Goal: Transaction & Acquisition: Purchase product/service

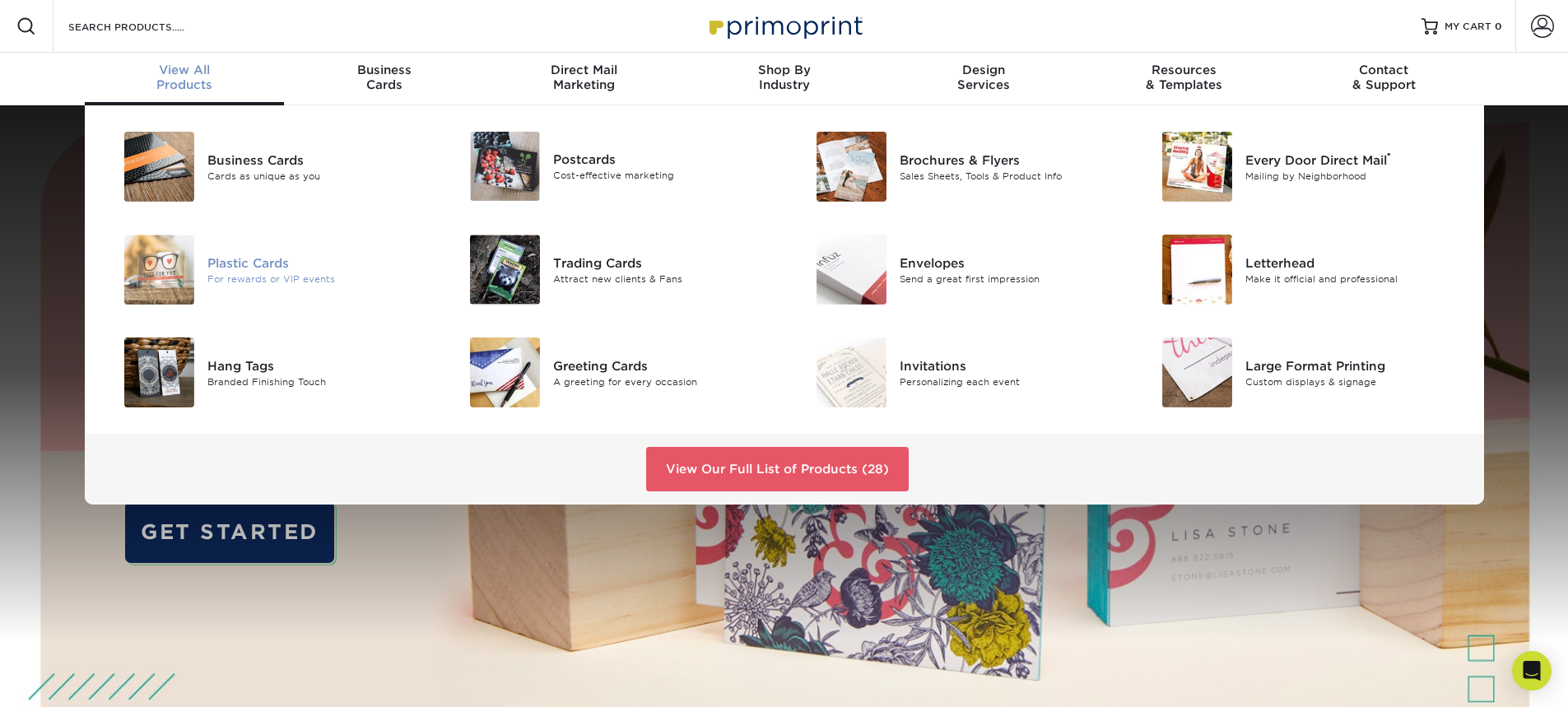
scroll to position [82, 0]
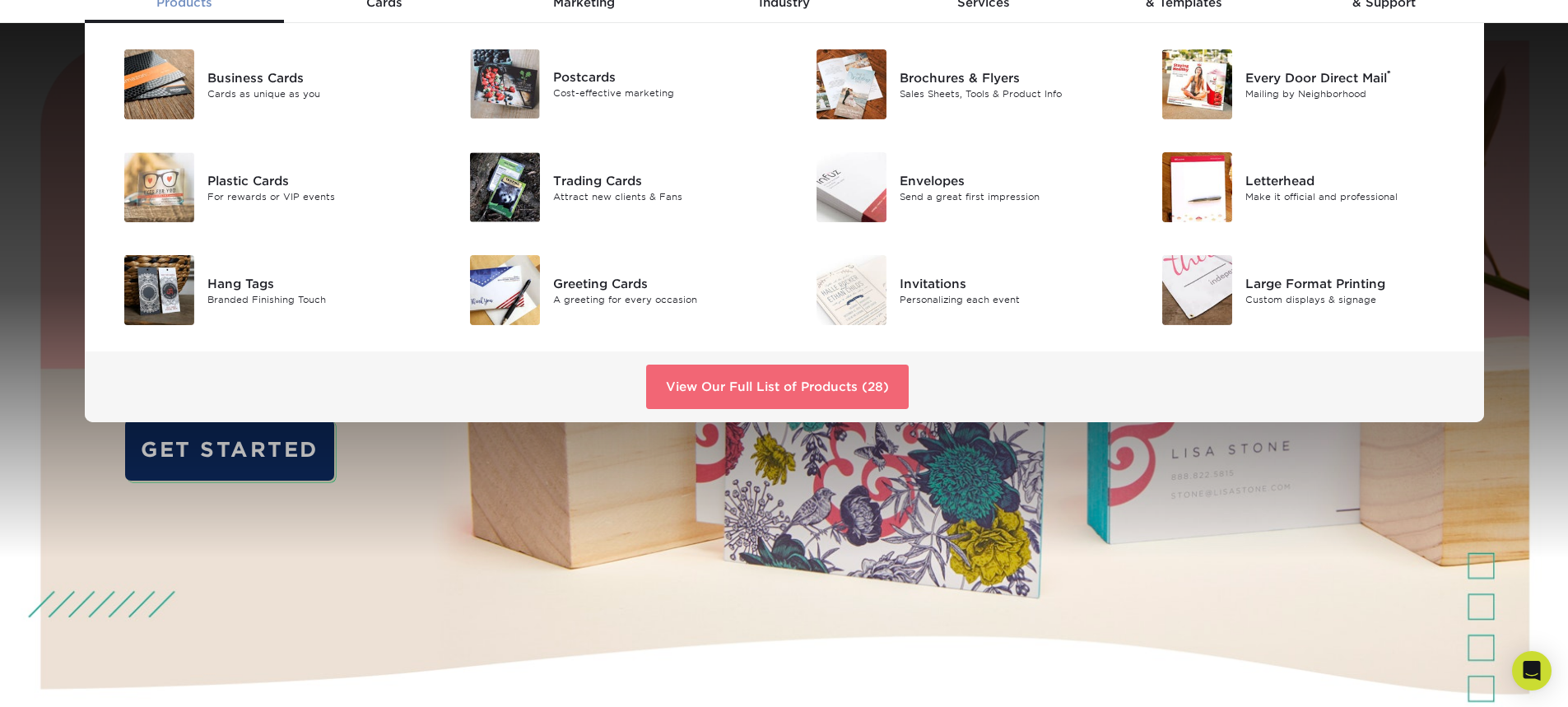
click at [819, 395] on link "View Our Full List of Products (28)" at bounding box center [777, 387] width 262 height 45
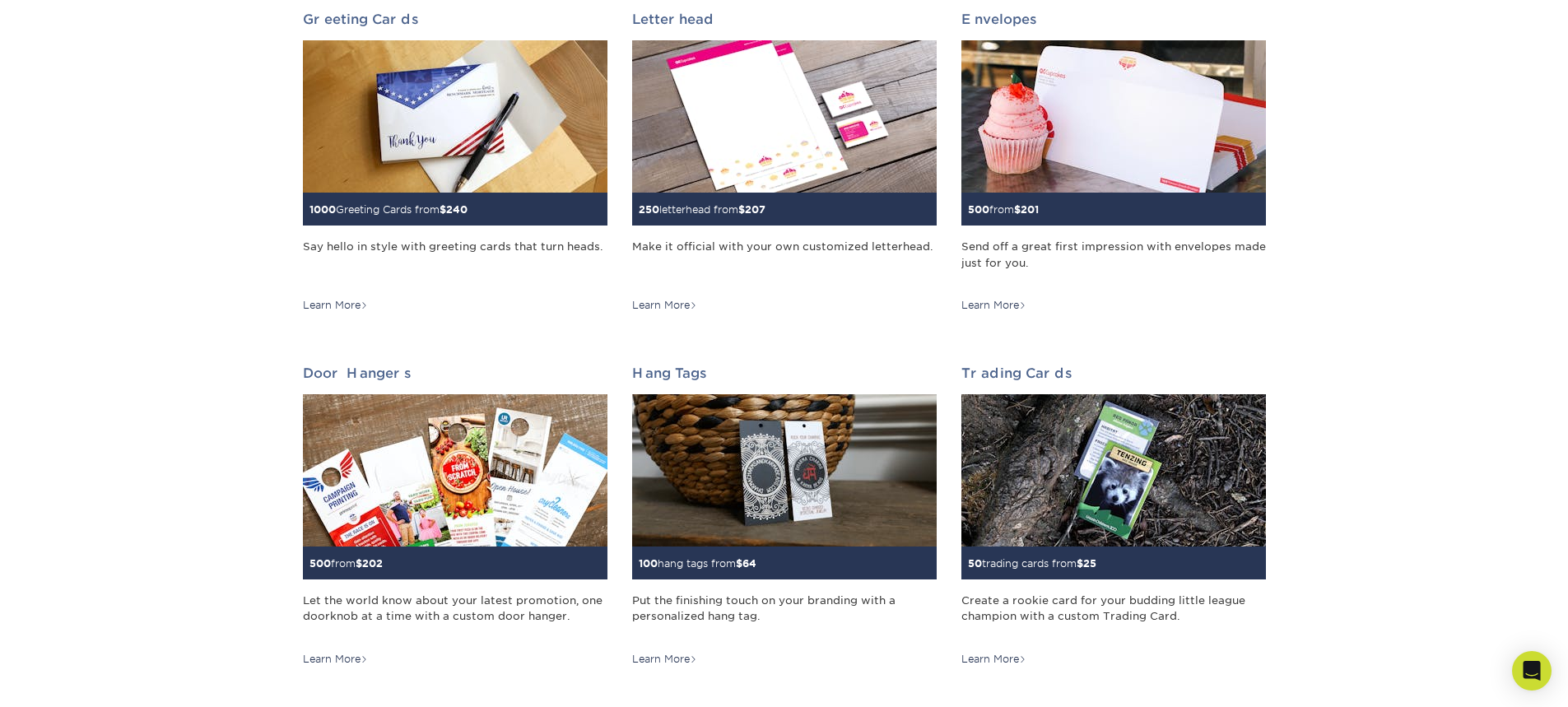
scroll to position [1070, 0]
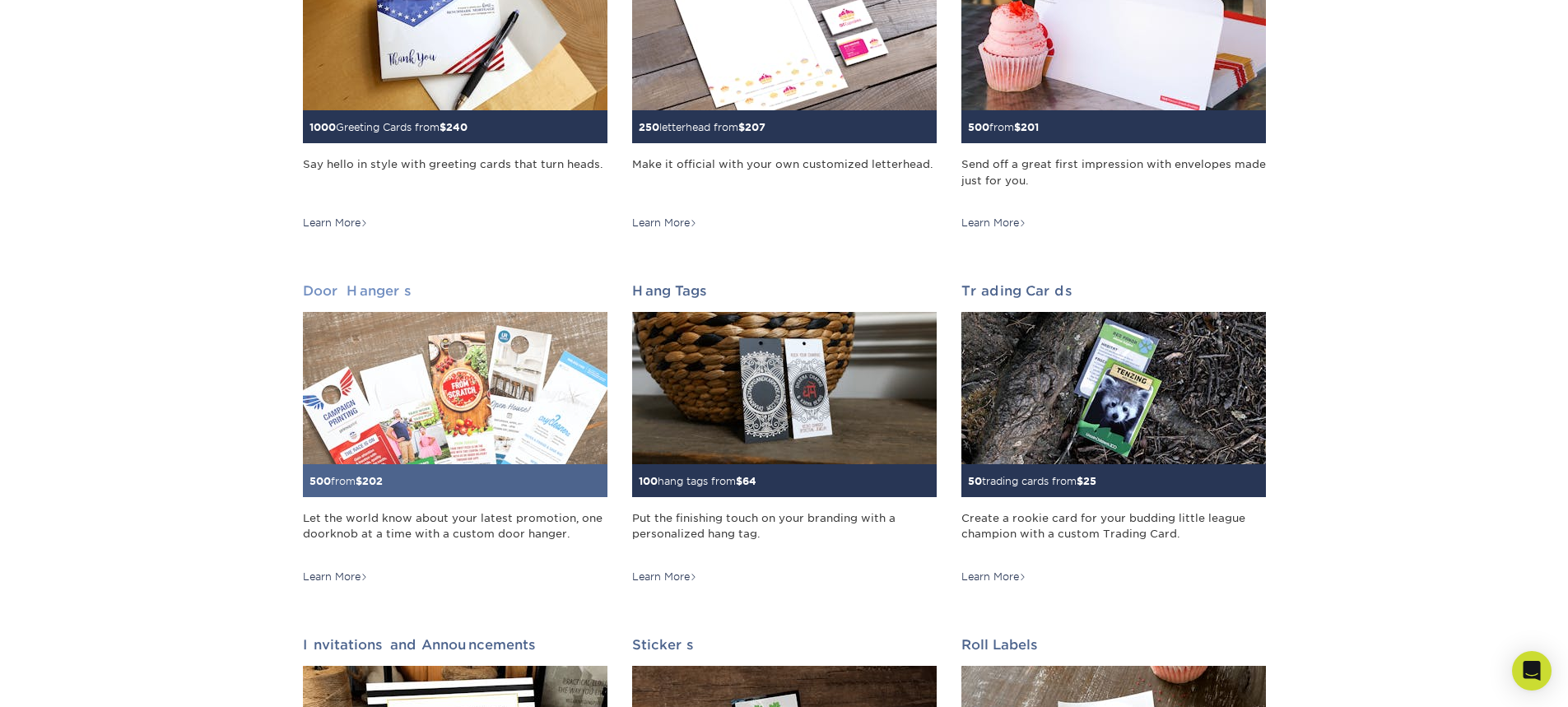
click at [346, 287] on h2 "Door Hangers" at bounding box center [455, 291] width 305 height 15
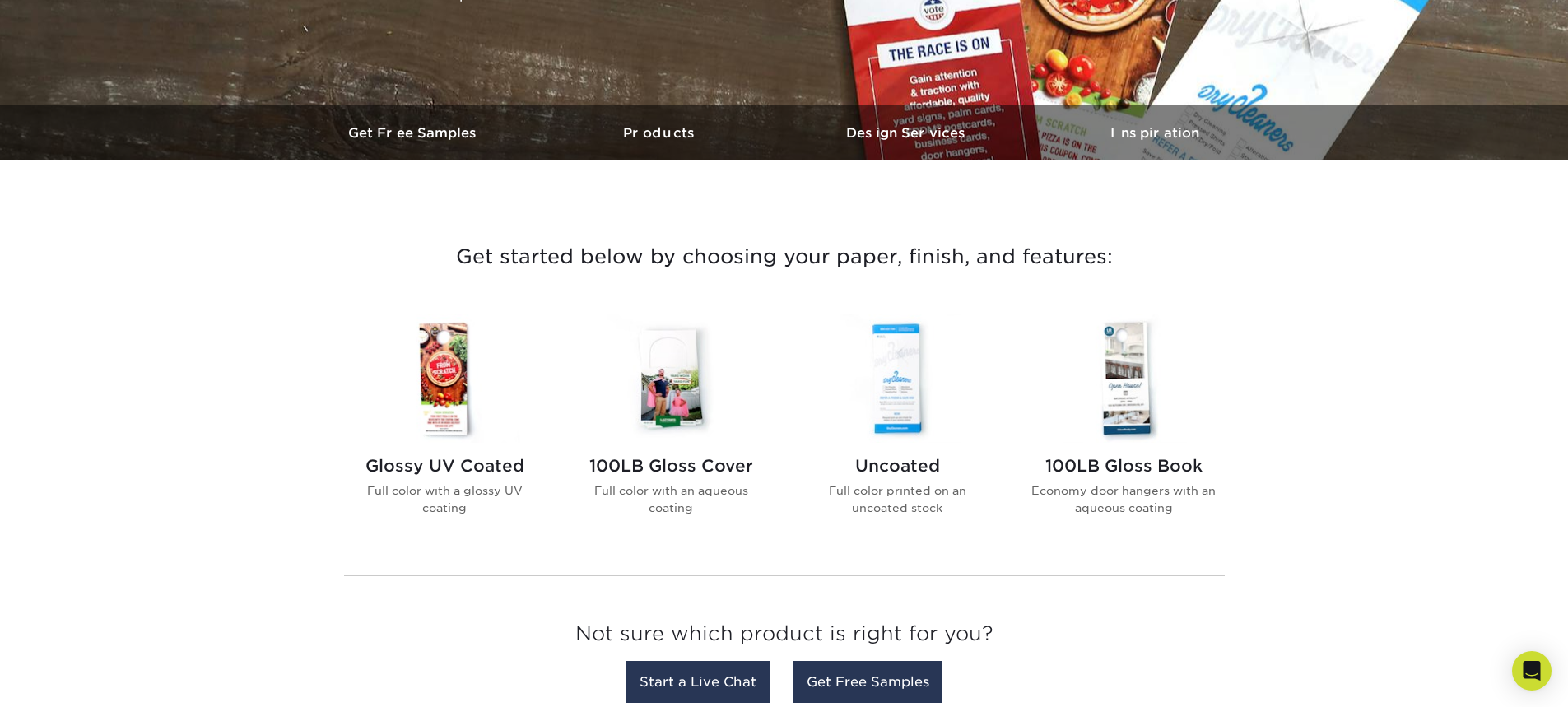
scroll to position [494, 0]
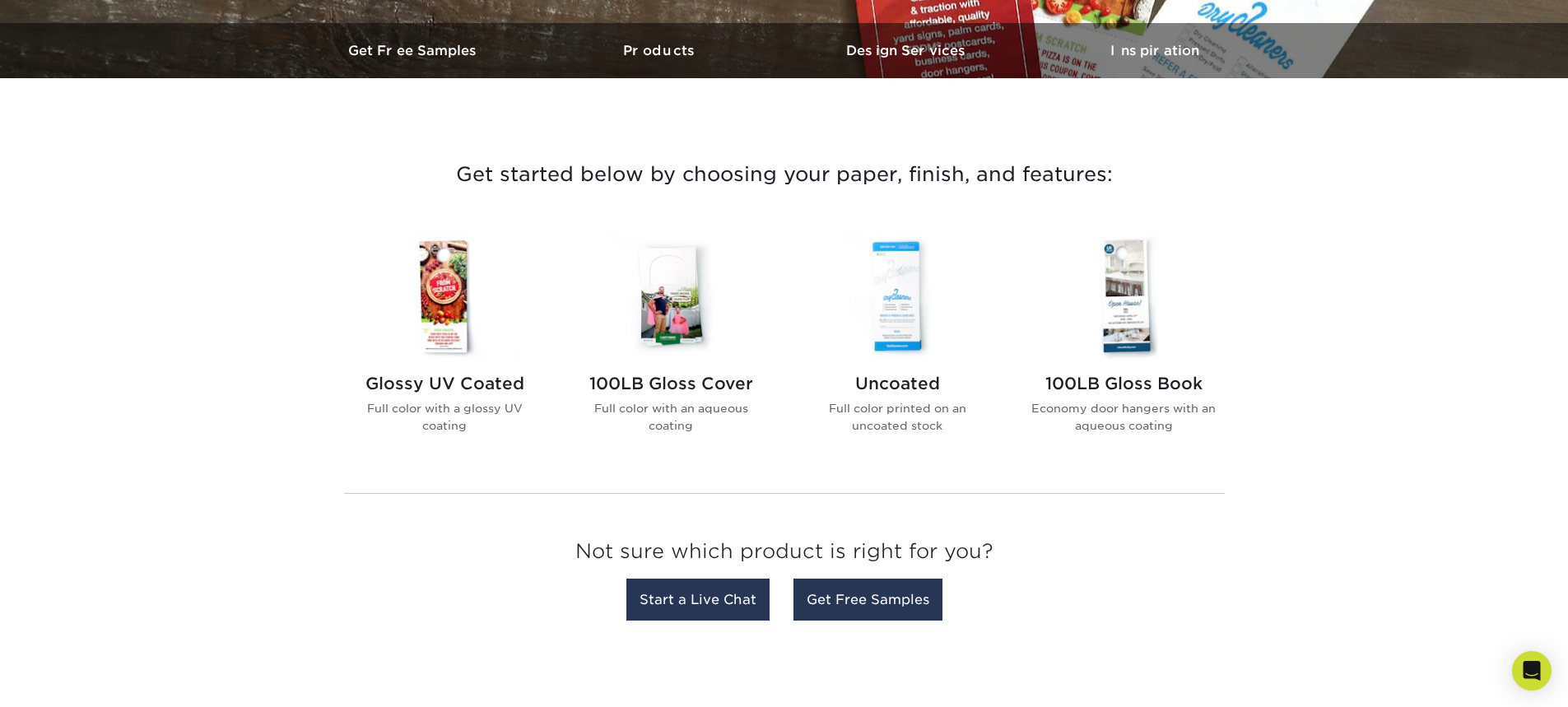
click at [1097, 338] on img at bounding box center [1124, 296] width 187 height 130
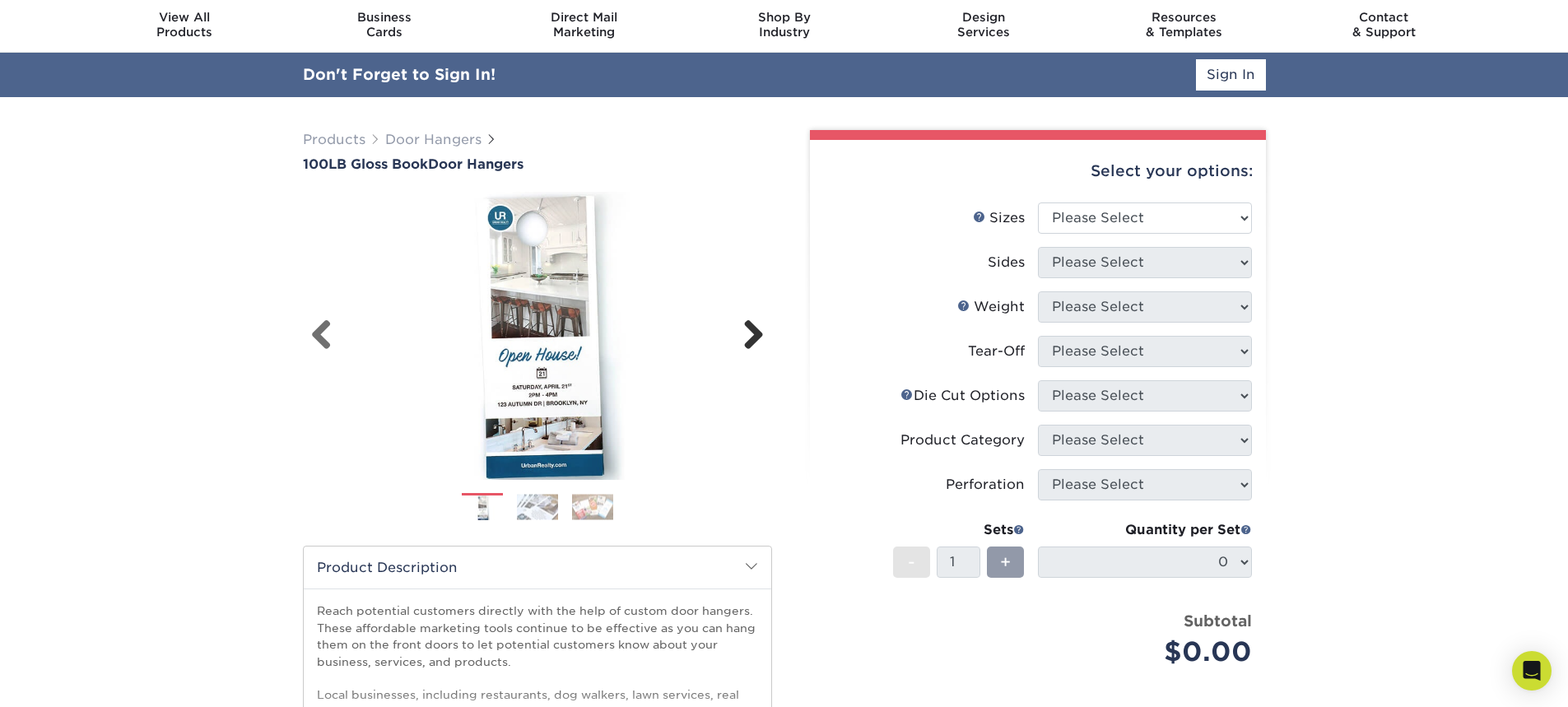
scroll to position [82, 0]
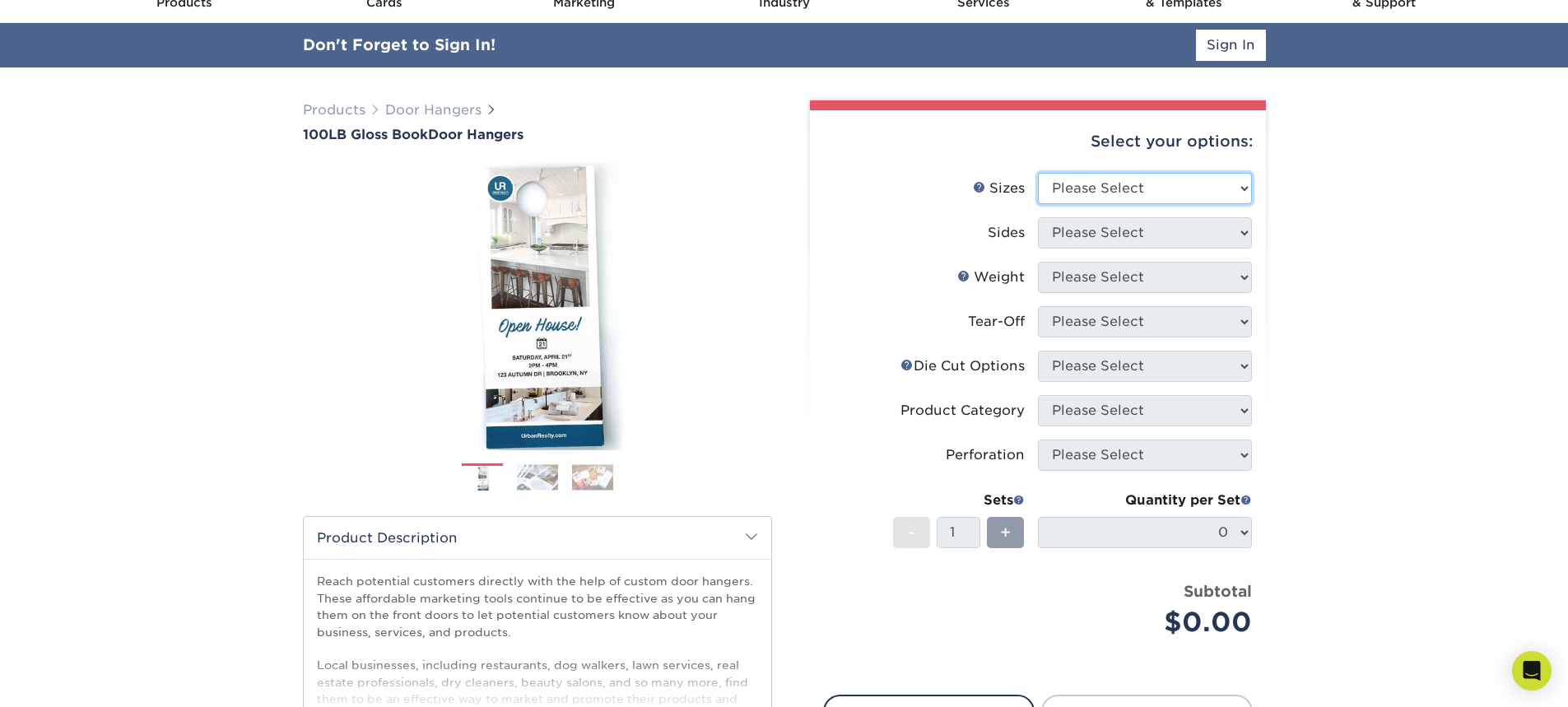
click at [1185, 178] on select "Please Select 3.5" x 8.5" 3.5" x 11" 4" x 7" 4.25" x 11" 4.25" x 14"" at bounding box center [1144, 188] width 214 height 31
select select "3.50x8.50"
click at [1038, 172] on select "Please Select 3.5" x 8.5" 3.5" x 11" 4" x 7" 4.25" x 11" 4.25" x 14"" at bounding box center [1144, 188] width 214 height 31
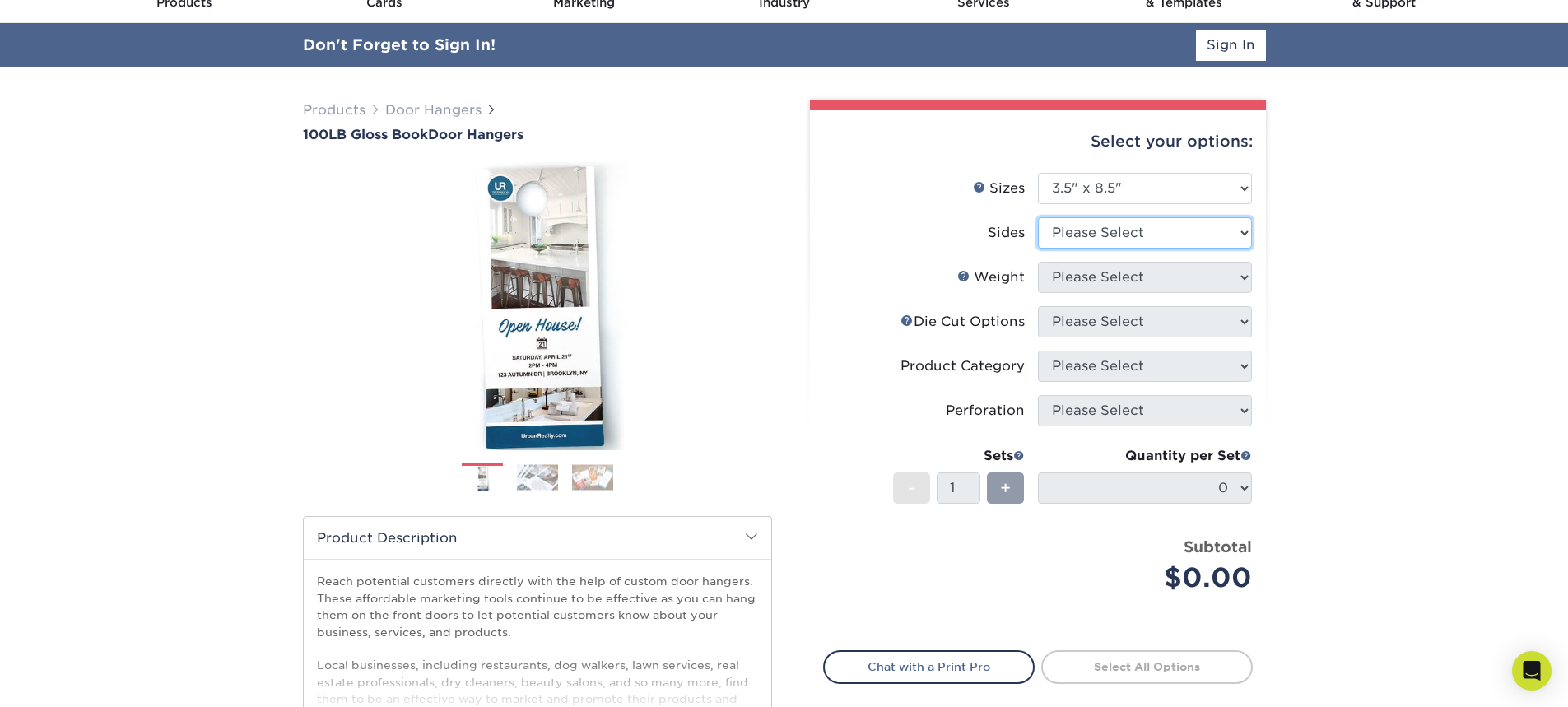
click at [1139, 235] on select "Please Select Print Both Sides Print Front Only" at bounding box center [1144, 233] width 214 height 31
select select "32d3c223-f82c-492b-b915-ba065a00862f"
click at [1038, 217] on select "Please Select Print Both Sides Print Front Only" at bounding box center [1144, 233] width 214 height 31
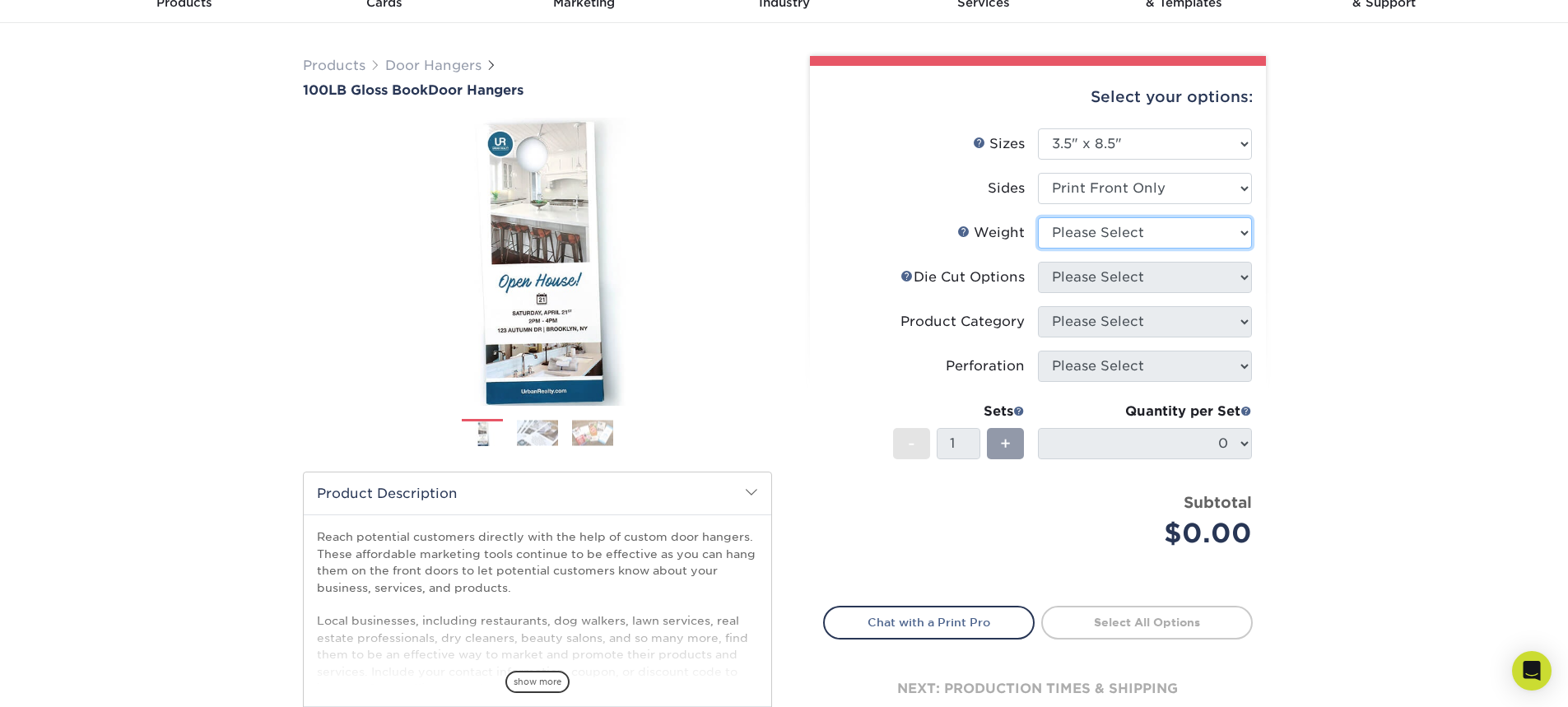
click at [1117, 235] on select "Please Select 100LB" at bounding box center [1144, 233] width 214 height 31
select select "100LB"
click at [1038, 217] on select "Please Select 100LB" at bounding box center [1144, 233] width 214 height 31
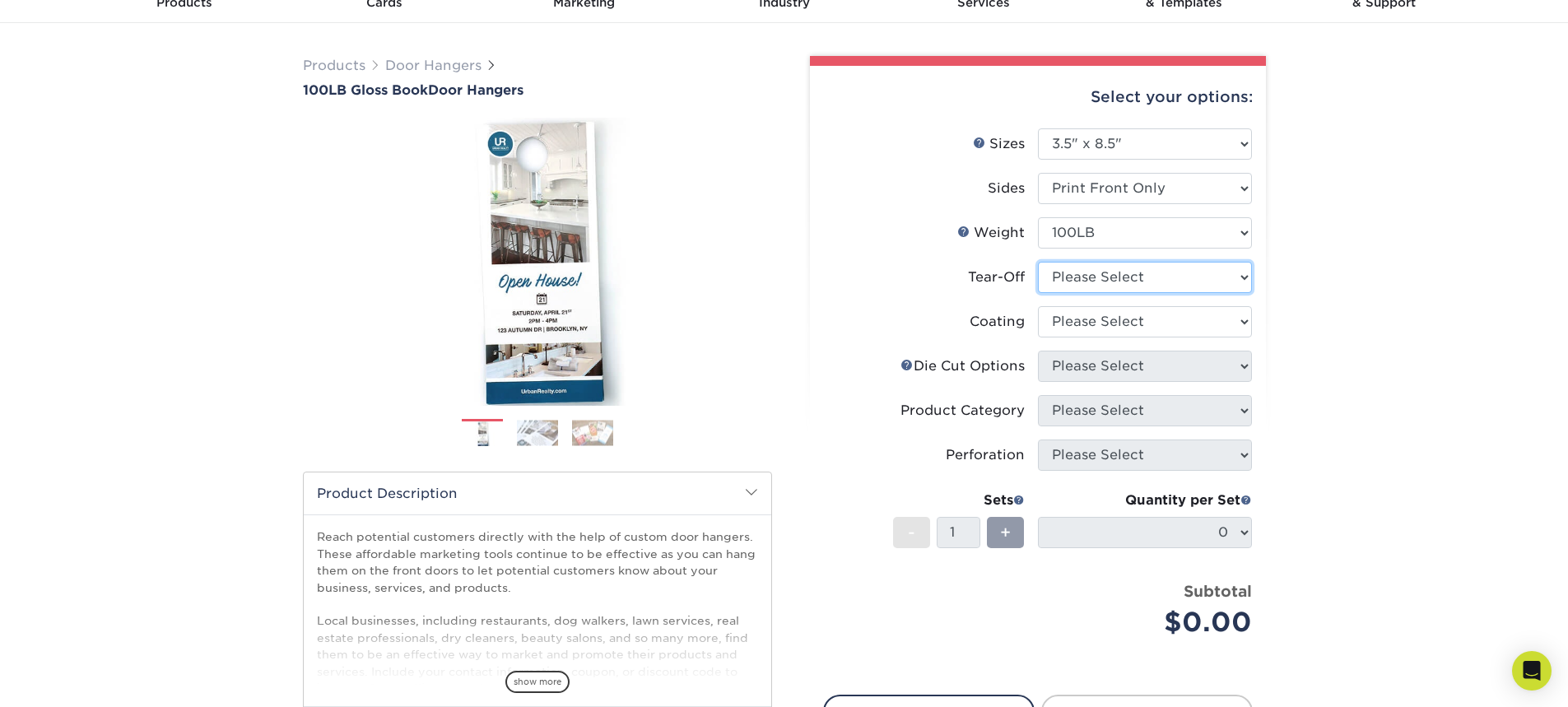
click at [1108, 275] on select "Please Select Yes No" at bounding box center [1144, 277] width 214 height 31
select select "0"
click at [1038, 262] on select "Please Select Yes No" at bounding box center [1144, 277] width 214 height 31
click at [1102, 324] on select at bounding box center [1144, 322] width 214 height 31
click at [1038, 306] on select at bounding box center [1144, 322] width 214 height 31
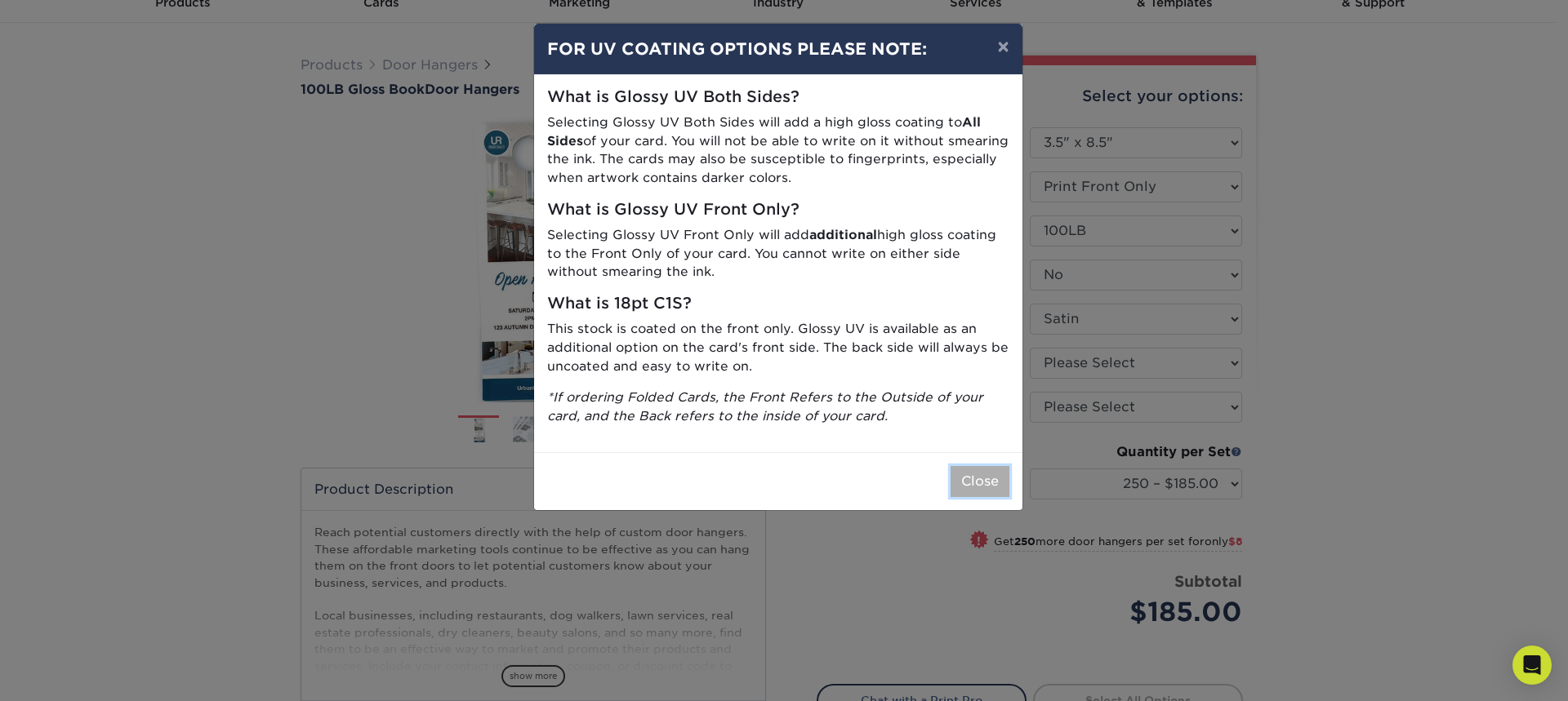
click at [984, 482] on button "Close" at bounding box center [980, 482] width 59 height 31
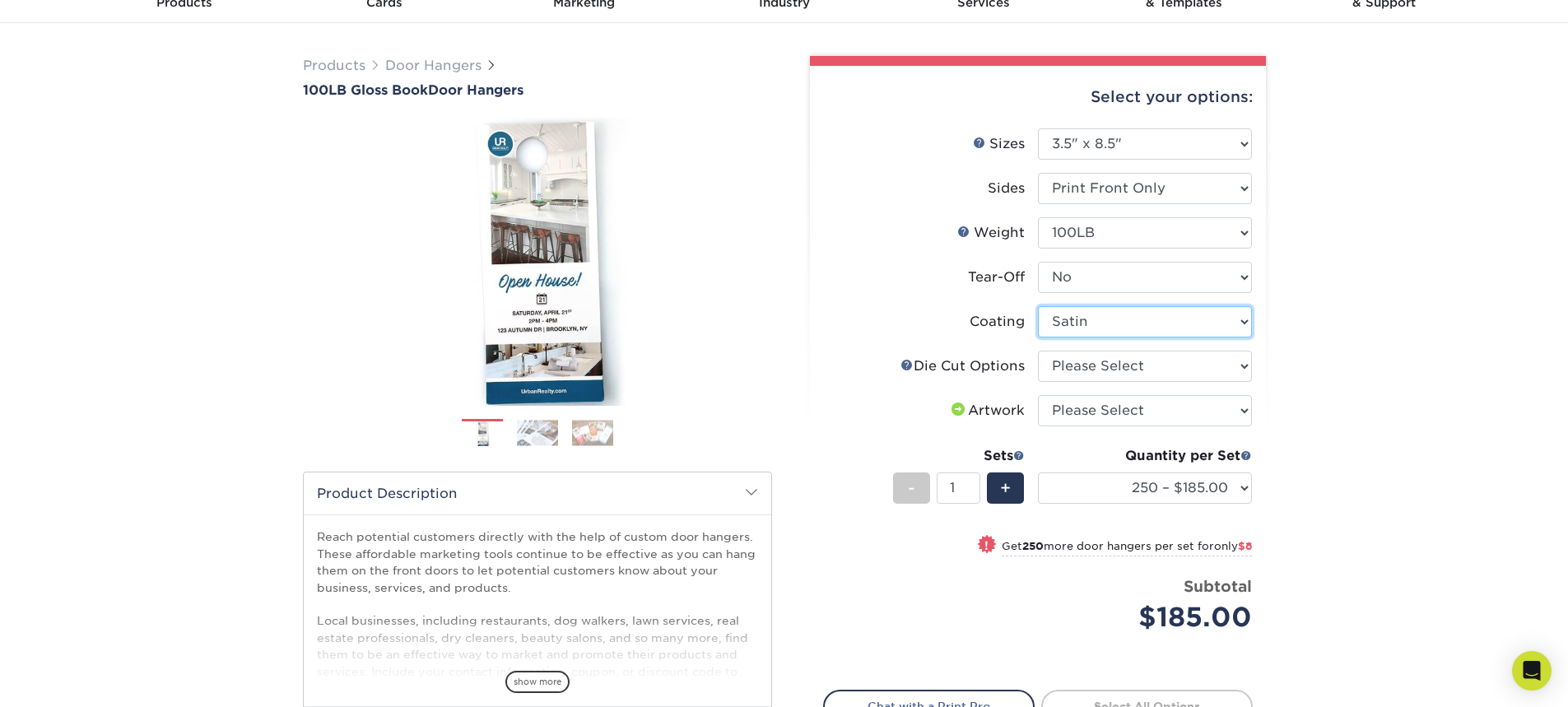
click at [1094, 322] on select at bounding box center [1144, 322] width 214 height 31
select select "-1"
click at [1038, 306] on select at bounding box center [1144, 322] width 214 height 31
select select
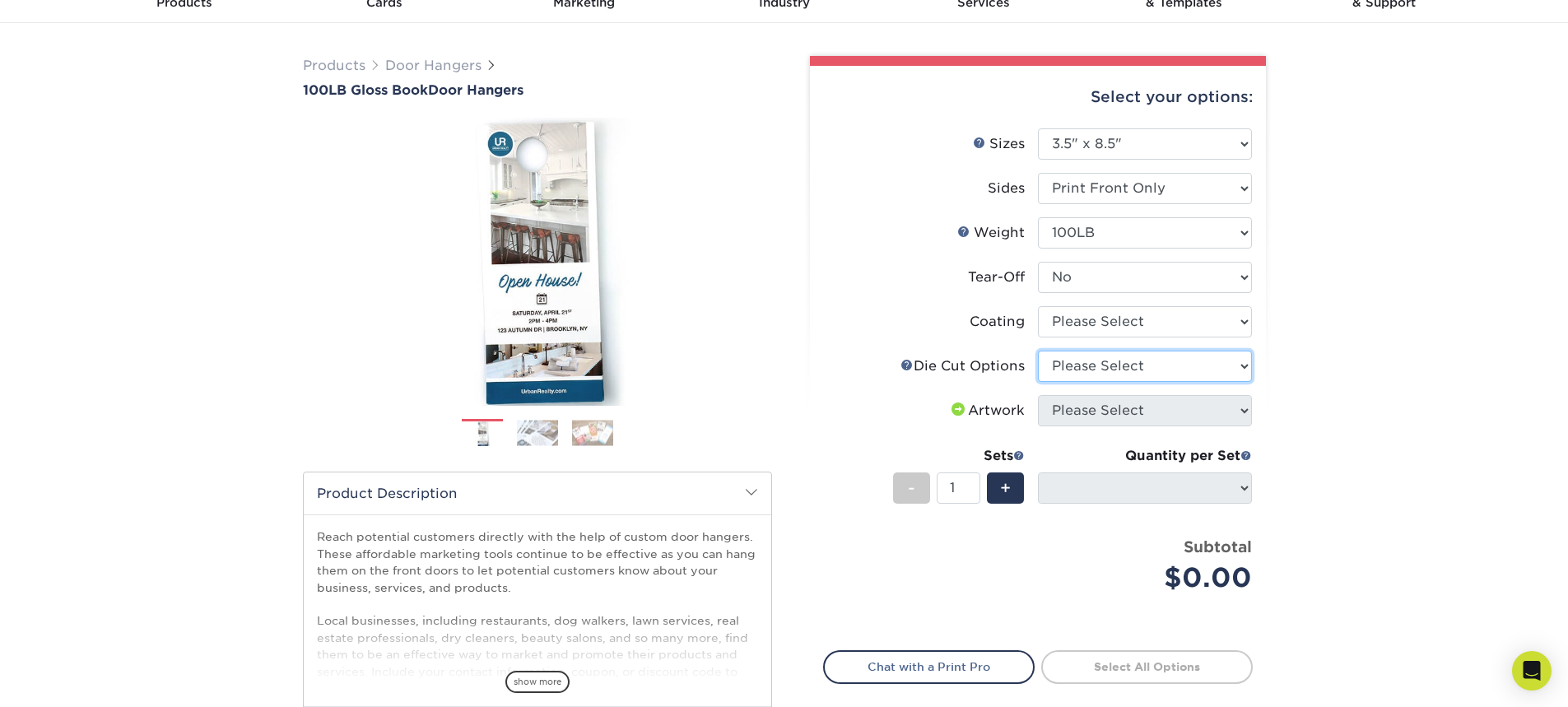
click at [1068, 371] on select "Please Select Standard Die Cut Arch Die Cut Starburst Die Cut" at bounding box center [1144, 366] width 214 height 31
select select "fe6a4ed8-5803-433c-b773-a25a7b955e98"
click at [1038, 351] on select "Please Select Standard Die Cut Arch Die Cut Starburst Die Cut" at bounding box center [1144, 366] width 214 height 31
click at [951, 408] on span at bounding box center [950, 408] width 20 height 13
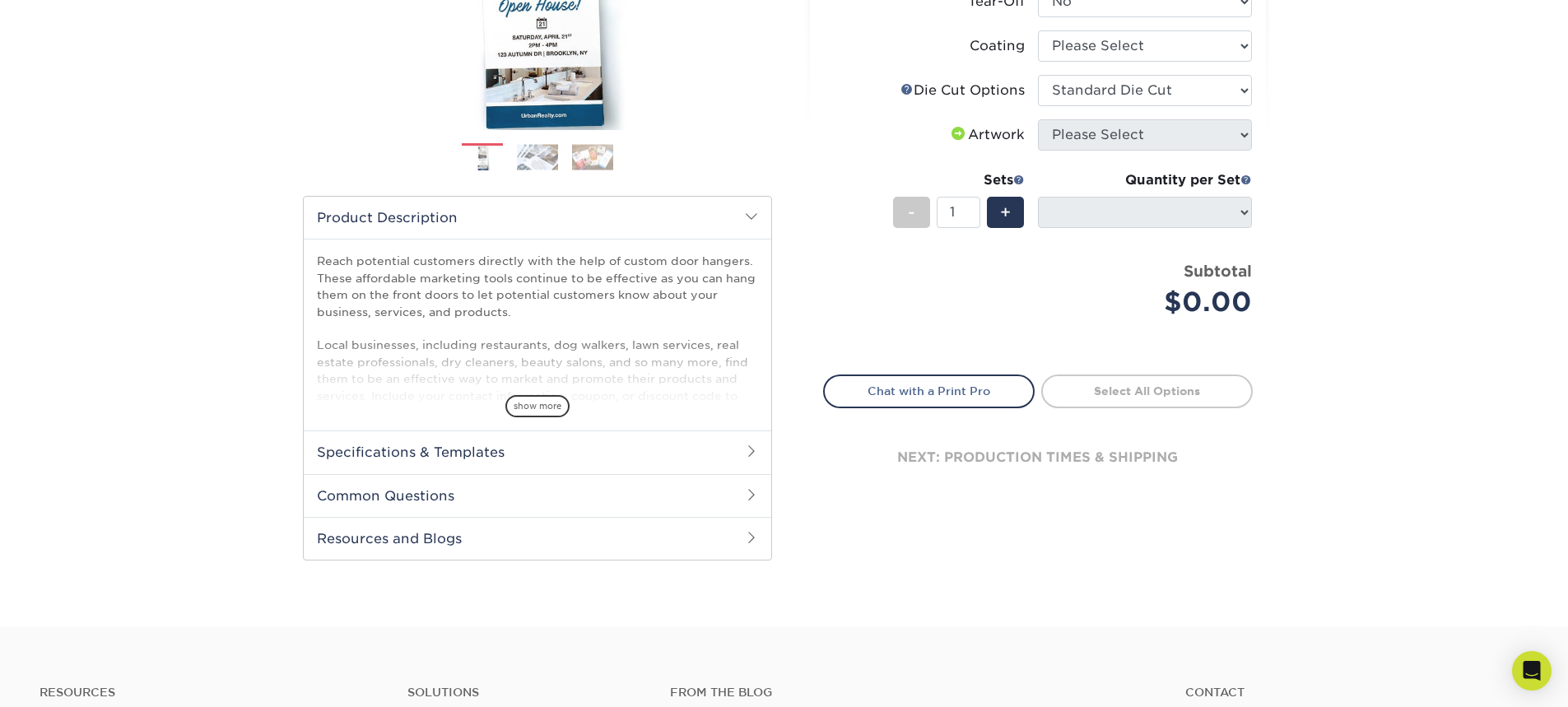
scroll to position [329, 0]
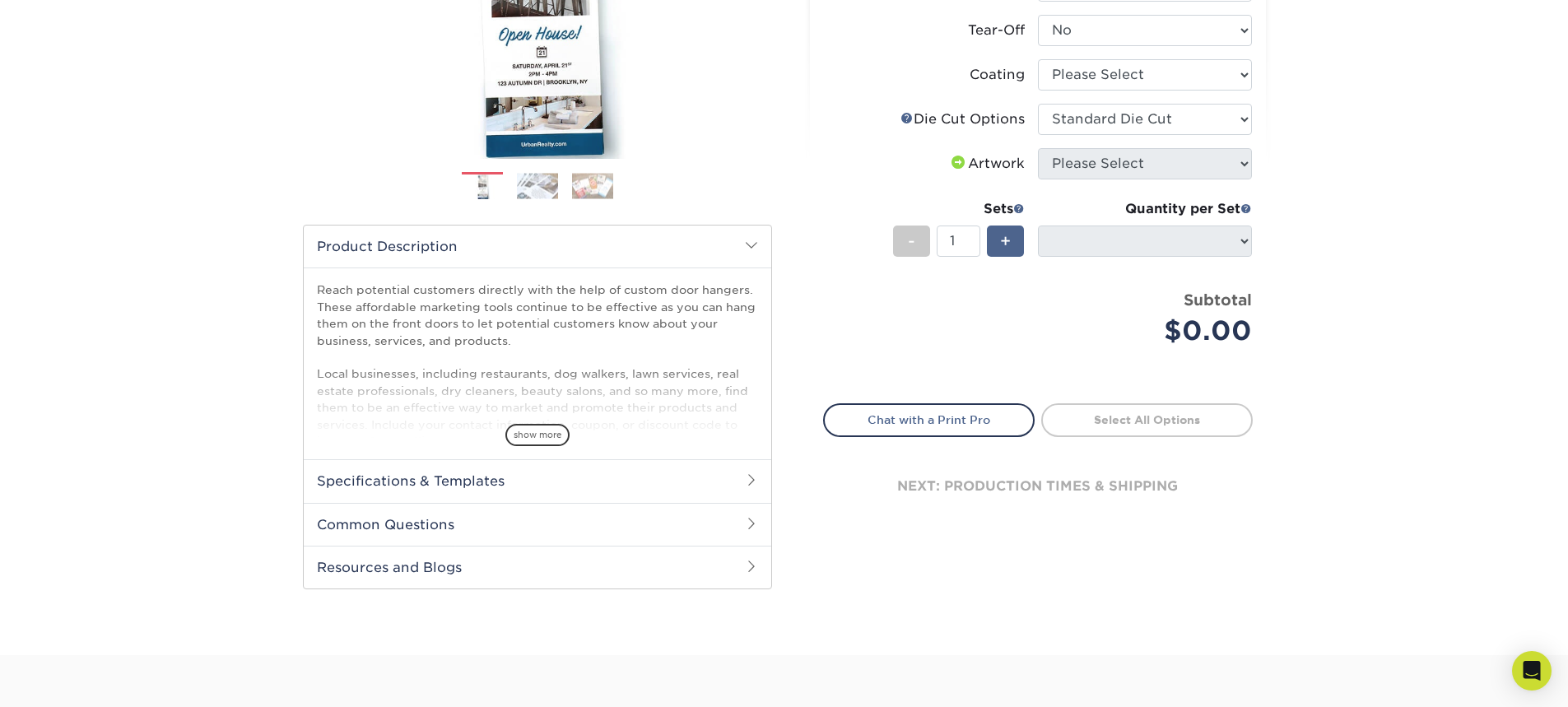
click at [998, 244] on div "+" at bounding box center [1004, 241] width 37 height 31
click at [908, 243] on span "-" at bounding box center [911, 241] width 8 height 25
type input "1"
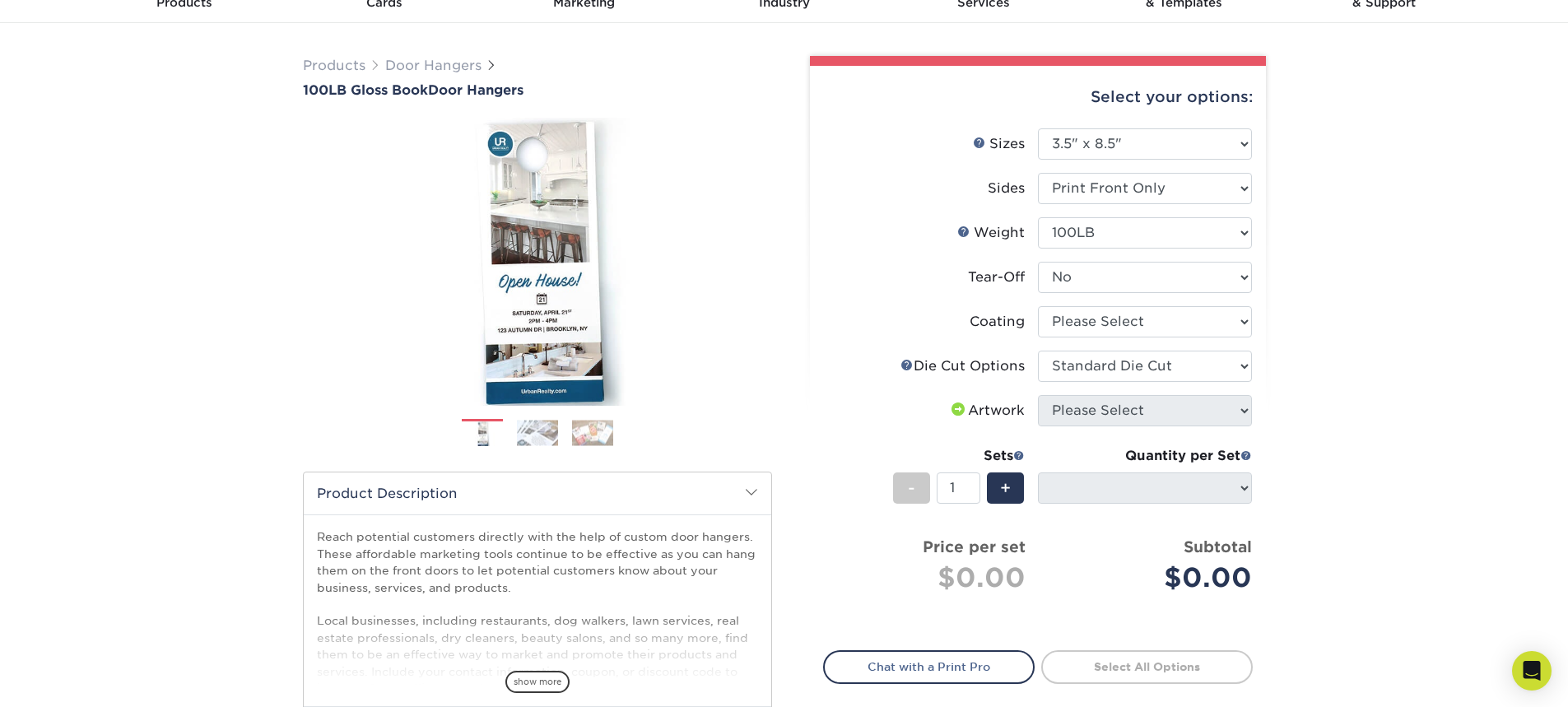
scroll to position [0, 0]
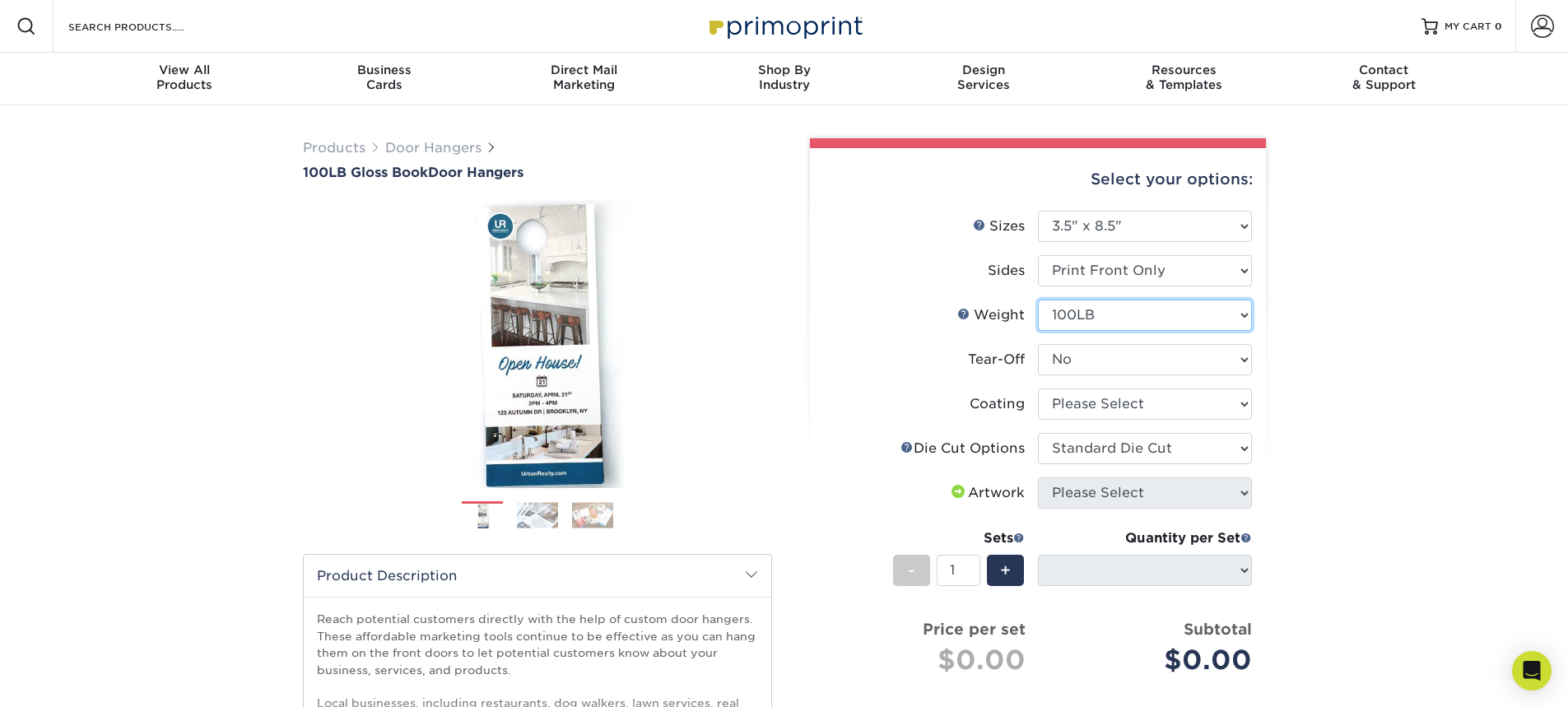
click at [1155, 312] on select "Please Select 100LB" at bounding box center [1144, 315] width 214 height 31
click at [953, 491] on span at bounding box center [955, 491] width 20 height 13
click at [1006, 491] on div "Artwork" at bounding box center [986, 492] width 76 height 20
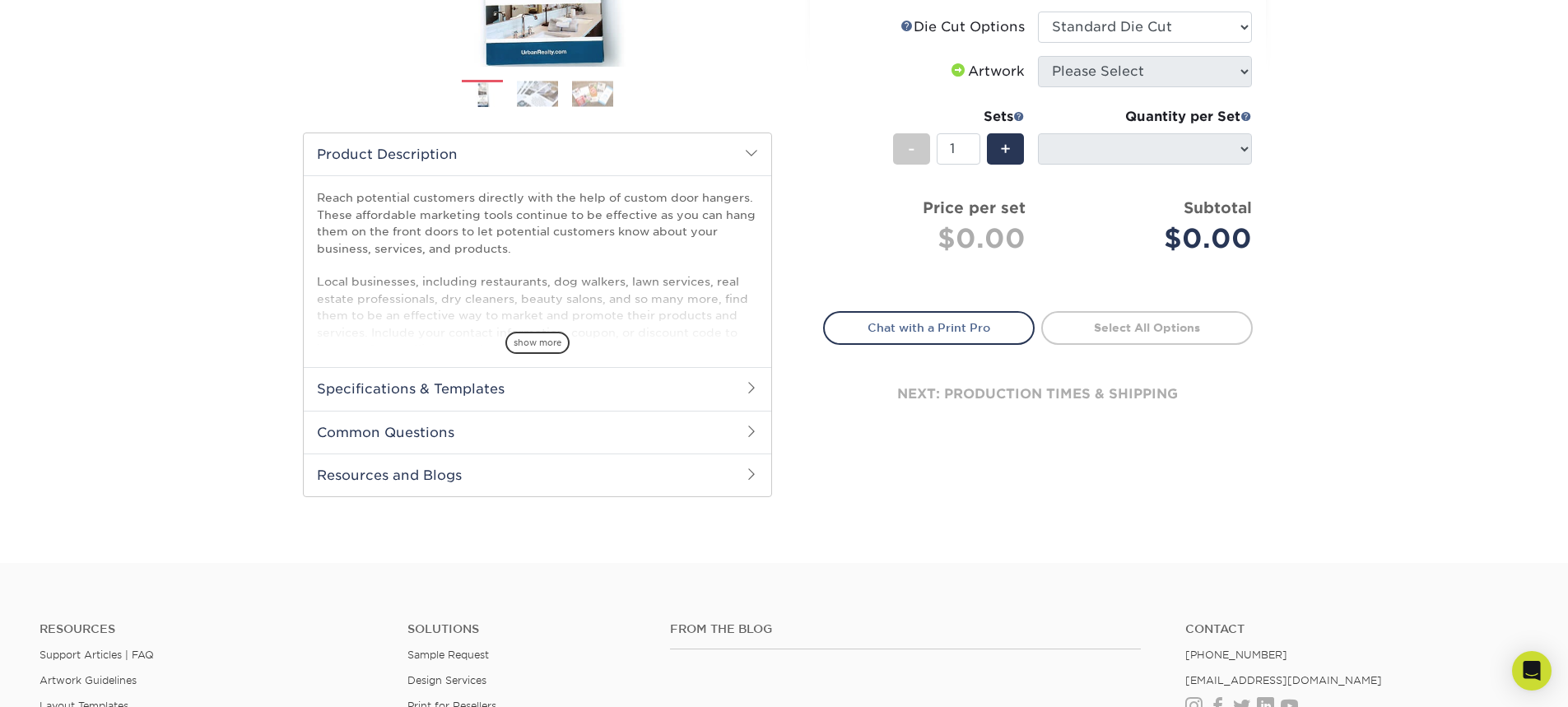
scroll to position [412, 0]
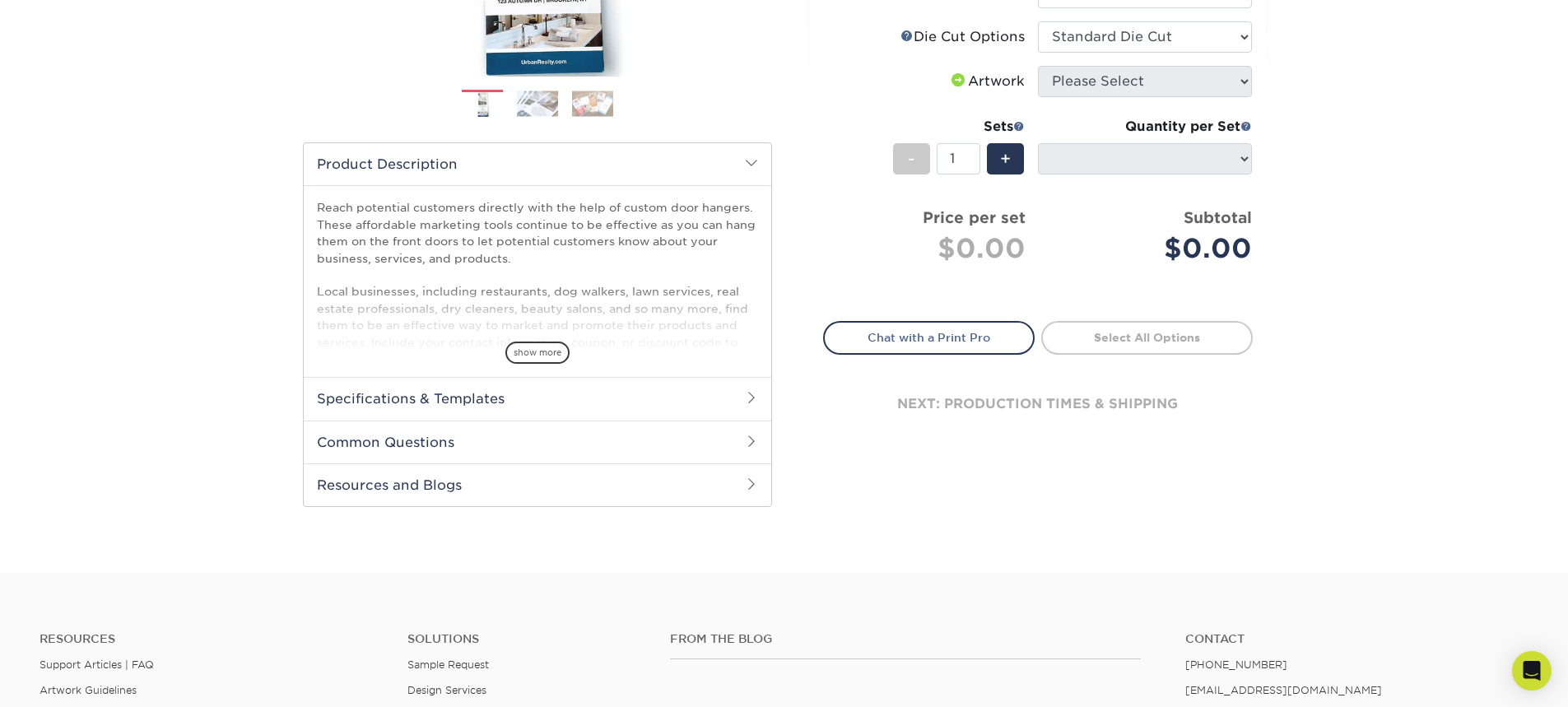
click at [724, 398] on h2 "Specifications & Templates" at bounding box center [537, 398] width 467 height 43
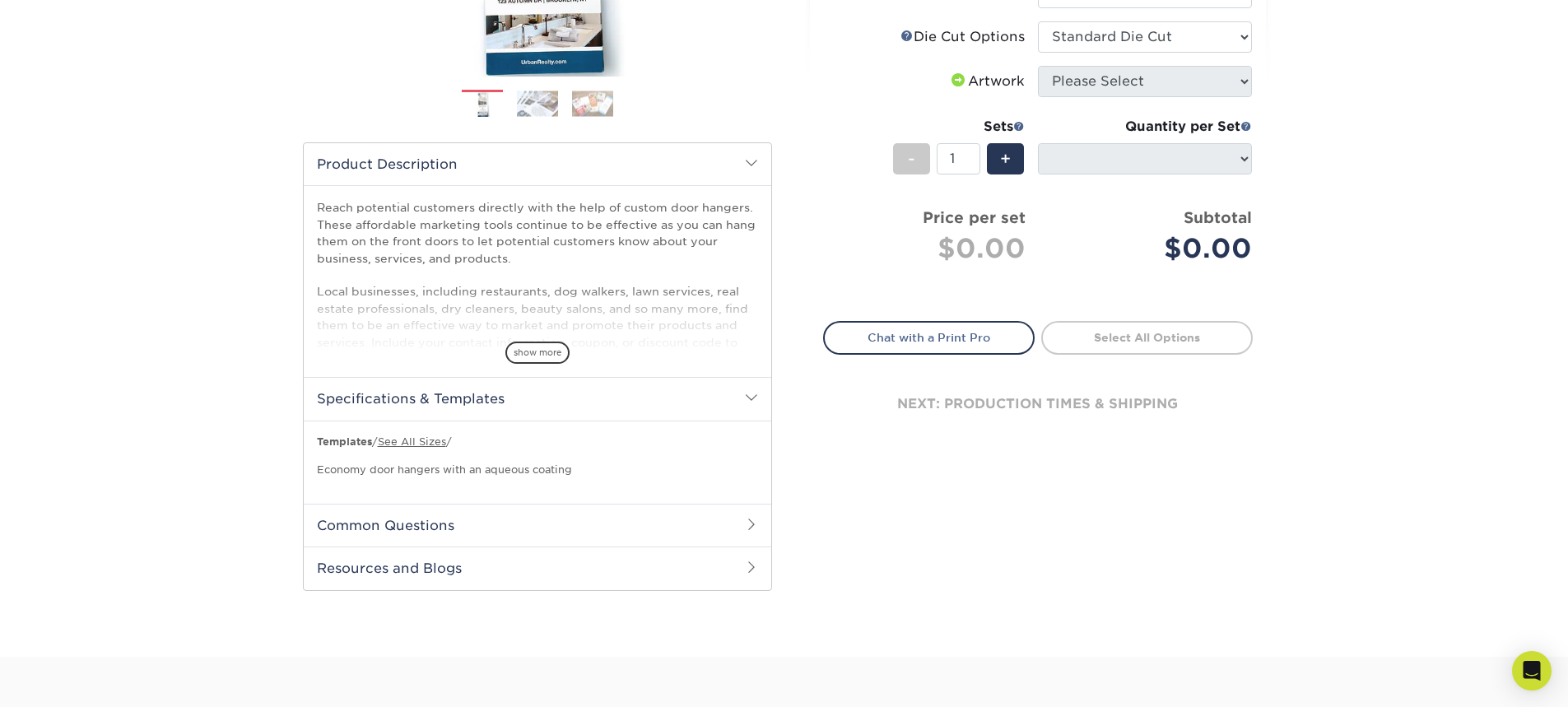
click at [724, 398] on h2 "Specifications & Templates" at bounding box center [537, 398] width 467 height 43
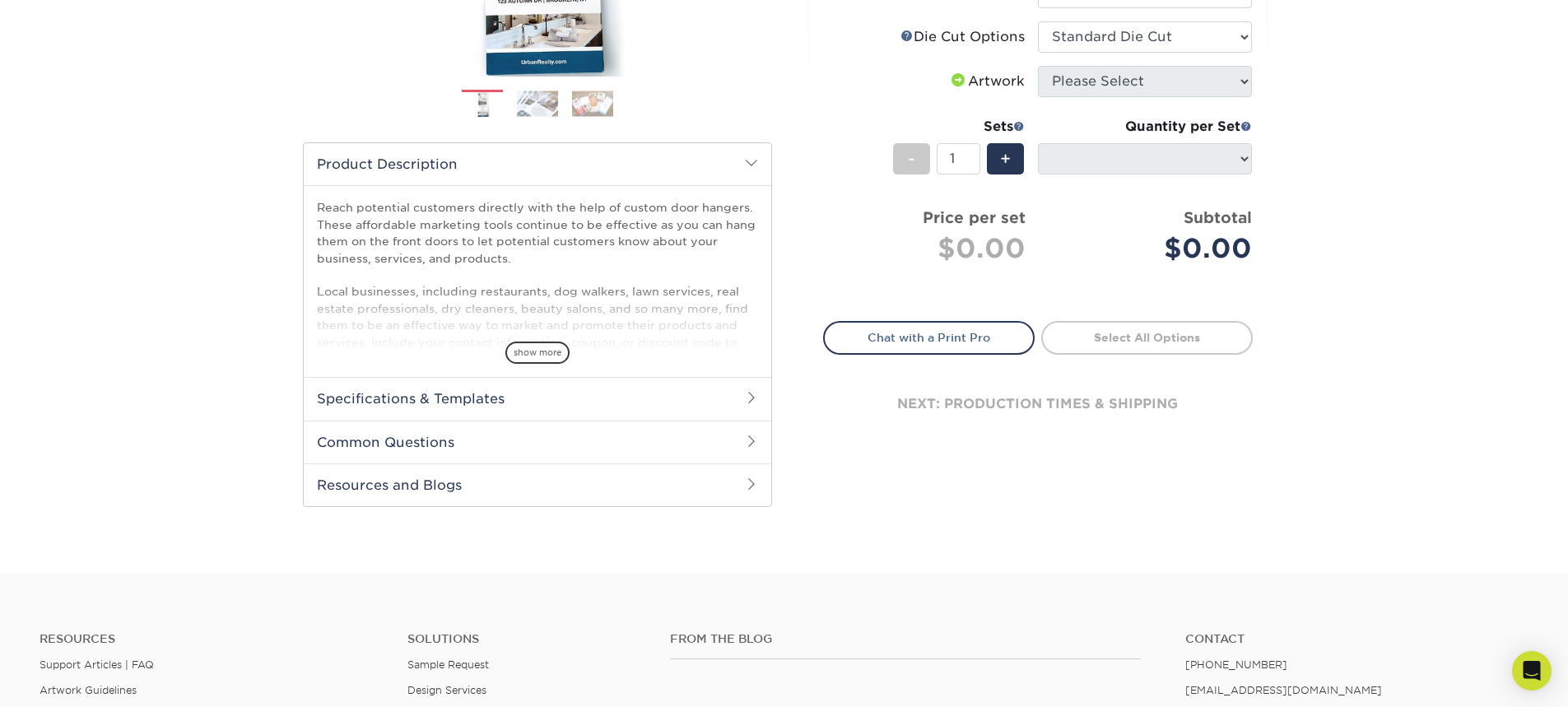
click at [735, 446] on h2 "Common Questions" at bounding box center [537, 442] width 467 height 43
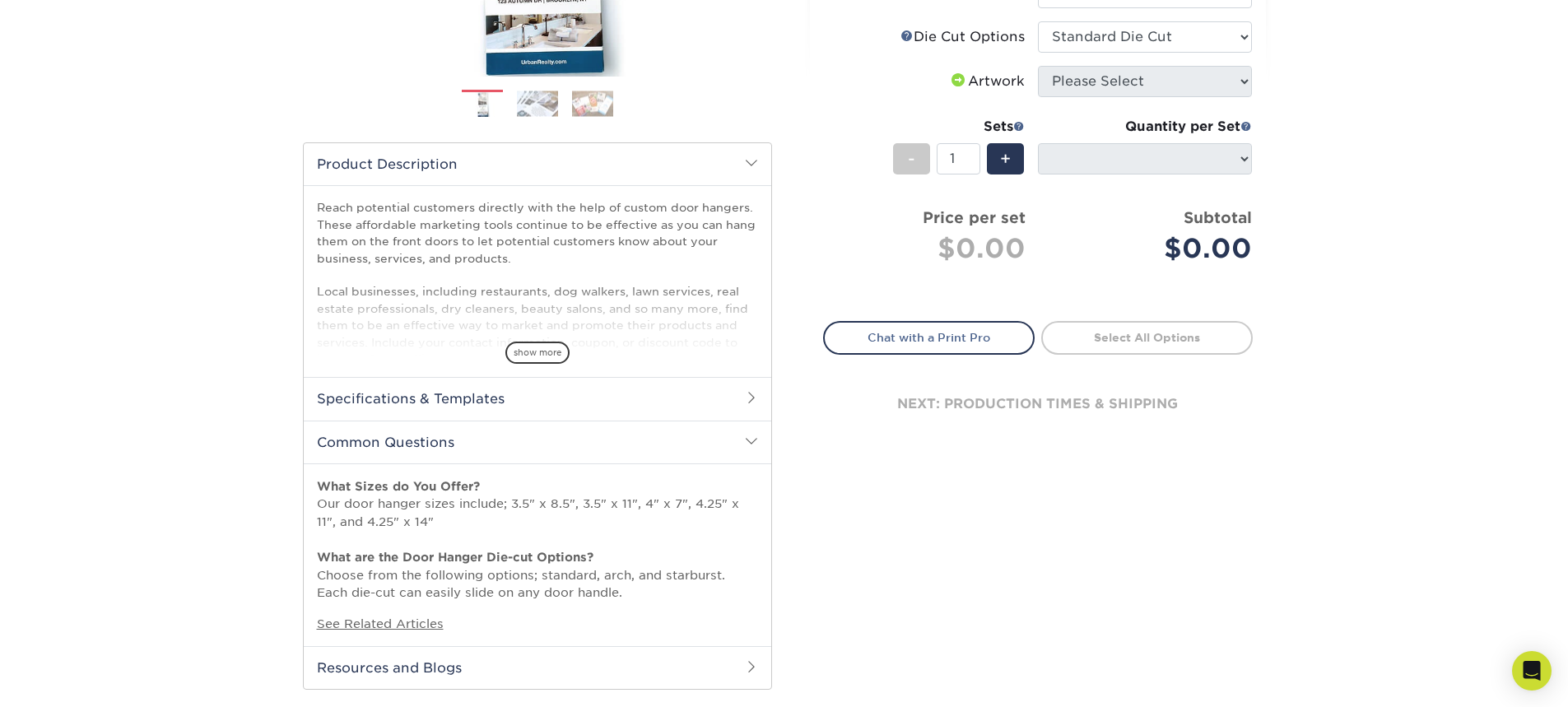
click at [735, 449] on h2 "Common Questions" at bounding box center [537, 442] width 467 height 43
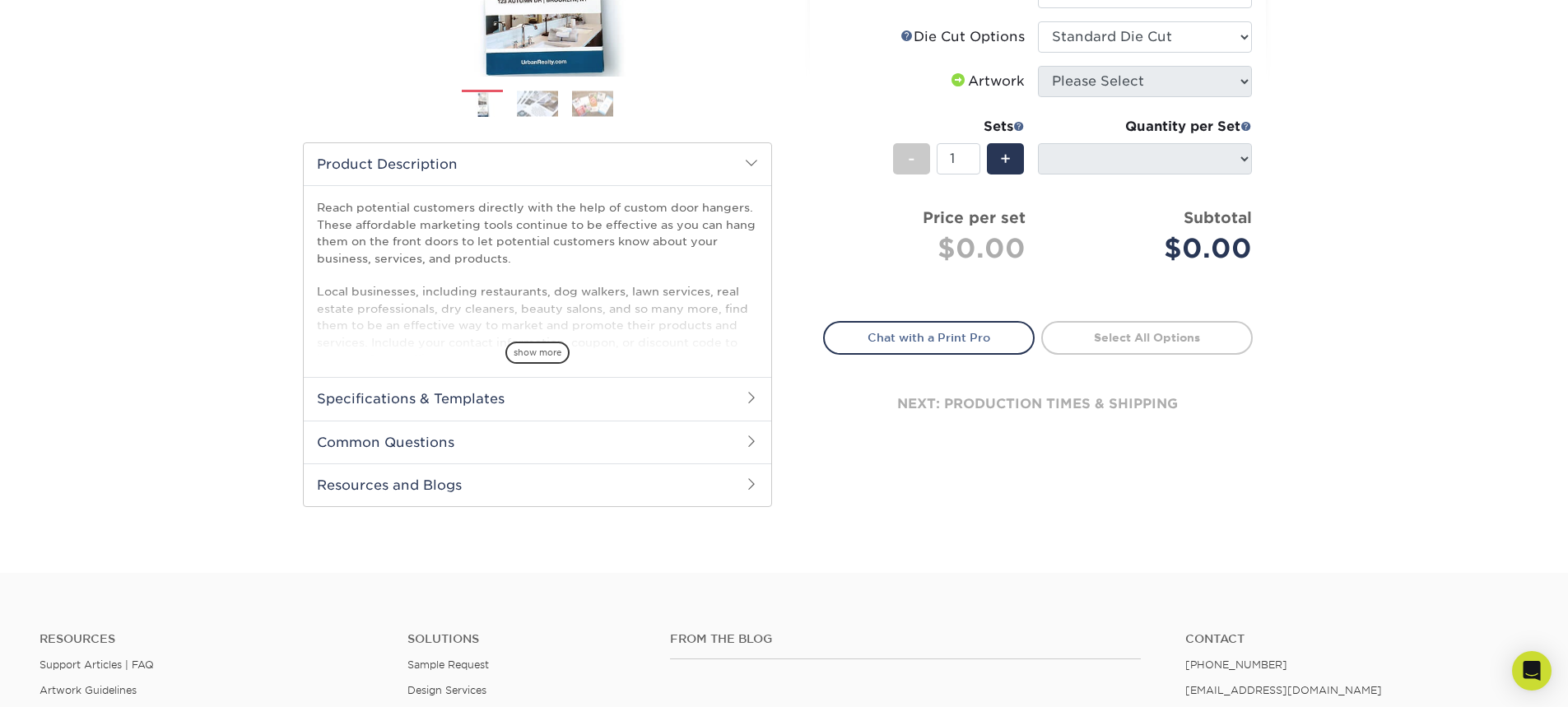
click at [740, 494] on h2 "Resources and Blogs" at bounding box center [537, 485] width 467 height 43
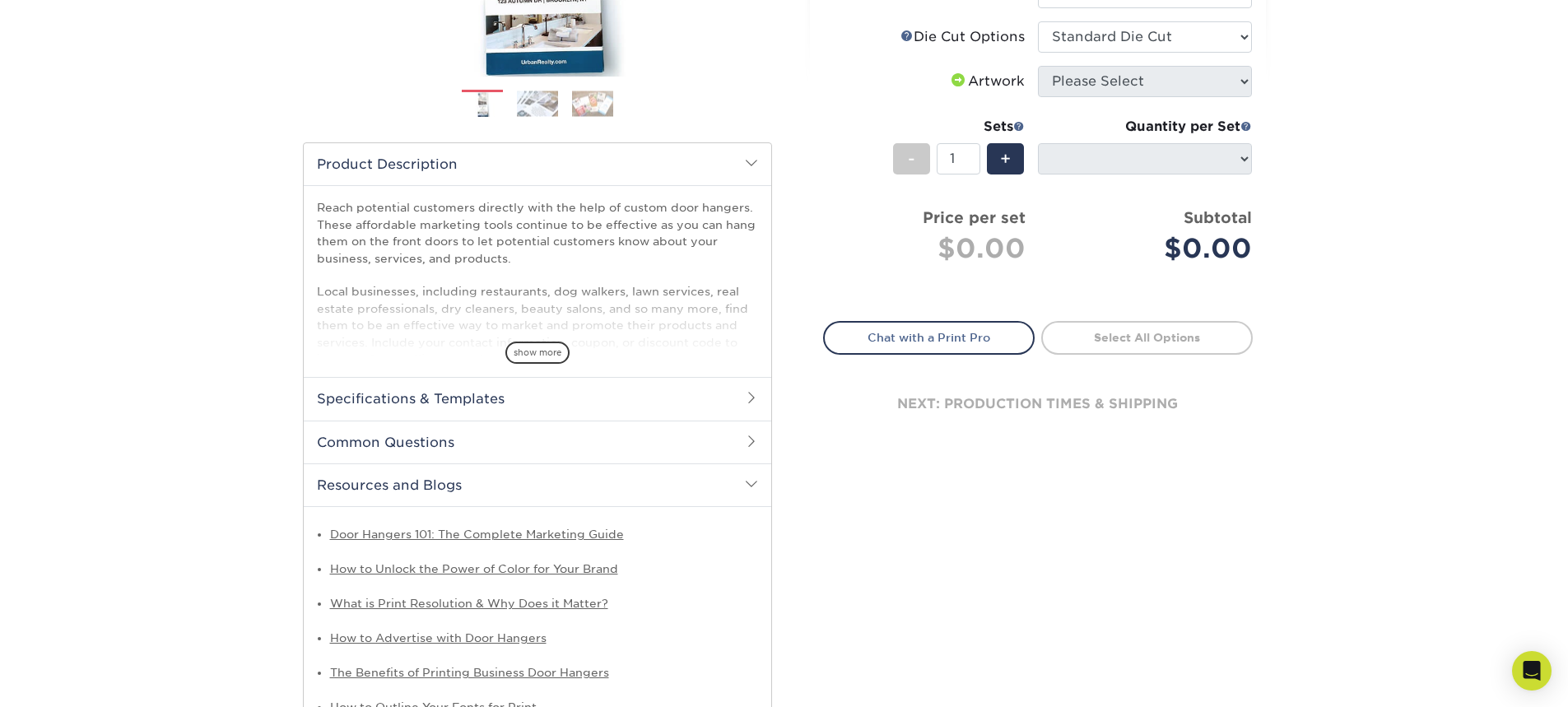
click at [746, 485] on span at bounding box center [751, 483] width 13 height 13
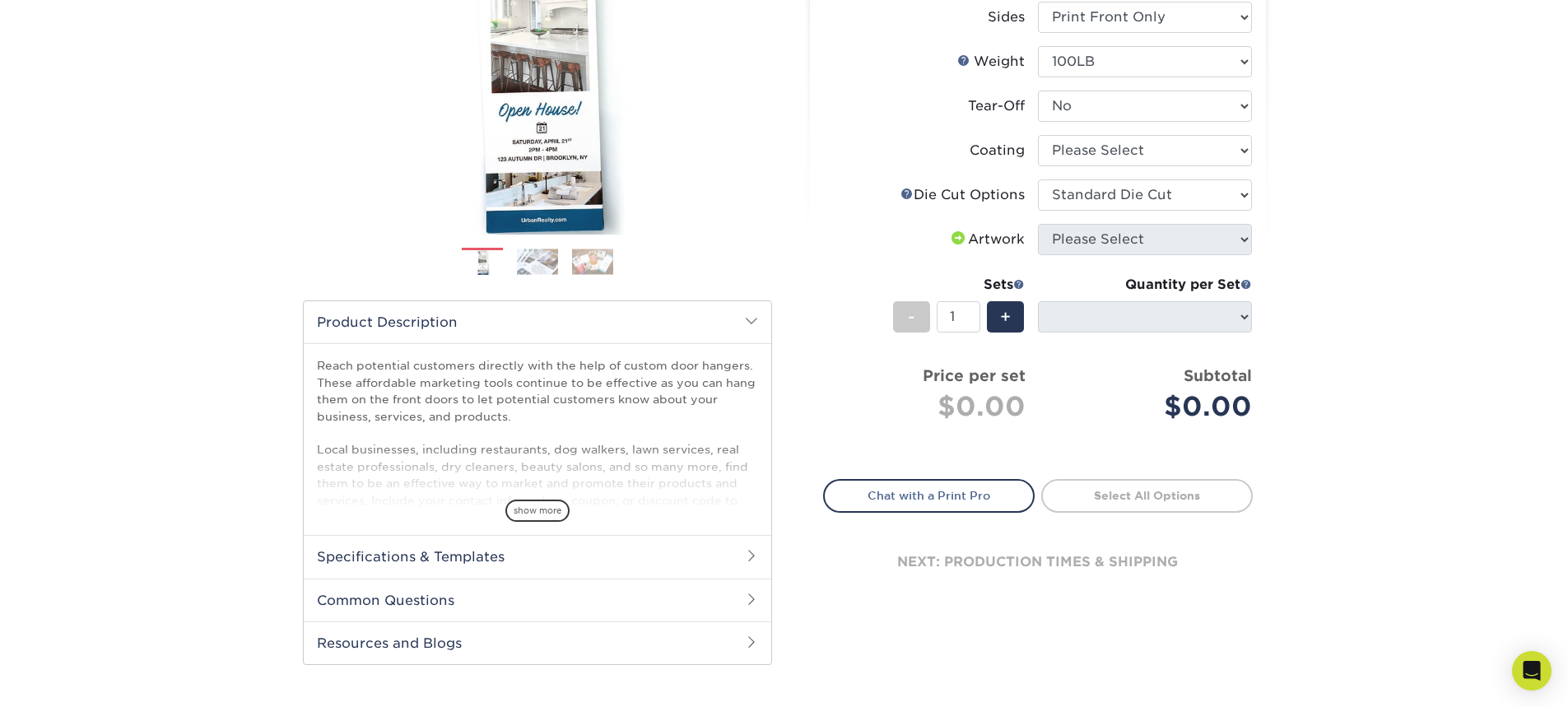
scroll to position [247, 0]
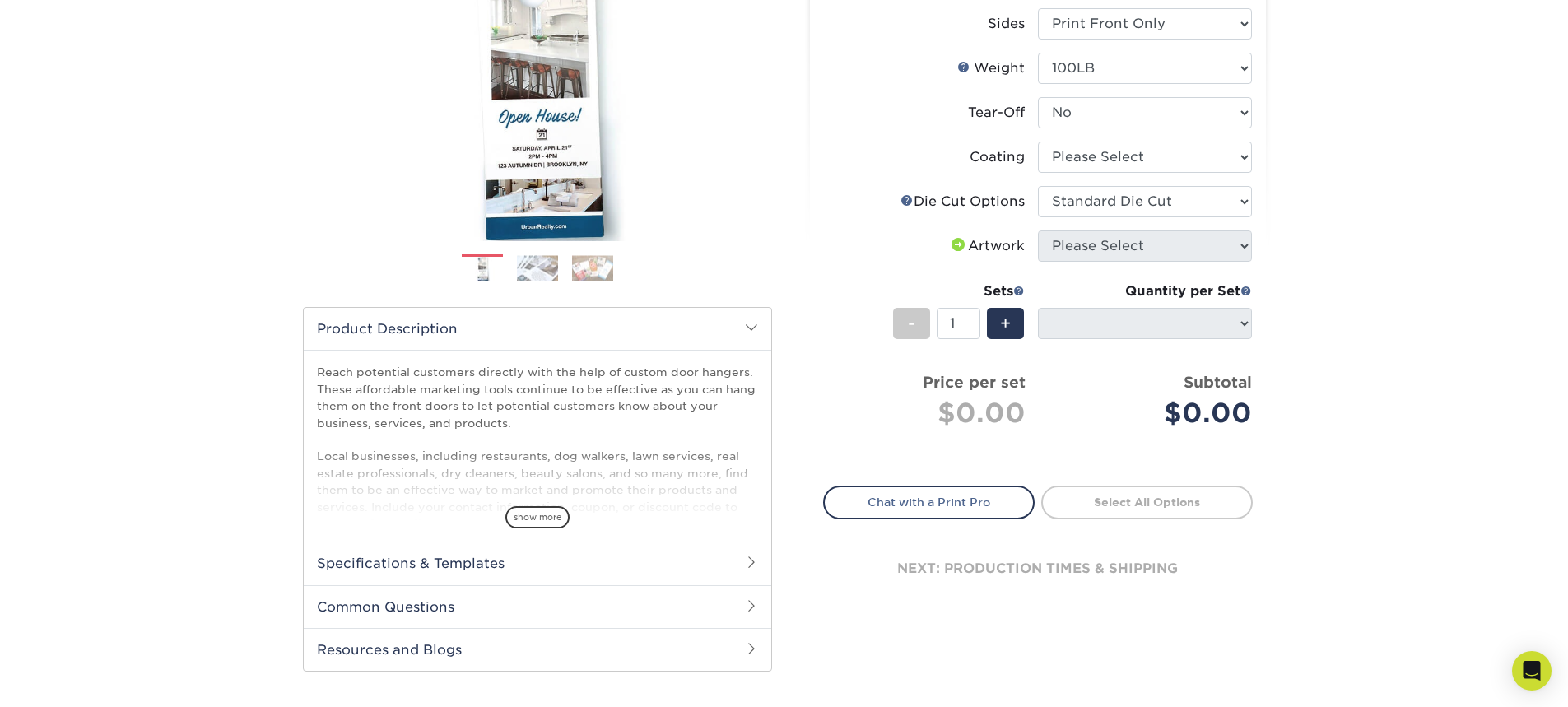
click at [949, 241] on span at bounding box center [957, 244] width 20 height 13
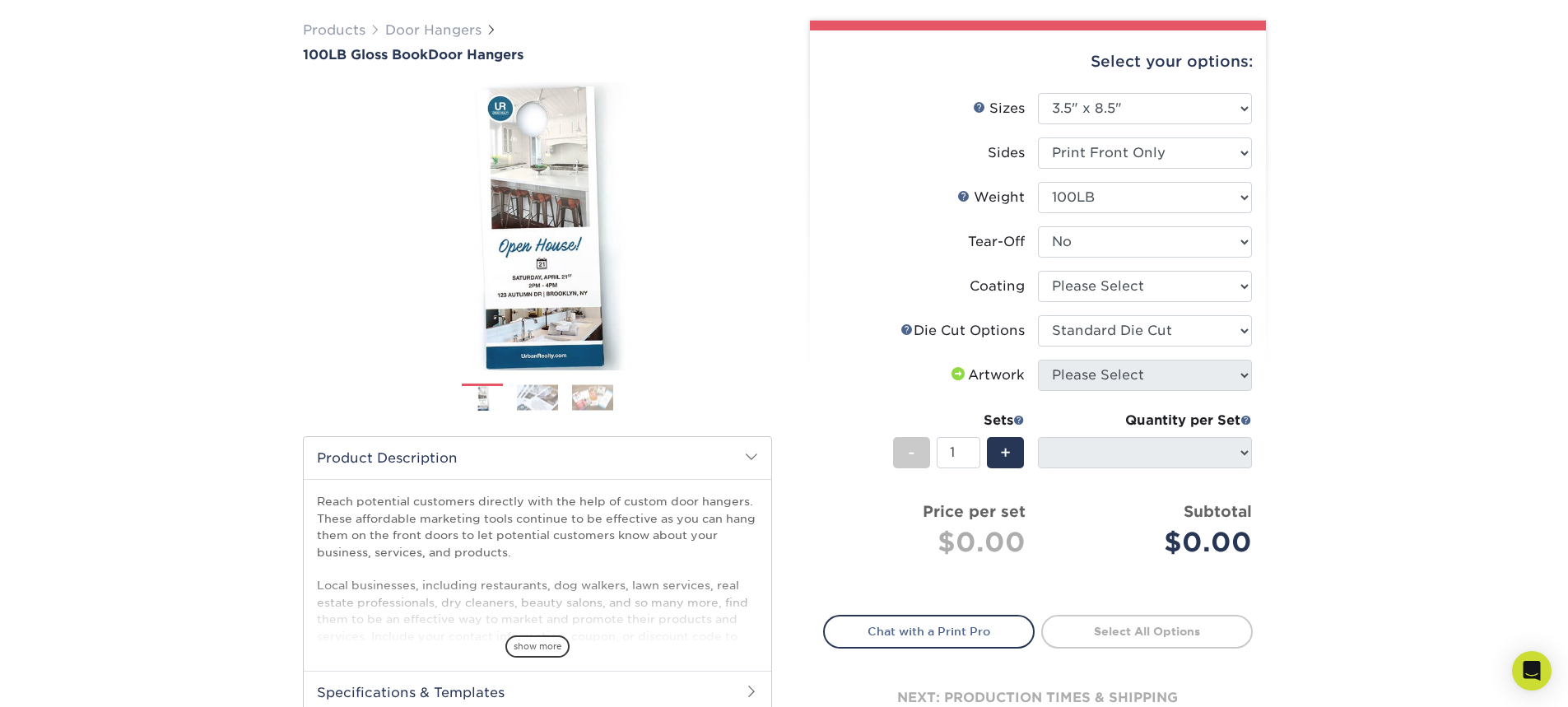
scroll to position [82, 0]
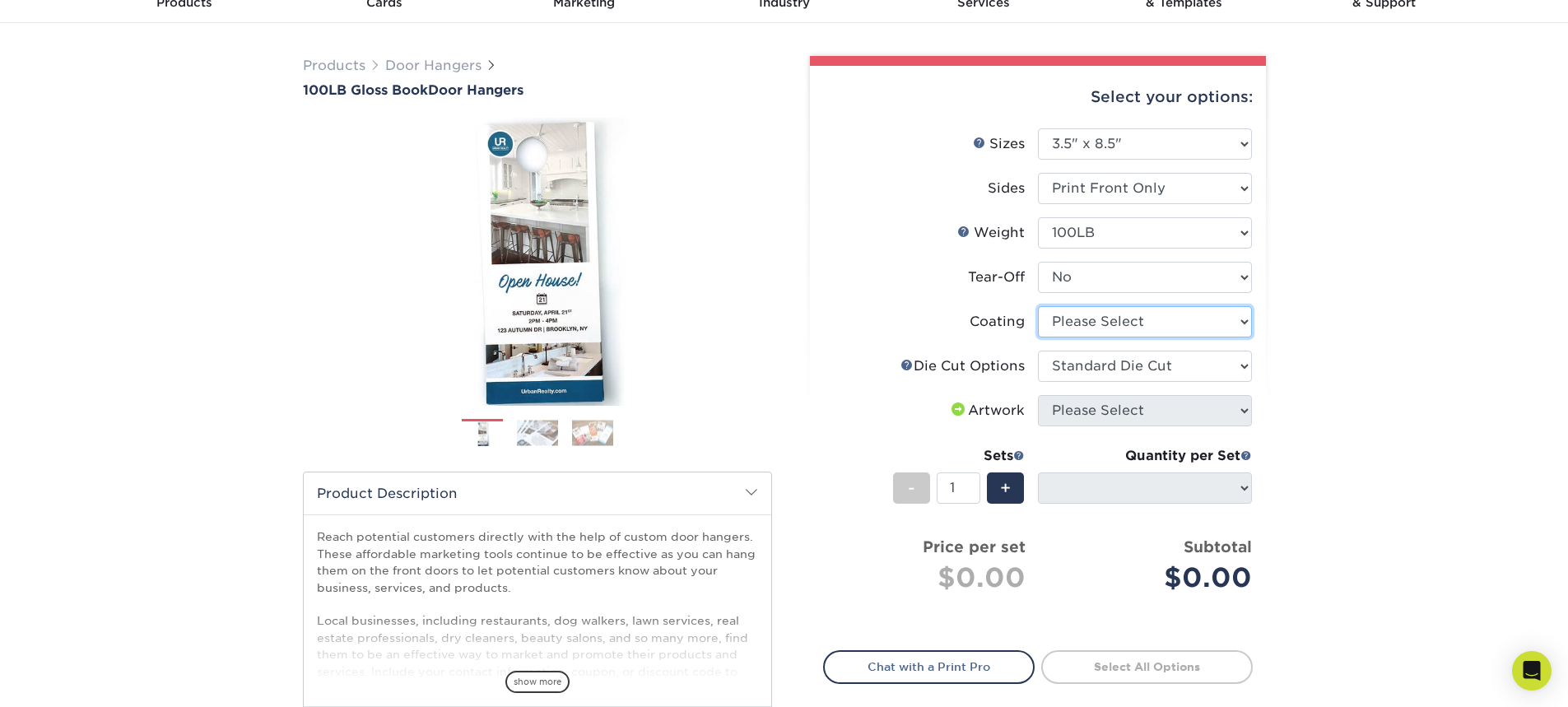
click at [1085, 318] on select at bounding box center [1144, 322] width 214 height 31
select select "1753ff32-3d28-4f95-990a-6fda0dbe3d7c"
click at [1038, 306] on select at bounding box center [1144, 322] width 214 height 31
select select "-1"
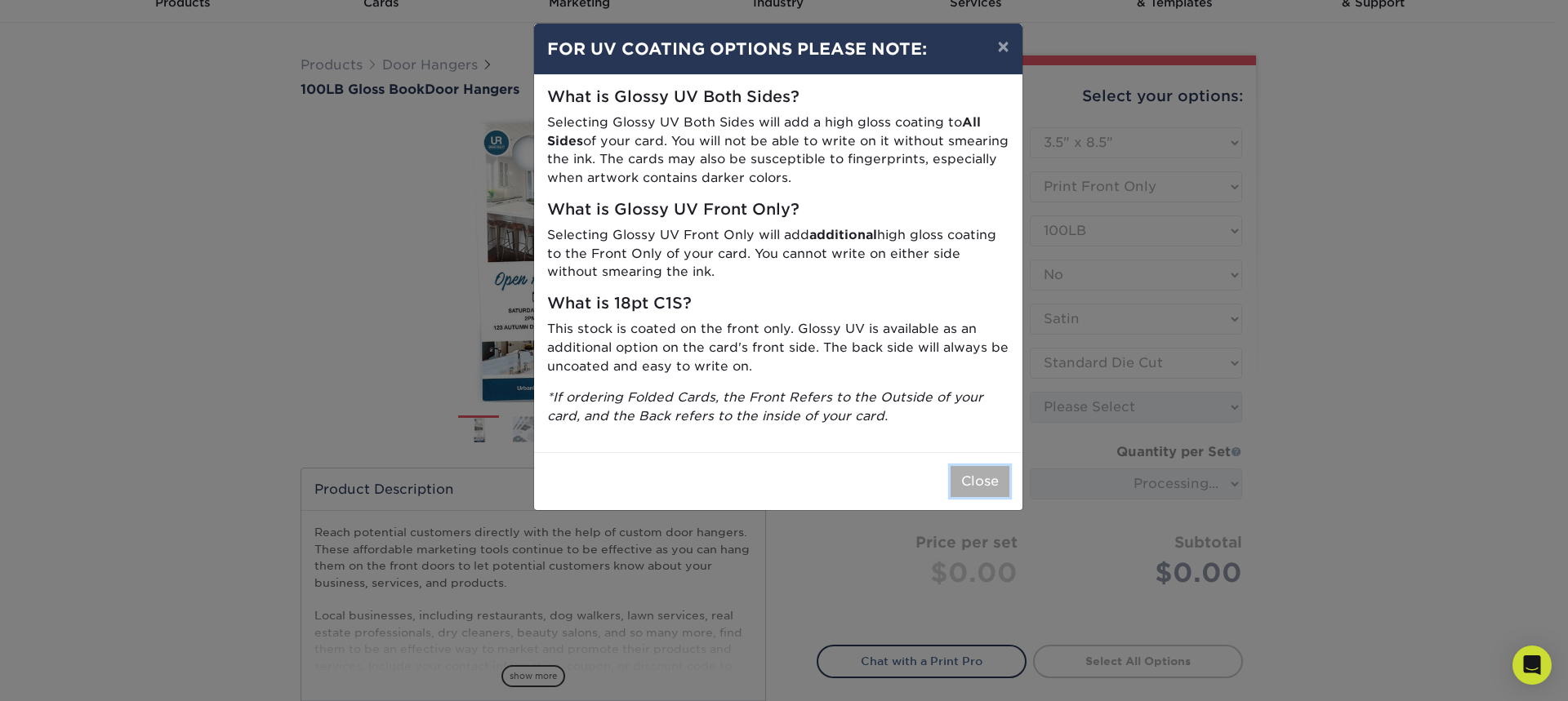
click at [989, 482] on button "Close" at bounding box center [980, 482] width 59 height 31
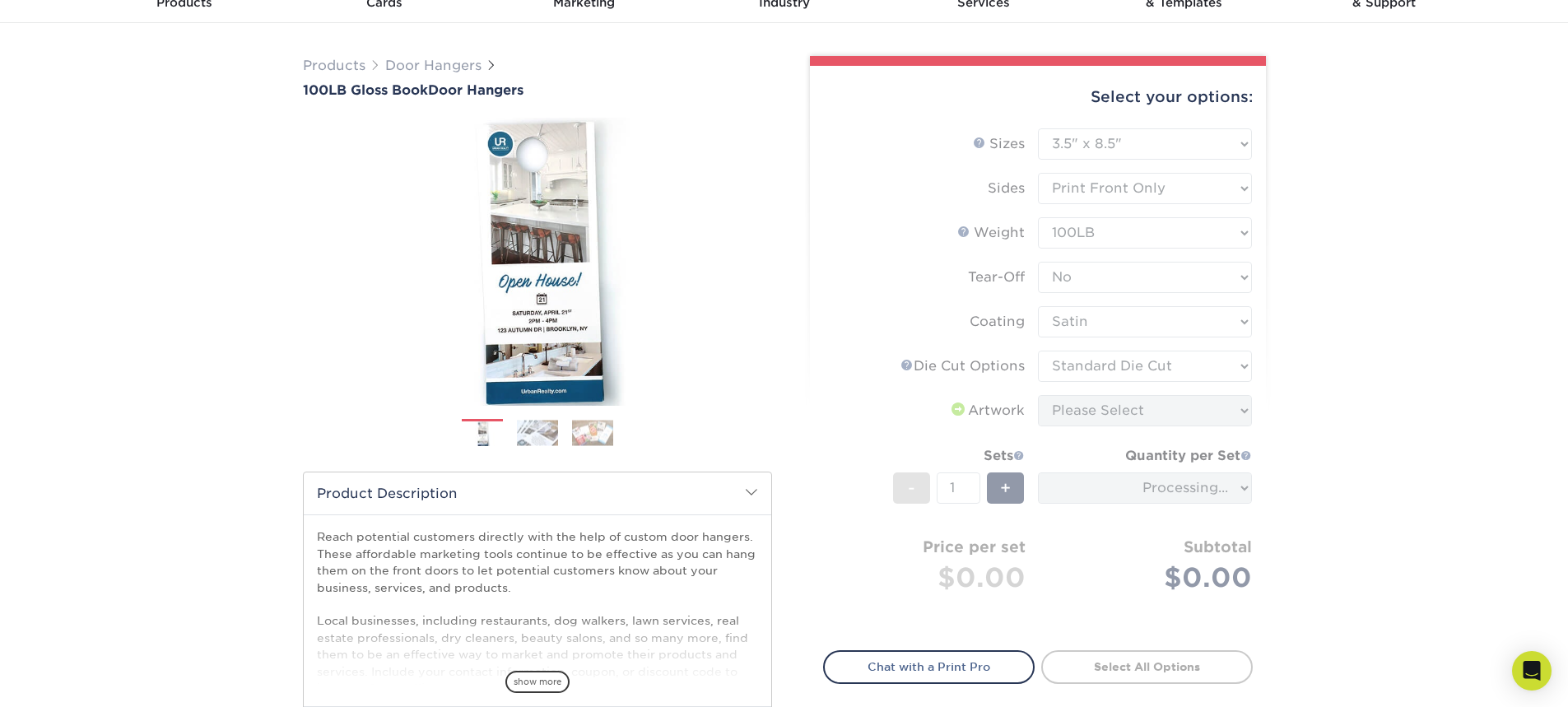
click at [1094, 333] on form "Sizes Help Sizes Please Select 3.5" x 8.5" 3.5" x 11" 4" x 7" 4.25" x 11" 4.25"…" at bounding box center [1037, 380] width 430 height 503
click at [1119, 325] on form "Sizes Help Sizes Please Select 3.5" x 8.5" 3.5" x 11" 4" x 7" 4.25" x 11" 4.25"…" at bounding box center [1037, 380] width 430 height 503
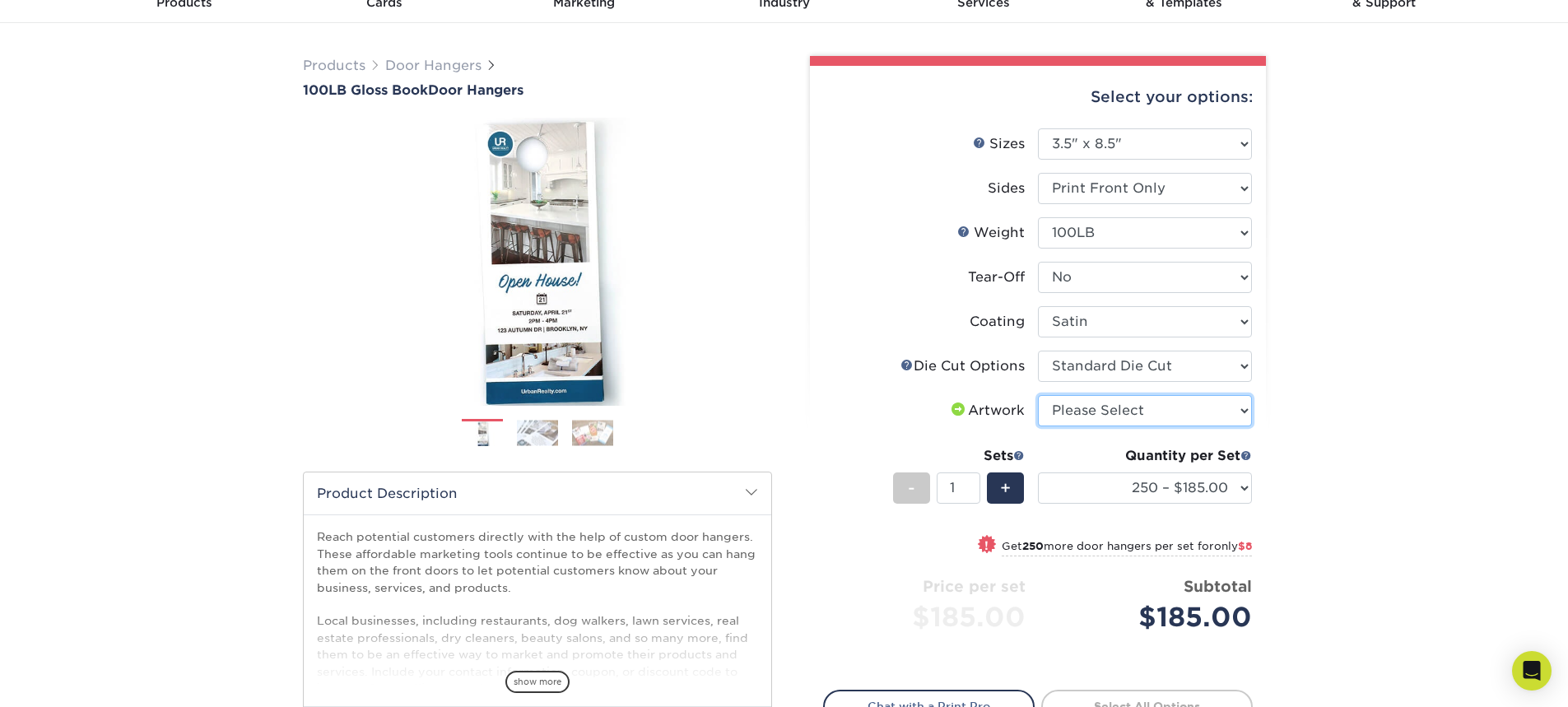
click at [1118, 407] on select "Please Select I will upload files I need a design - $100" at bounding box center [1144, 411] width 214 height 31
select select "upload"
click at [1038, 396] on select "Please Select I will upload files I need a design - $100" at bounding box center [1144, 411] width 214 height 31
drag, startPoint x: 1095, startPoint y: 423, endPoint x: 1143, endPoint y: 455, distance: 57.7
click at [1143, 455] on div "Quantity per Set" at bounding box center [1144, 456] width 214 height 20
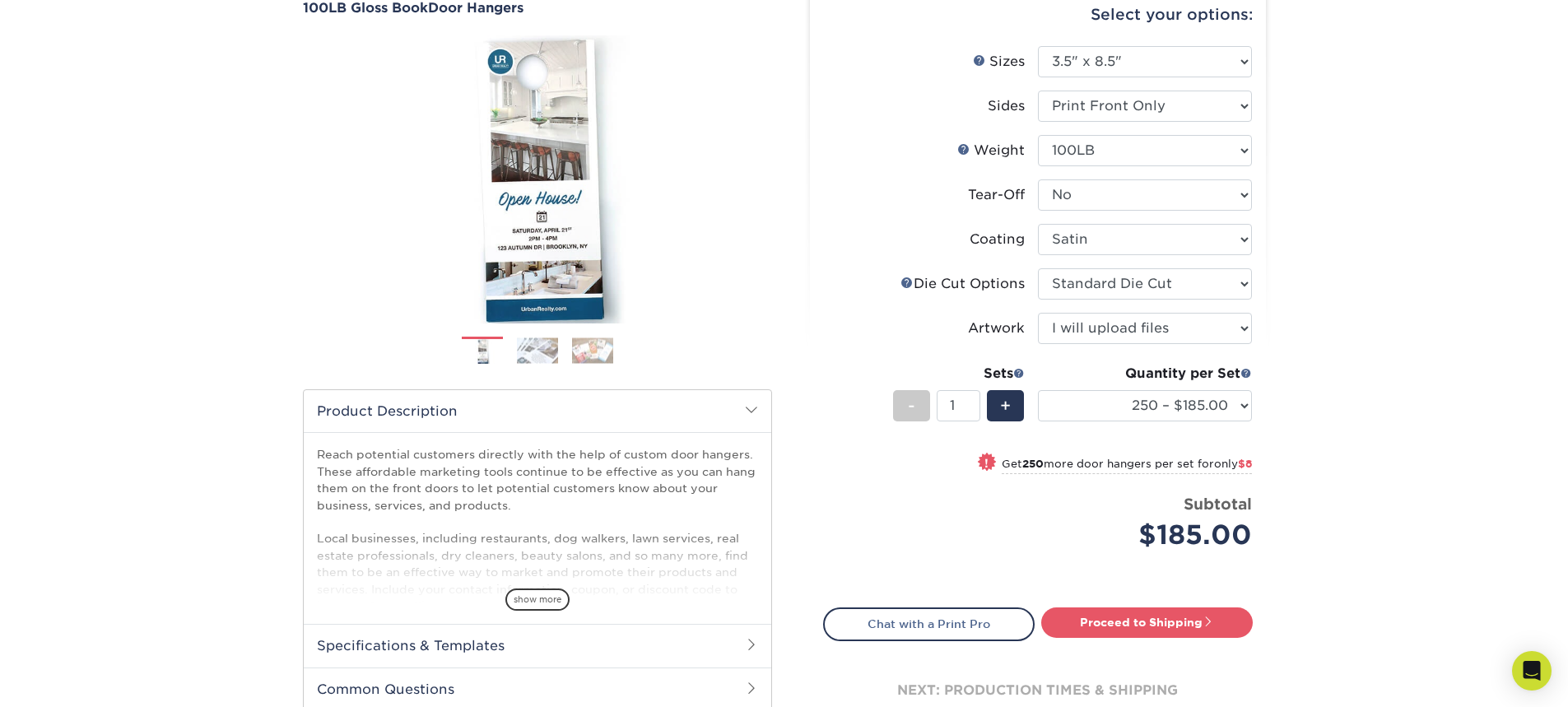
scroll to position [247, 0]
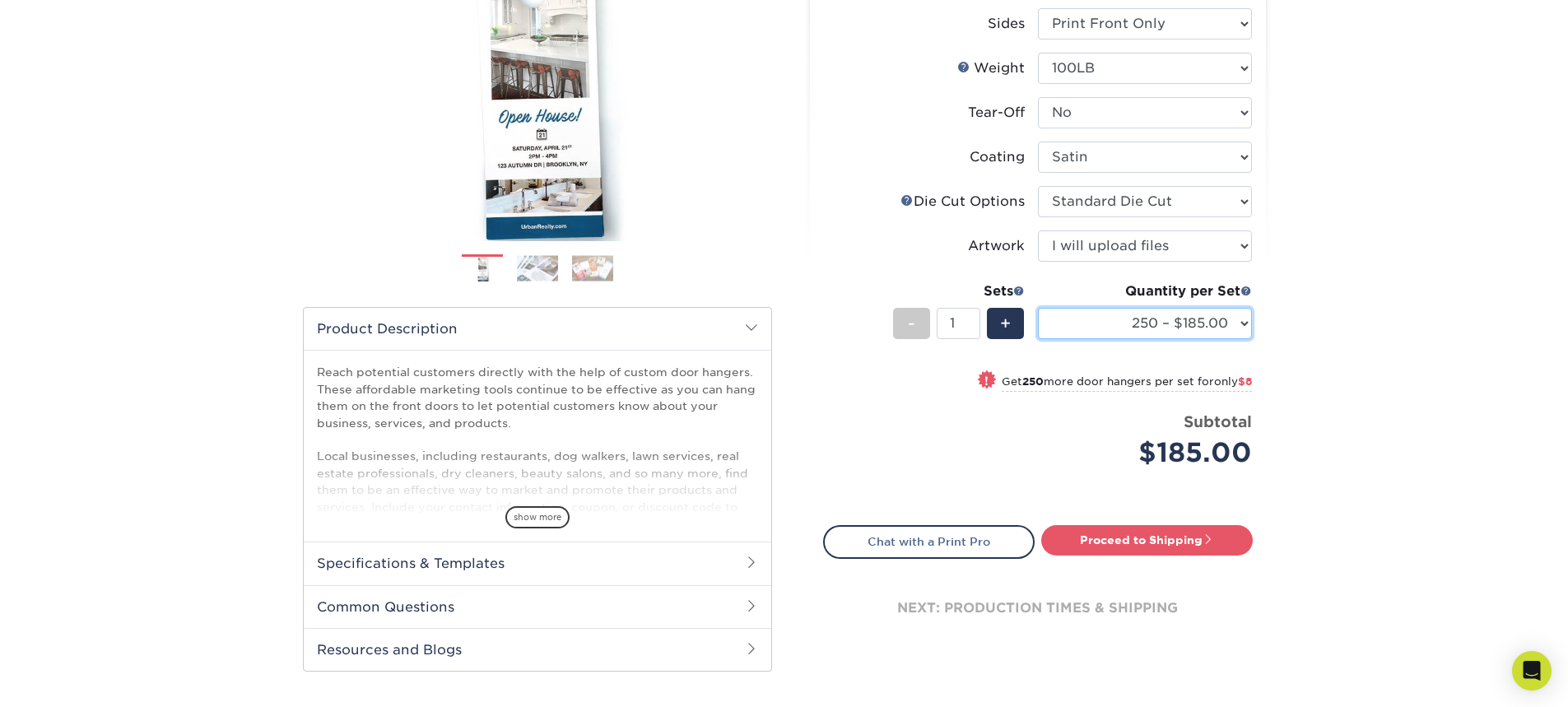
click at [1233, 317] on select "250 – $185.00 500 – $193.00 1000 – $215.00 2500 – $308.00 5000 – $432.00 10000 …" at bounding box center [1144, 323] width 214 height 31
click at [1234, 318] on select "250 – $185.00 500 – $193.00 1000 – $215.00 2500 – $308.00 5000 – $432.00 10000 …" at bounding box center [1144, 323] width 214 height 31
click at [1145, 319] on select "250 – $185.00 500 – $193.00 1000 – $215.00 2500 – $308.00 5000 – $432.00 10000 …" at bounding box center [1144, 323] width 214 height 31
click at [1143, 318] on select "250 – $185.00 500 – $193.00 1000 – $215.00 2500 – $308.00 5000 – $432.00 10000 …" at bounding box center [1144, 323] width 214 height 31
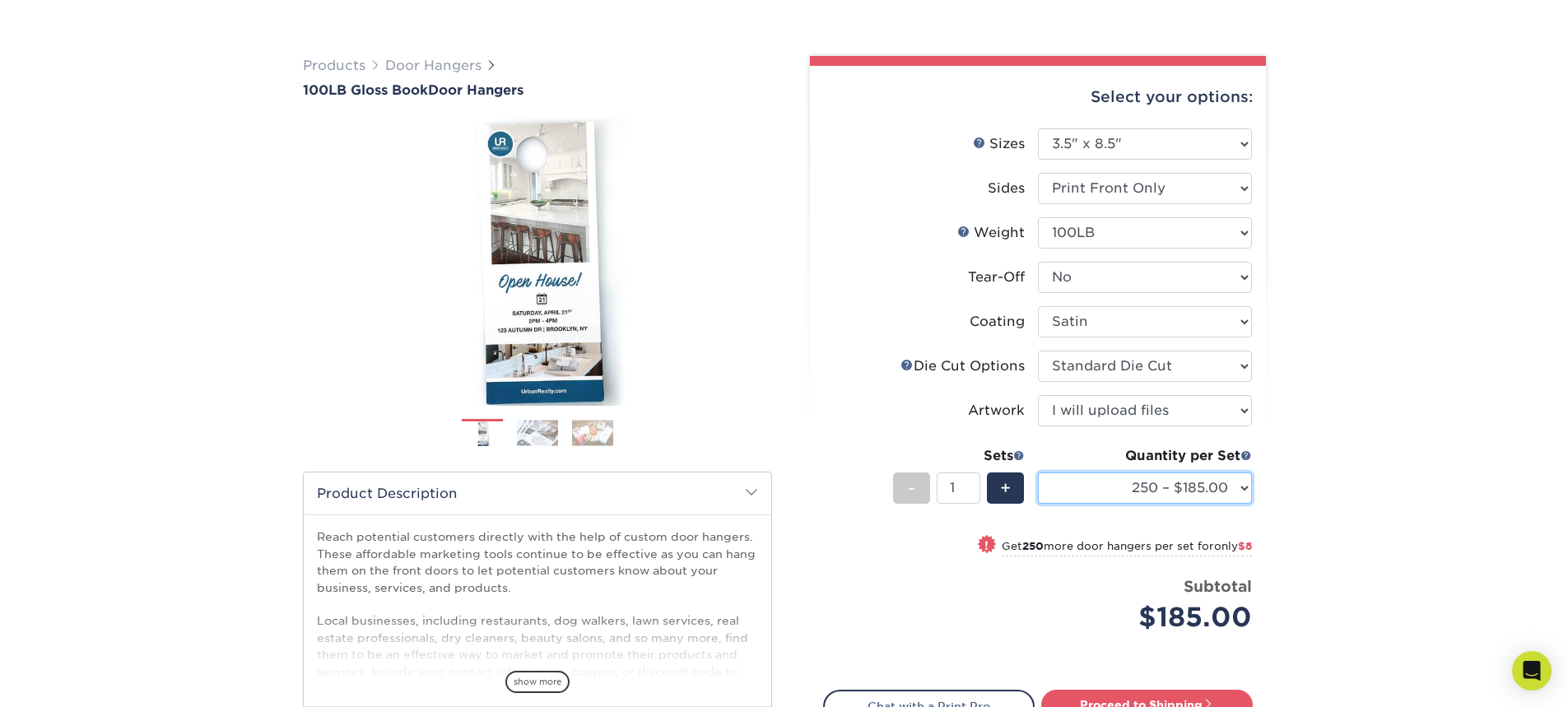
scroll to position [165, 0]
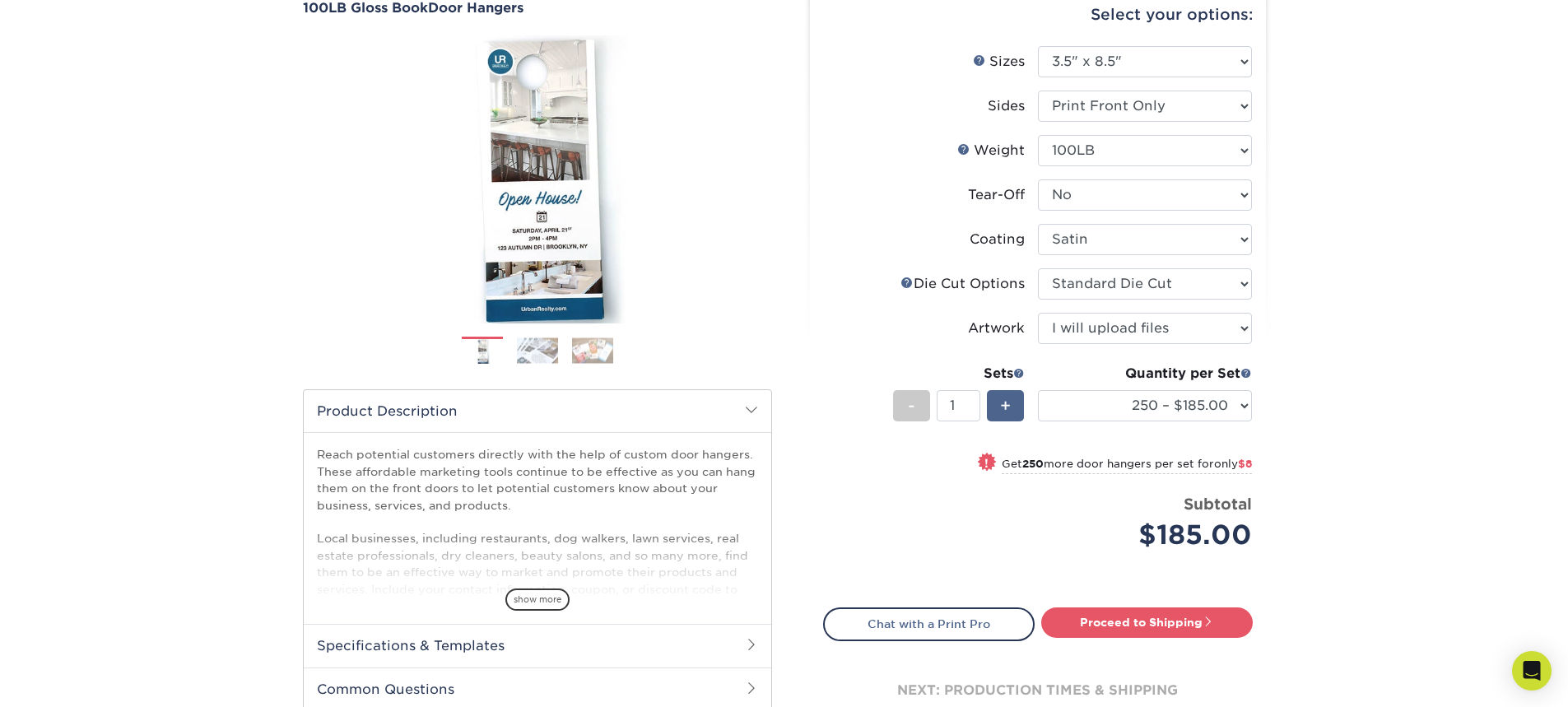
click at [1016, 414] on div "+" at bounding box center [1004, 406] width 37 height 31
click at [908, 408] on span "-" at bounding box center [911, 406] width 8 height 25
type input "1"
click at [1394, 424] on div "Products Door Hangers 100LB Gloss Book Door Hangers Previous Next" at bounding box center [784, 380] width 1568 height 879
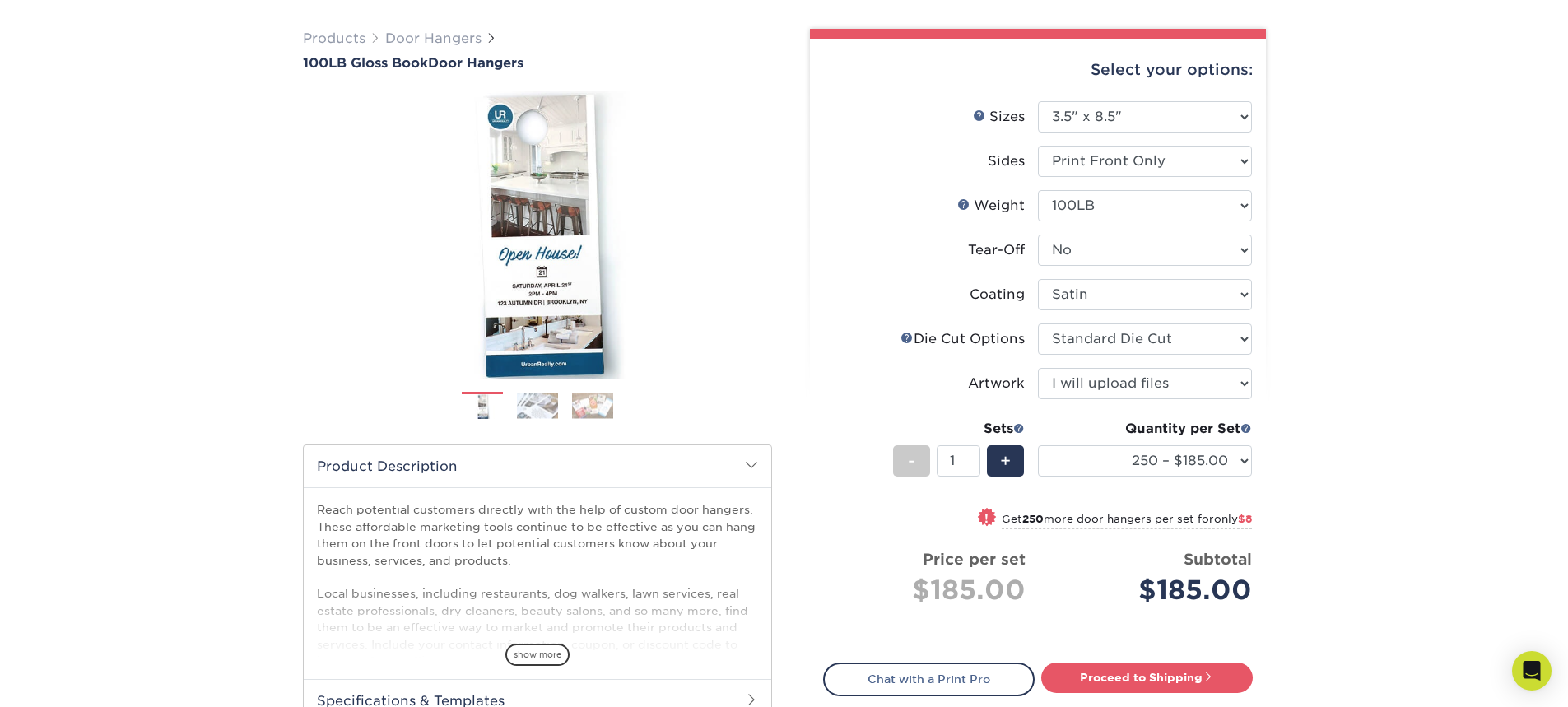
scroll to position [82, 0]
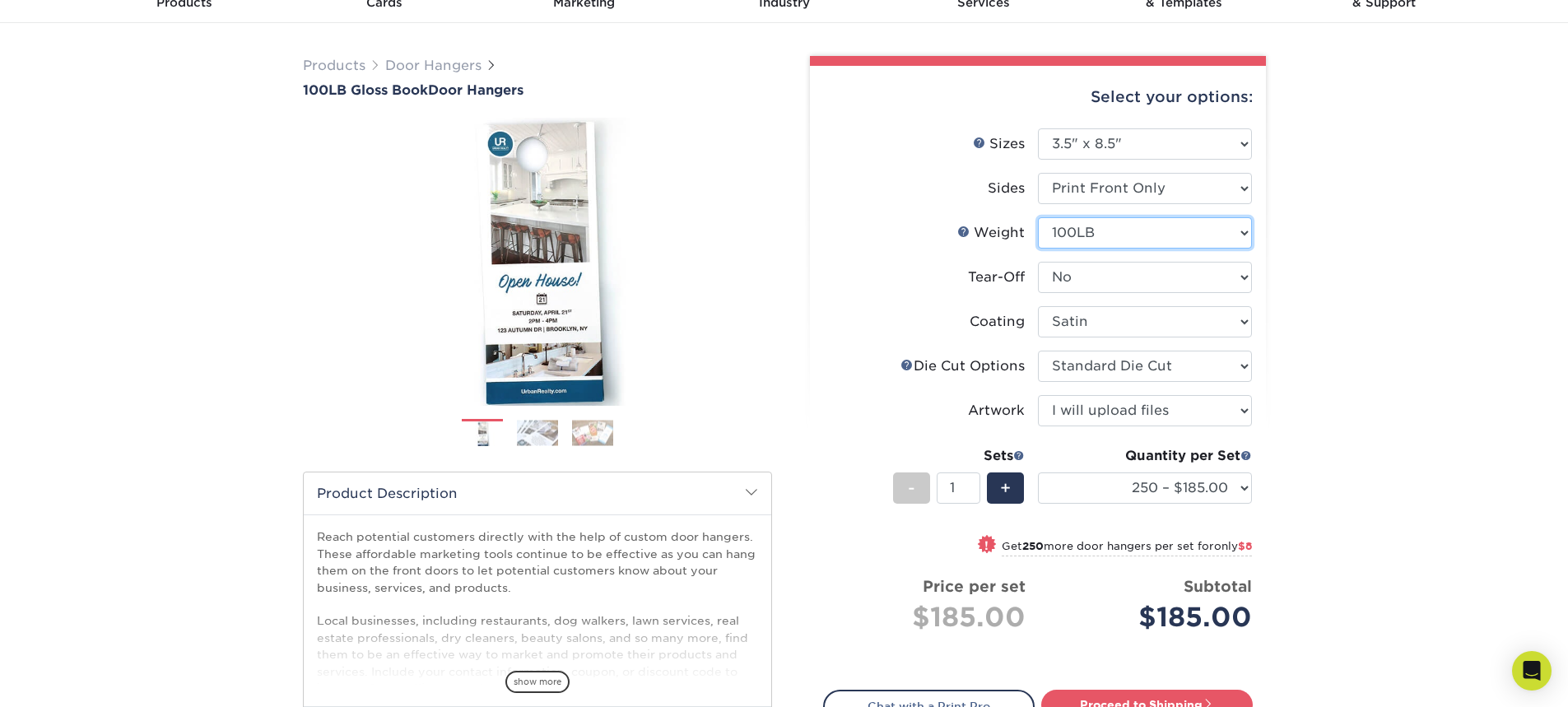
click at [1130, 228] on select "Please Select 100LB" at bounding box center [1144, 233] width 214 height 31
click at [1095, 478] on select "250 – $185.00 500 – $193.00 1000 – $215.00 2500 – $308.00 5000 – $432.00 10000 …" at bounding box center [1144, 488] width 214 height 31
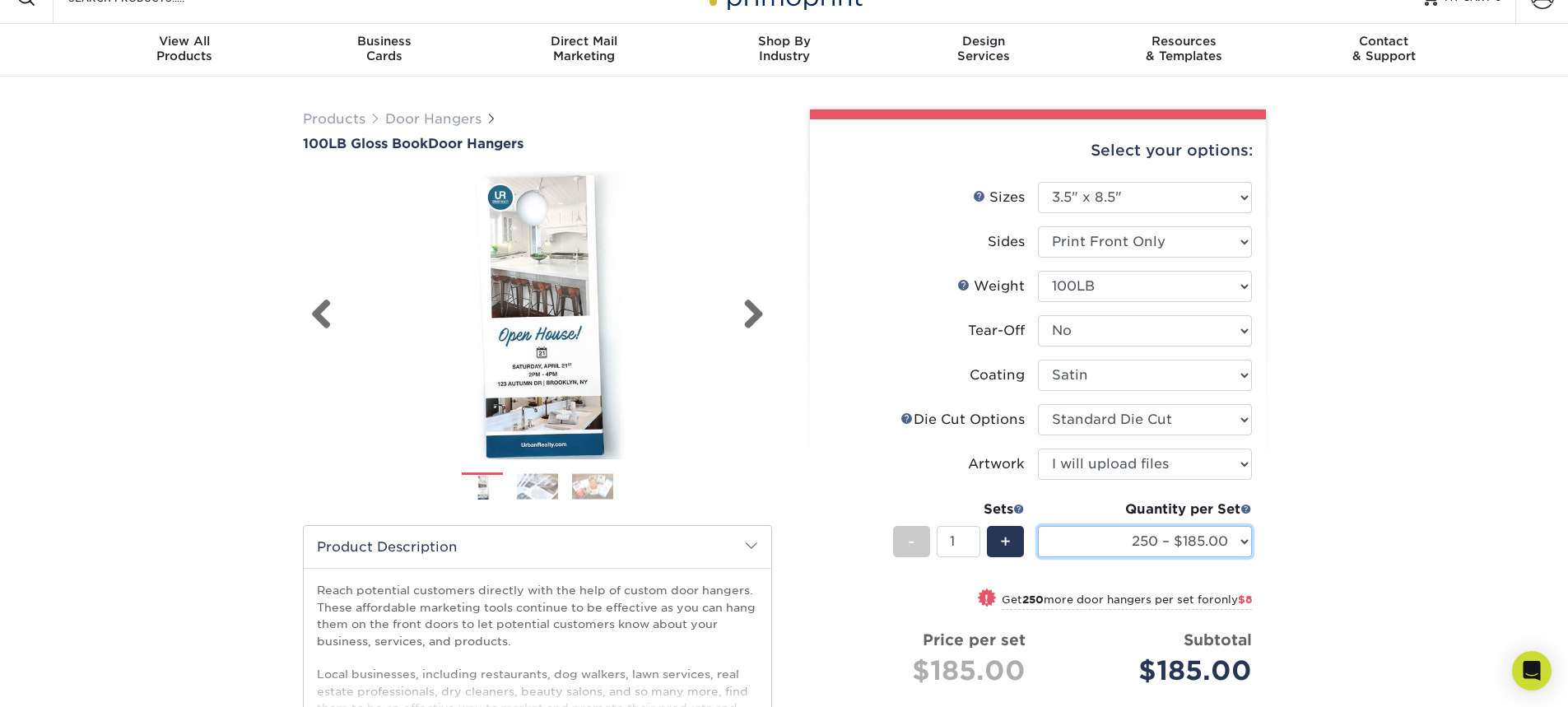
scroll to position [0, 0]
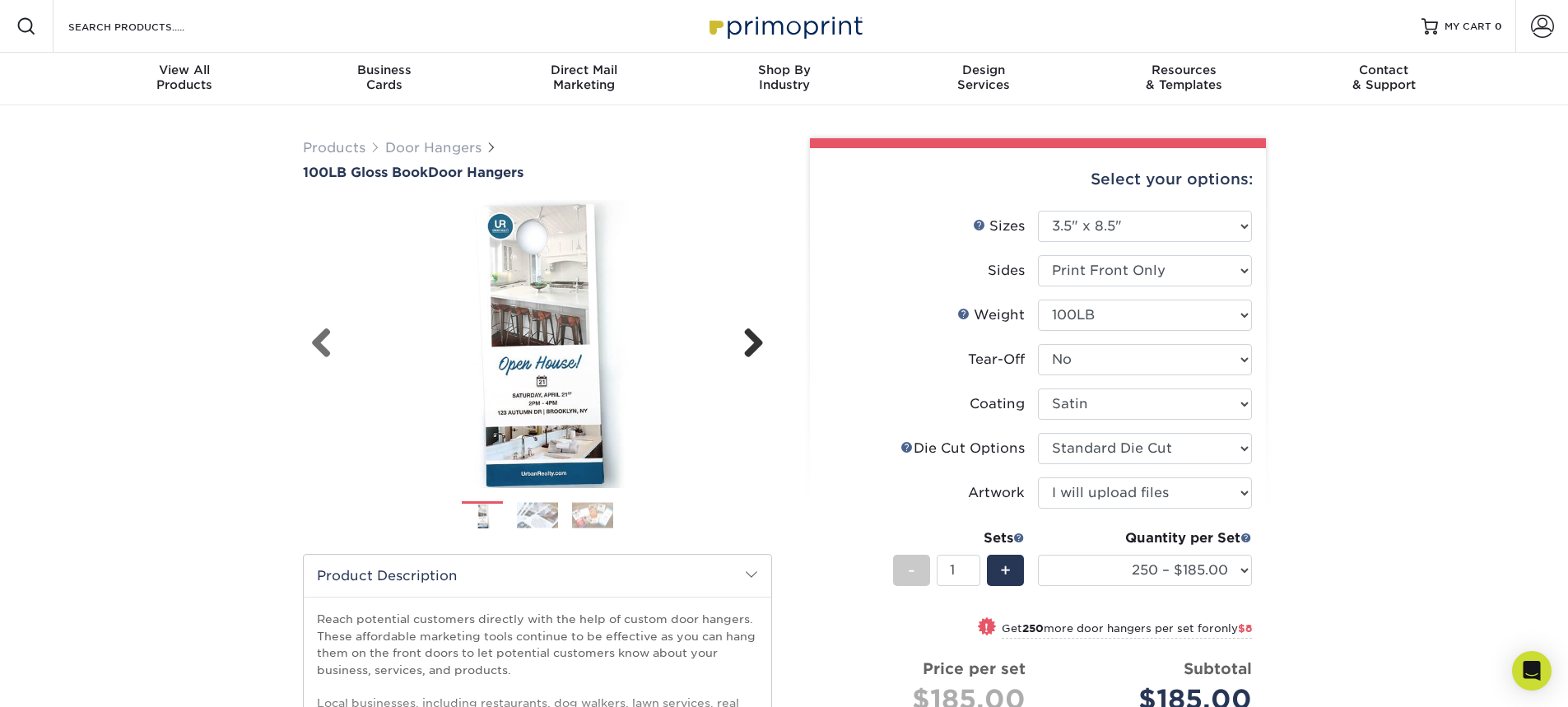
click at [747, 335] on link "Next" at bounding box center [747, 344] width 33 height 33
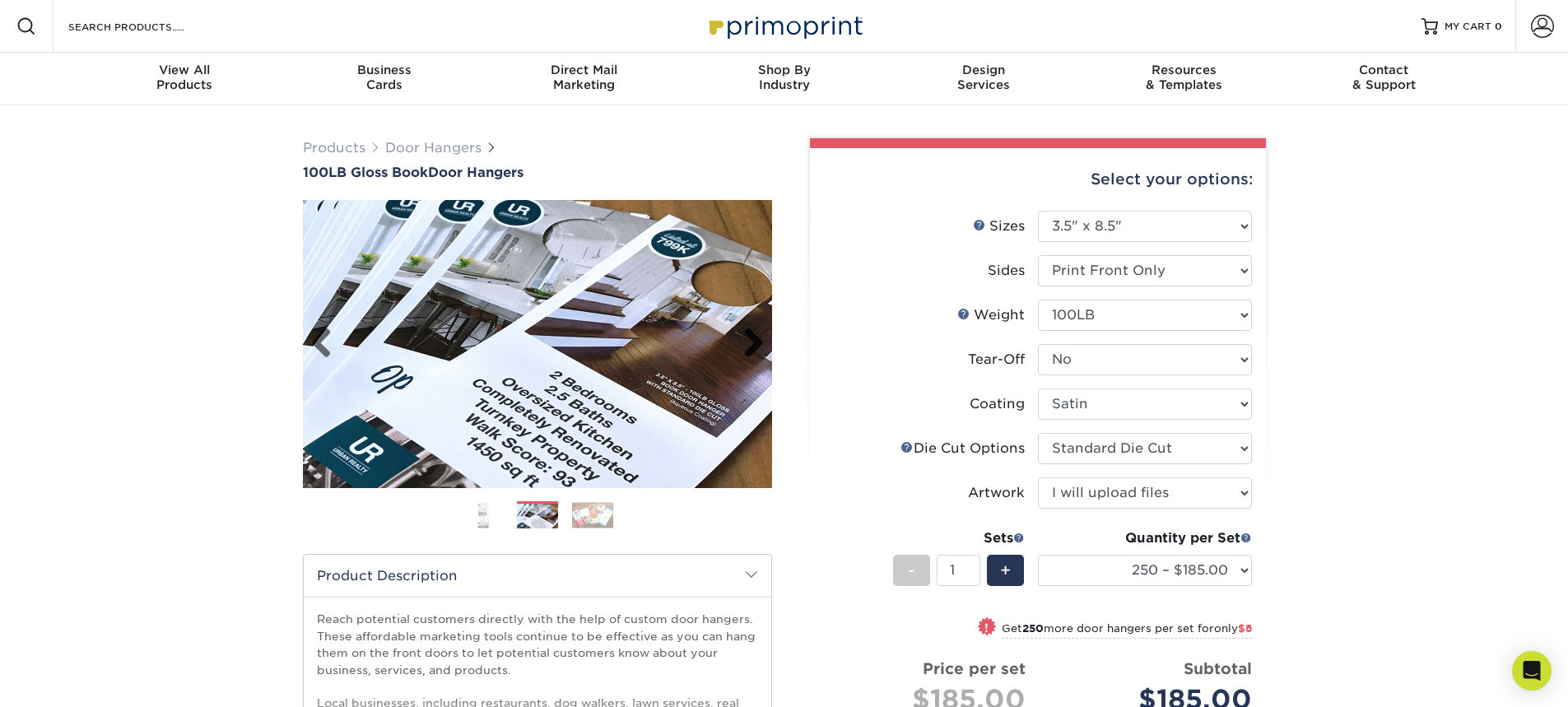
click at [747, 335] on link "Next" at bounding box center [747, 344] width 33 height 33
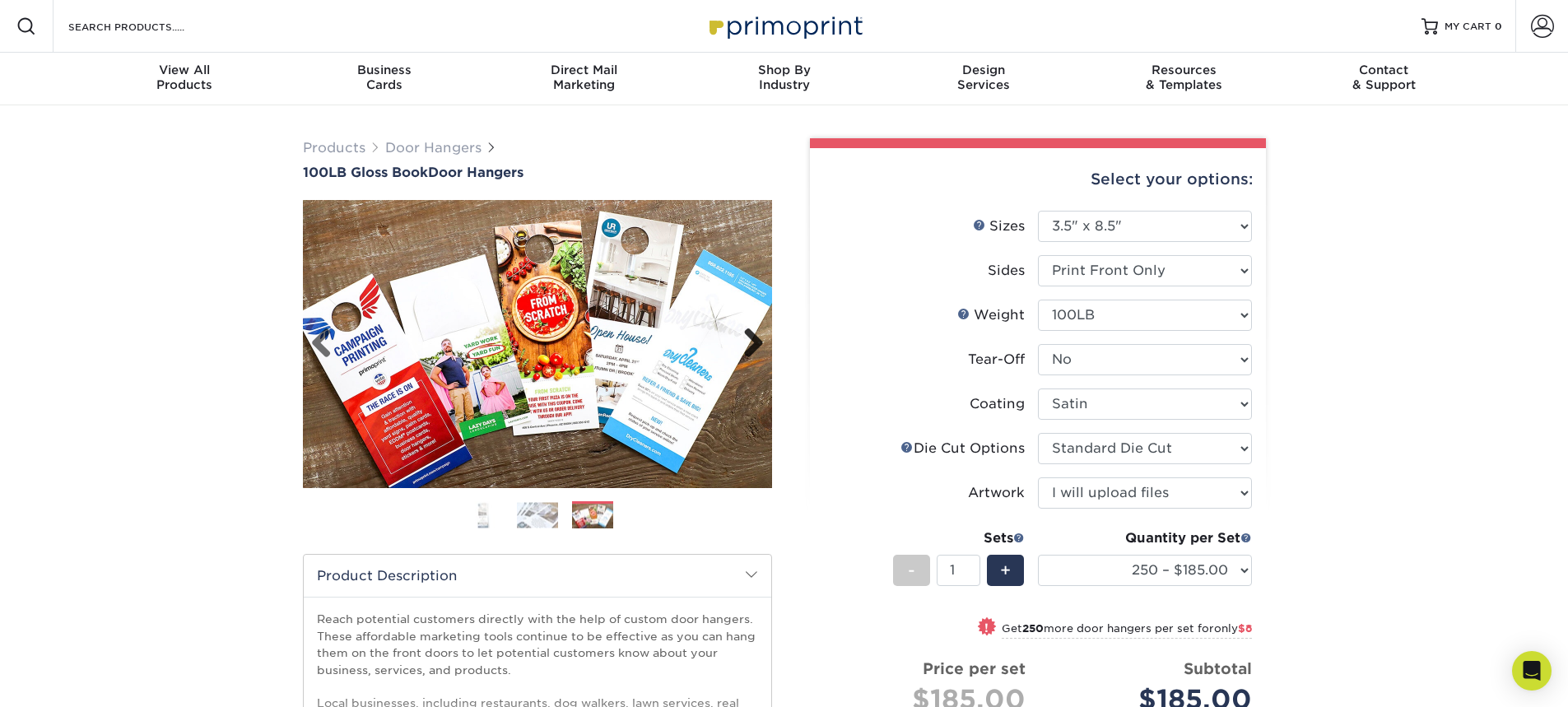
click at [747, 335] on link "Next" at bounding box center [747, 344] width 33 height 33
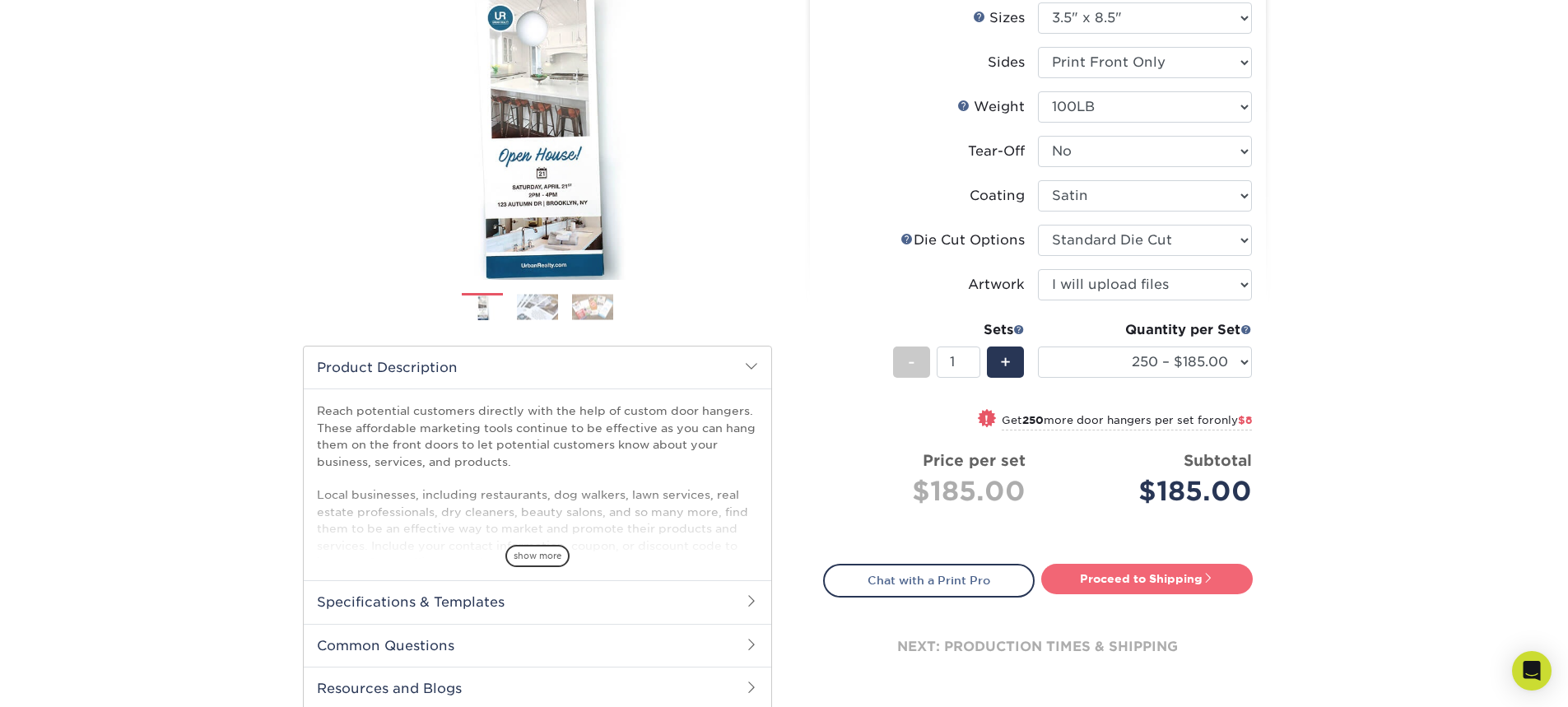
scroll to position [165, 0]
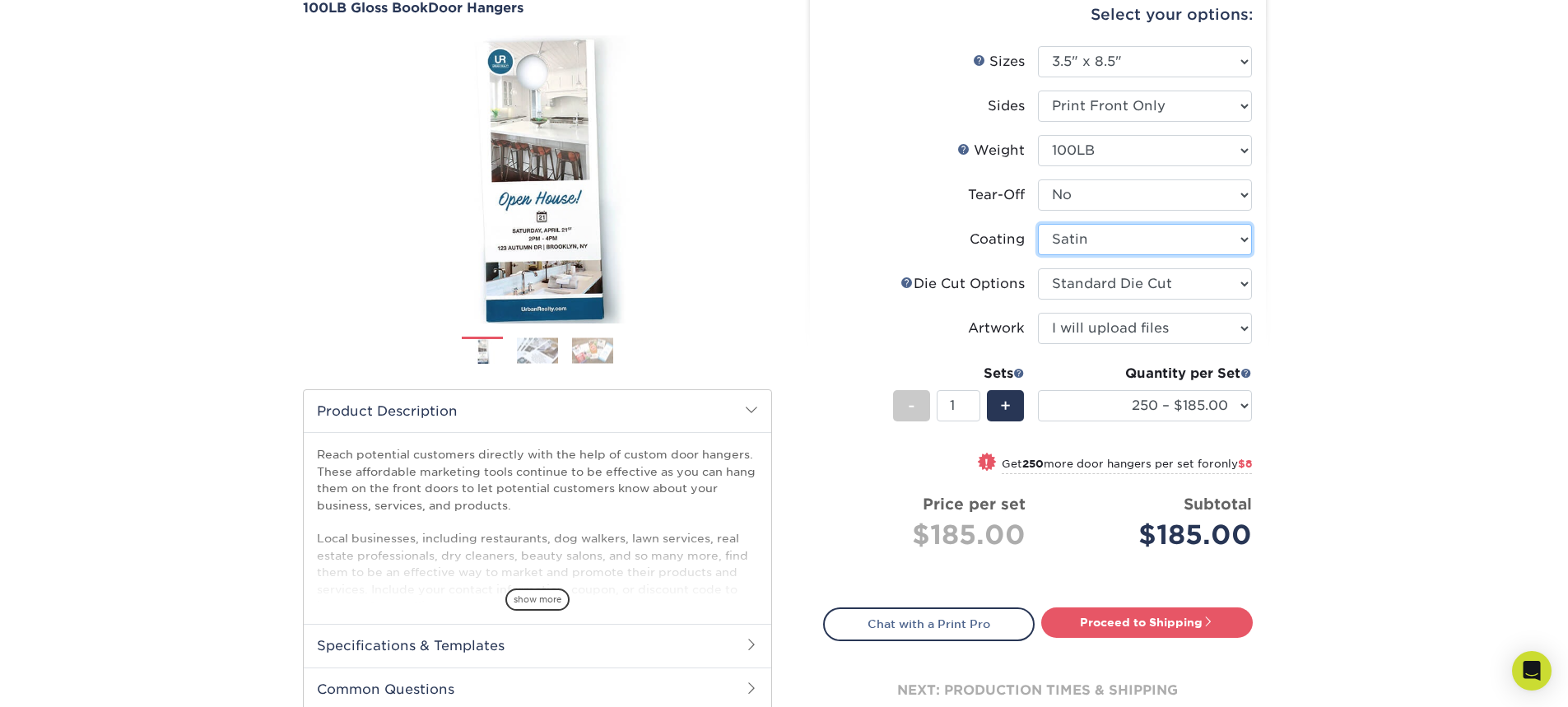
click at [1093, 238] on select at bounding box center [1144, 239] width 214 height 31
select select "d41dab50-ff65-4f4f-bb17-2afe4d36ae33"
click at [1038, 224] on select at bounding box center [1144, 239] width 214 height 31
select select "-1"
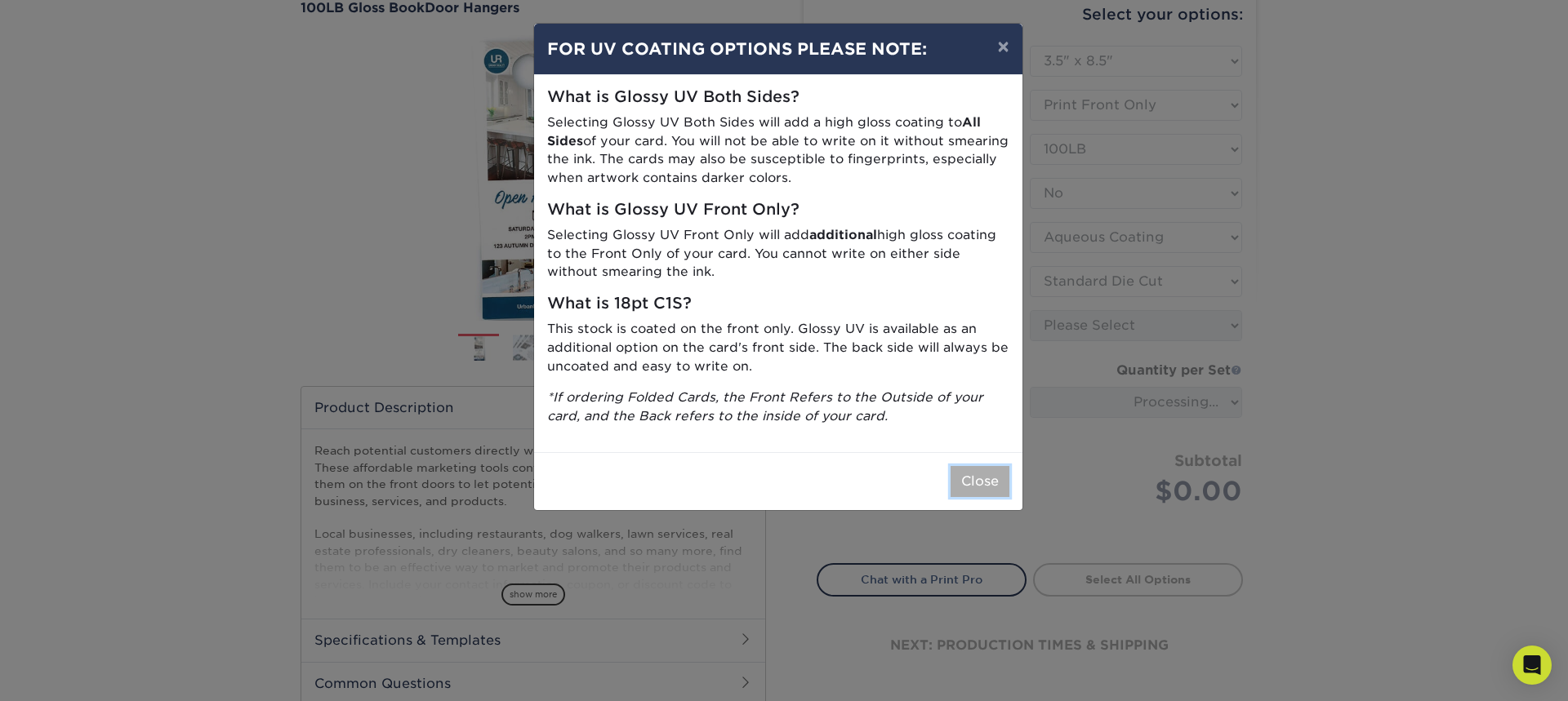
click at [986, 475] on button "Close" at bounding box center [980, 482] width 59 height 31
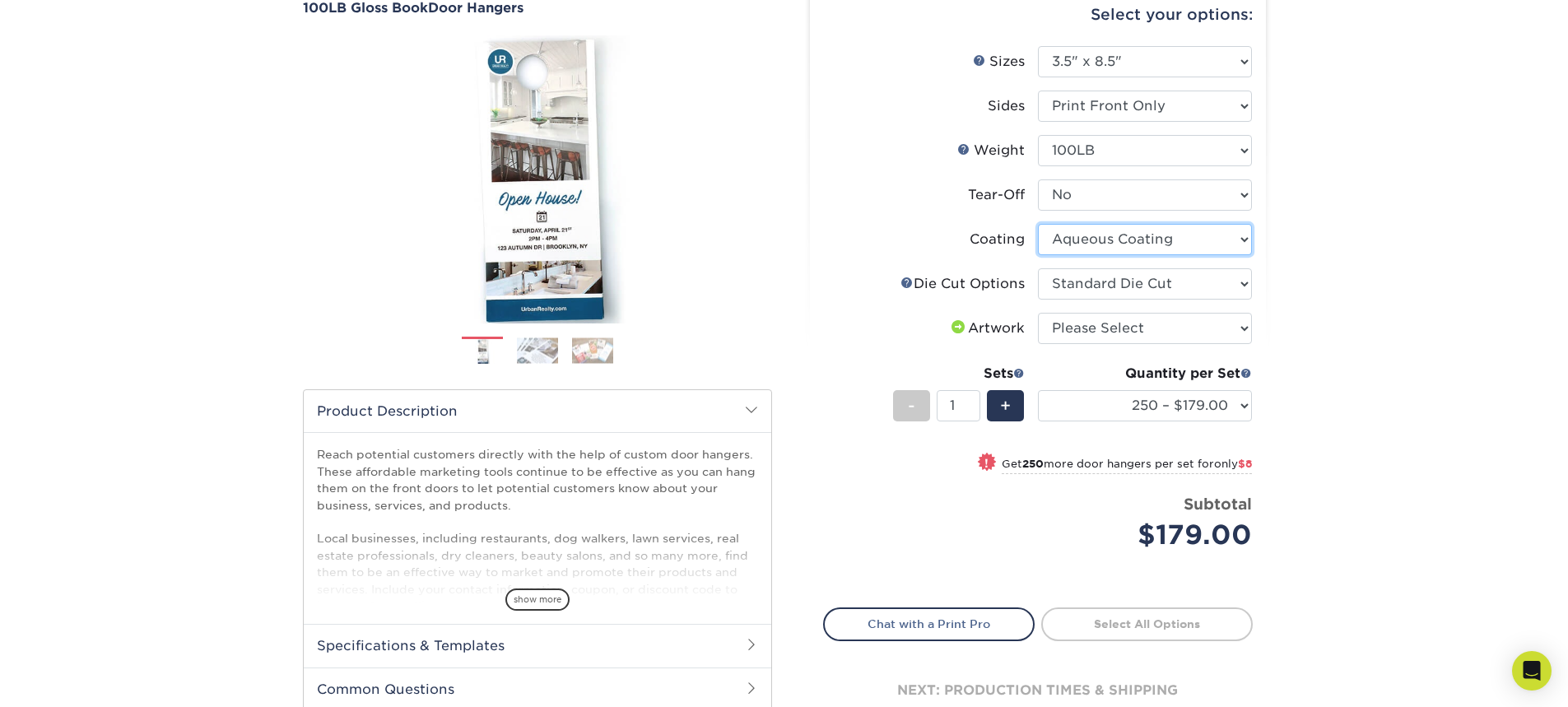
click at [1137, 245] on select at bounding box center [1144, 239] width 214 height 31
click at [1038, 224] on select at bounding box center [1144, 239] width 214 height 31
click at [1106, 242] on select at bounding box center [1144, 239] width 214 height 31
select select "-1"
click at [1038, 224] on select at bounding box center [1144, 239] width 214 height 31
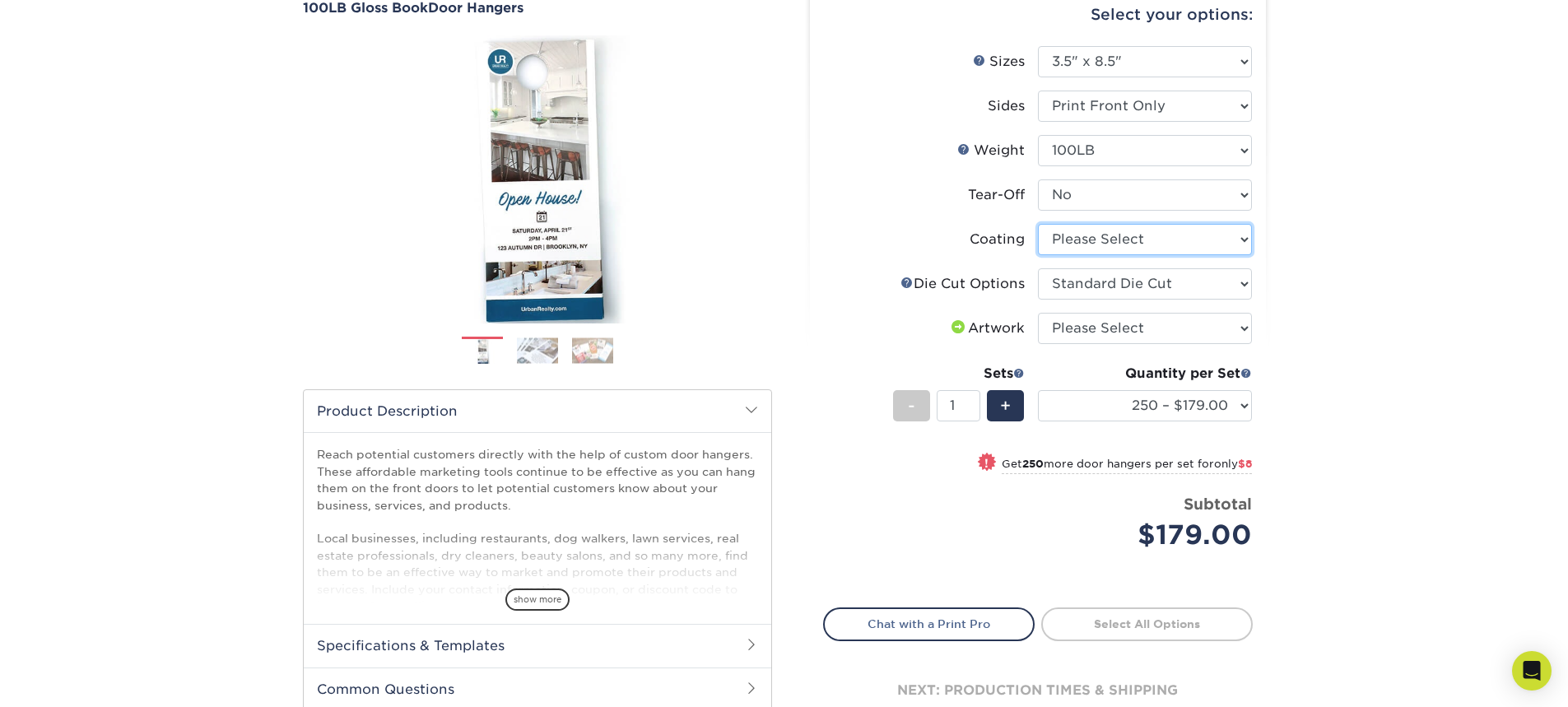
select select
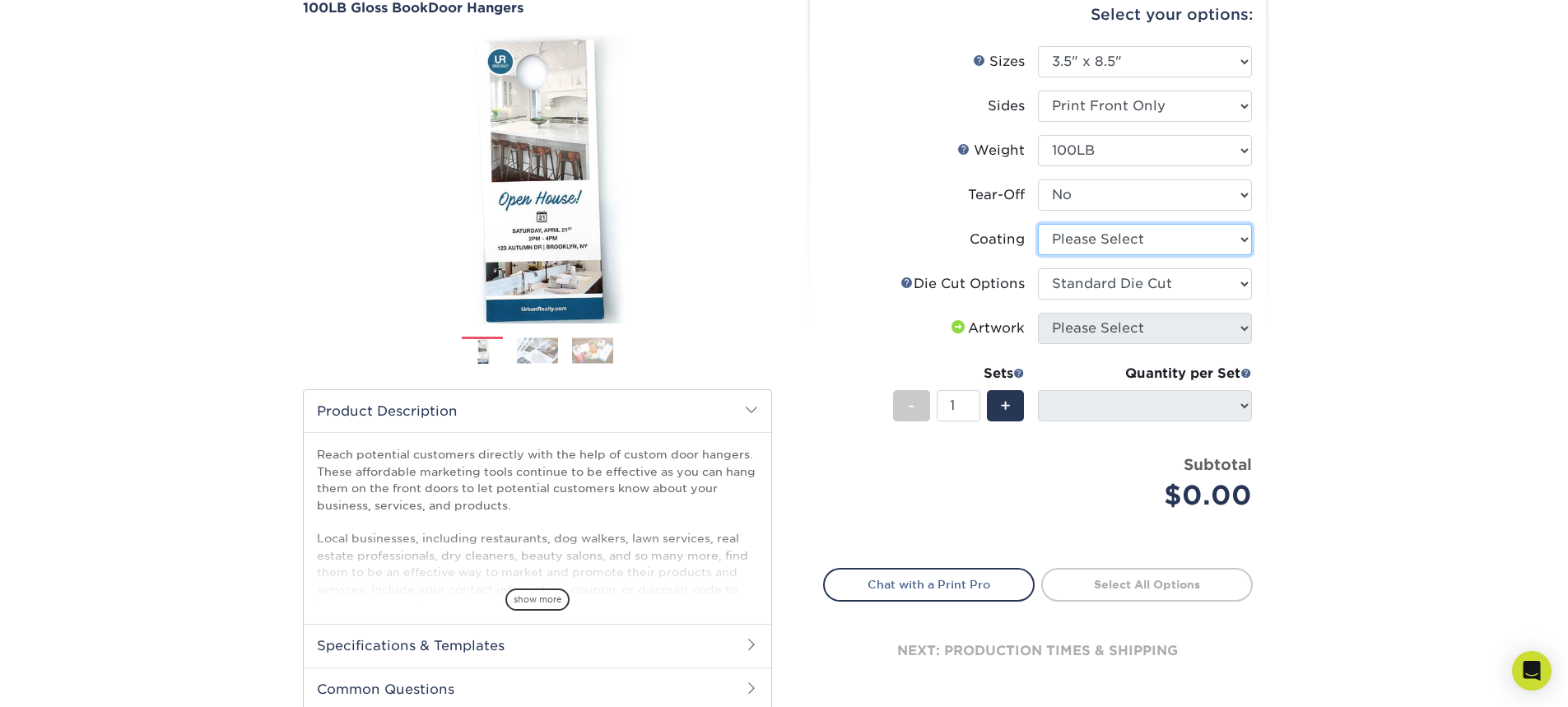
click at [1091, 235] on select at bounding box center [1144, 239] width 214 height 31
select select "d41dab50-ff65-4f4f-bb17-2afe4d36ae33"
click at [1038, 224] on select at bounding box center [1144, 239] width 214 height 31
select select "-1"
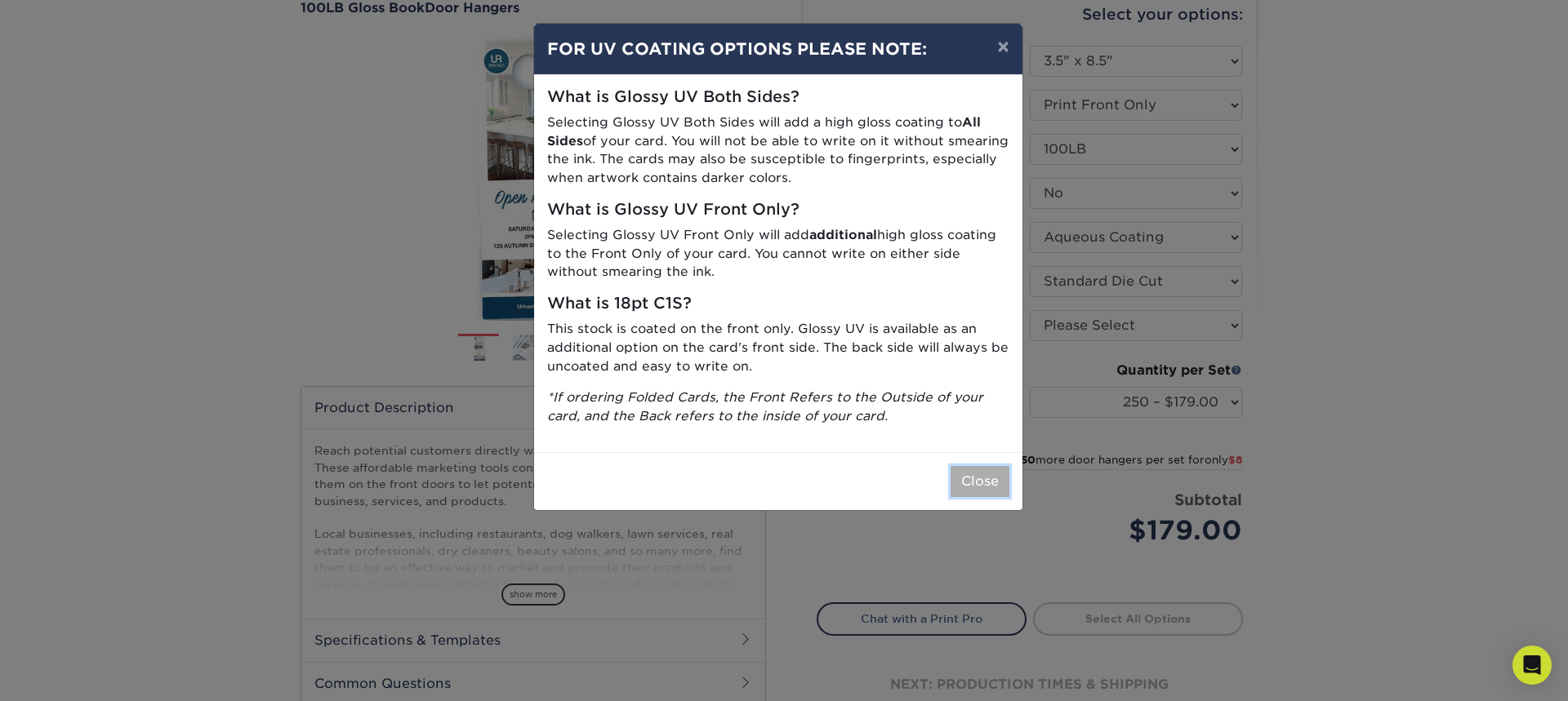
click at [970, 476] on button "Close" at bounding box center [980, 482] width 59 height 31
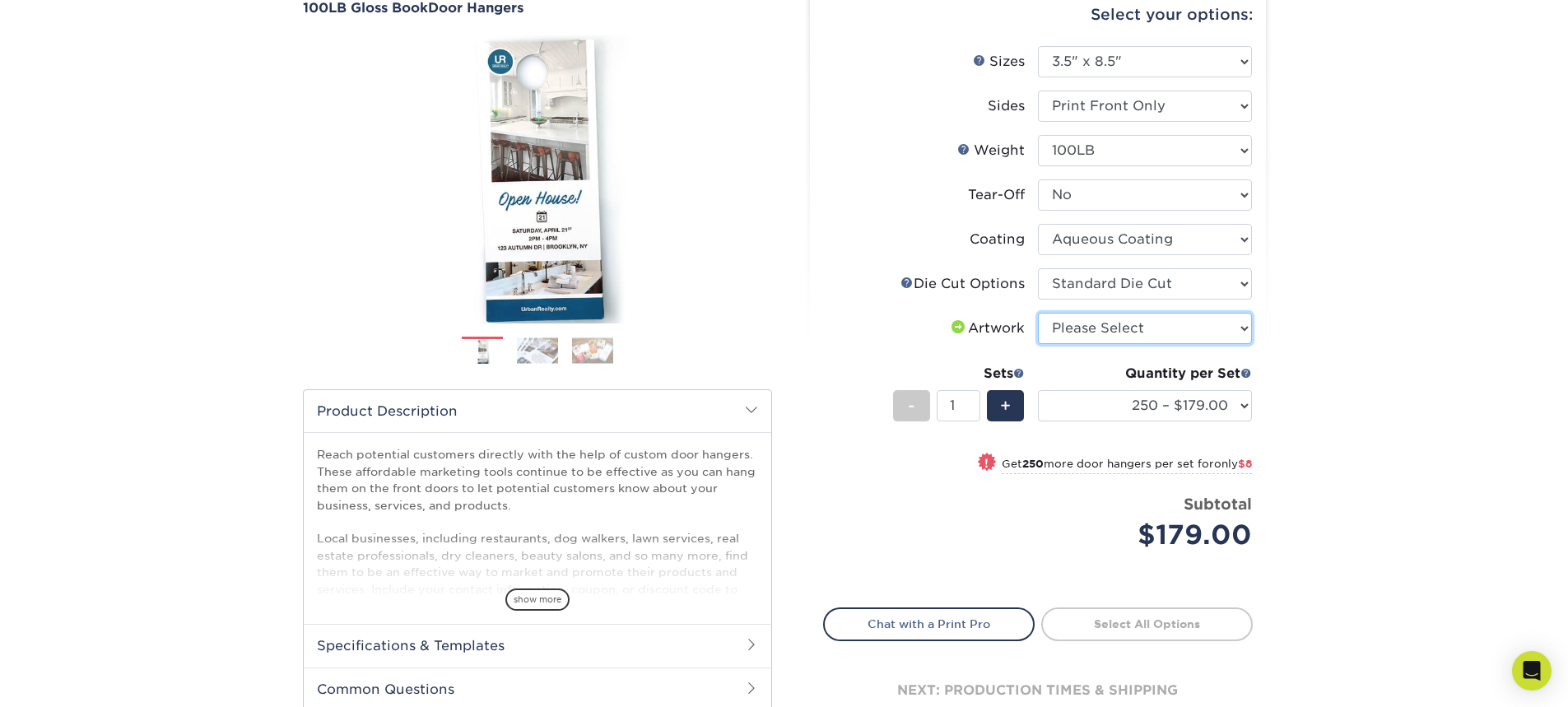
click at [1113, 326] on select "Please Select I will upload files I need a design - $100" at bounding box center [1144, 329] width 214 height 31
select select "upload"
click at [1038, 313] on select "Please Select I will upload files I need a design - $100" at bounding box center [1144, 329] width 214 height 31
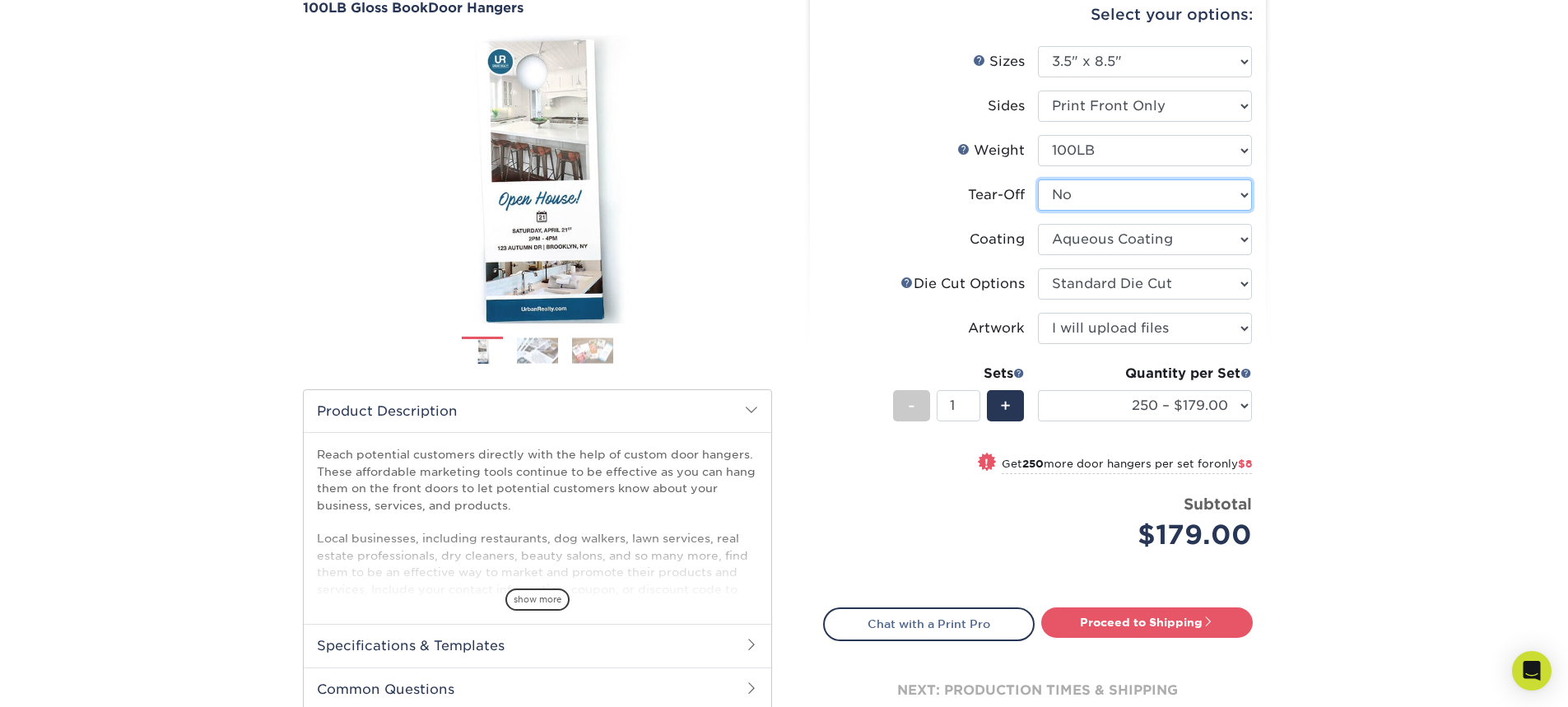
click at [1107, 202] on select "Please Select Yes No" at bounding box center [1144, 195] width 214 height 31
click at [1104, 160] on select "Please Select 100LB" at bounding box center [1144, 150] width 214 height 31
click at [1096, 151] on select "Please Select 100LB" at bounding box center [1144, 150] width 214 height 31
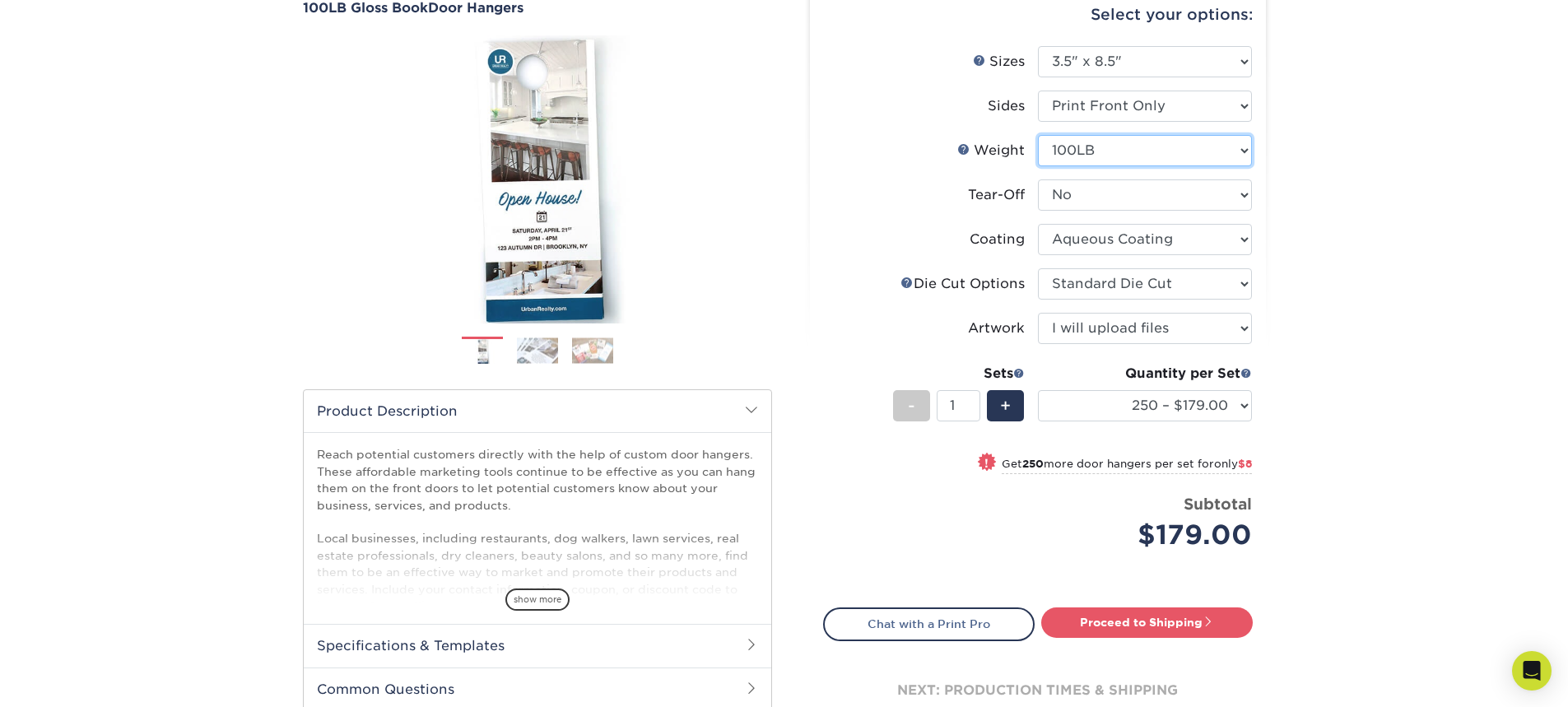
click at [1096, 151] on select "Please Select 100LB" at bounding box center [1144, 150] width 214 height 31
click at [1096, 112] on select "Please Select Print Both Sides Print Front Only" at bounding box center [1144, 106] width 214 height 31
select select "13abbda7-1d64-4f25-8bb2-c179b224825d"
click at [1038, 91] on select "Please Select Print Both Sides Print Front Only" at bounding box center [1144, 106] width 214 height 31
select select "-1"
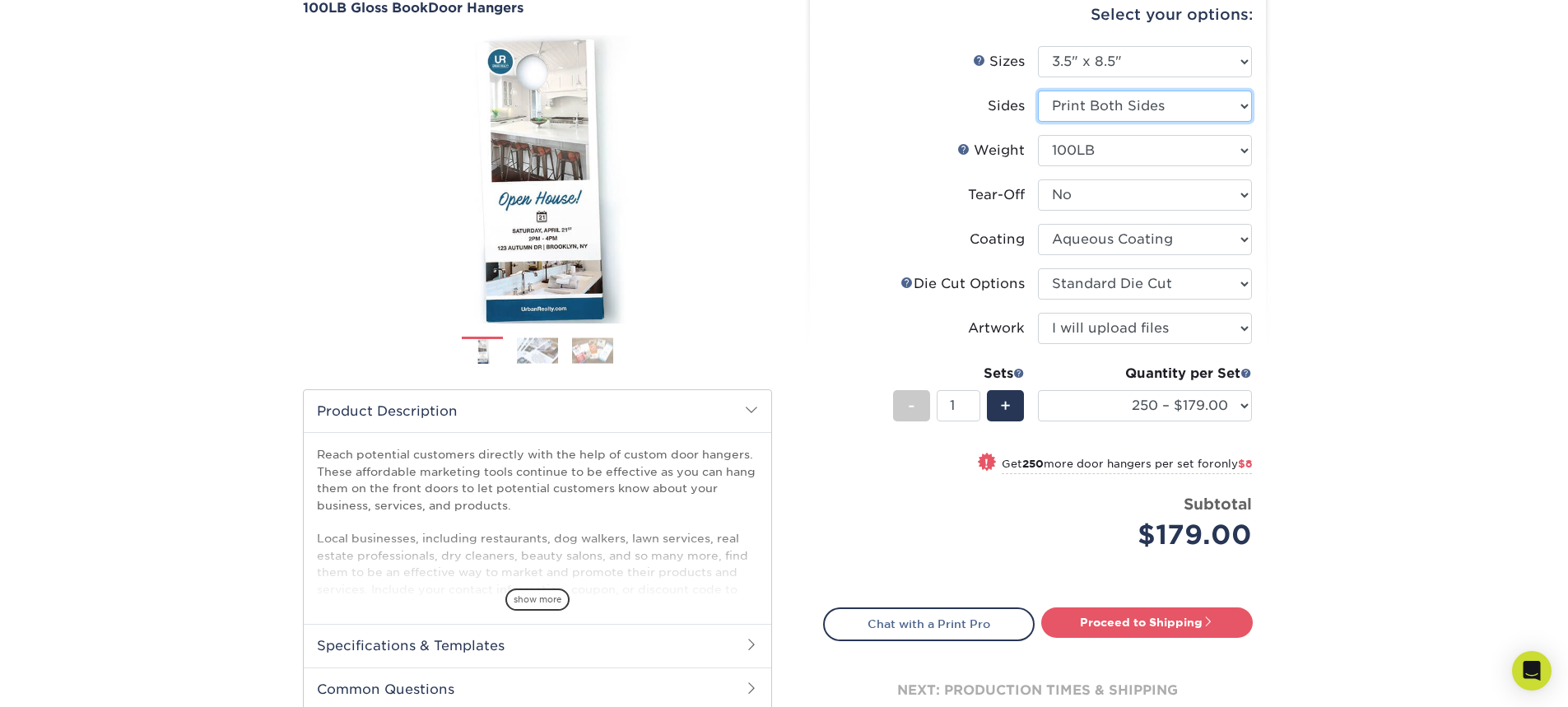
select select "-1"
select select
select select "-1"
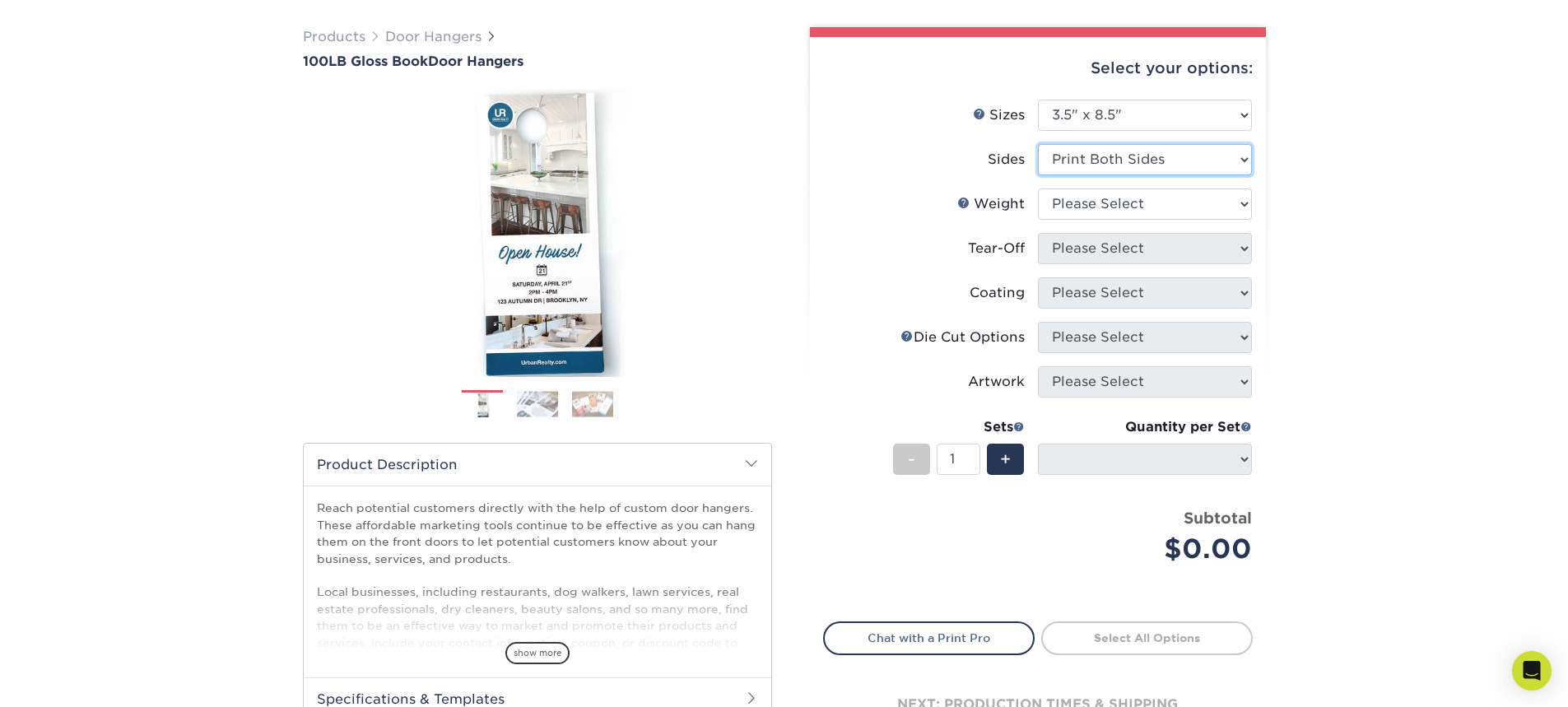
scroll to position [82, 0]
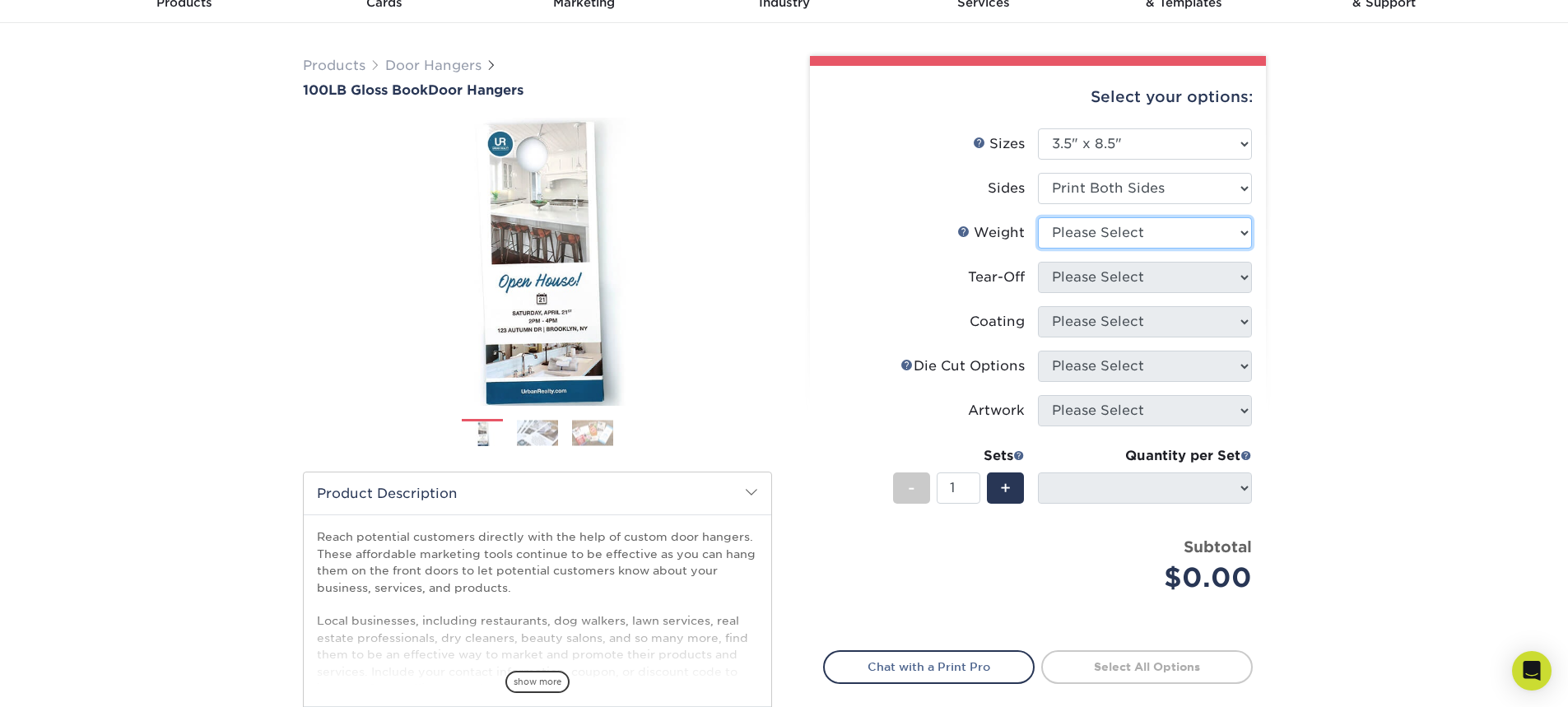
click at [1127, 233] on select "Please Select 100LB" at bounding box center [1144, 233] width 214 height 31
select select "100LB"
click at [1038, 217] on select "Please Select 100LB" at bounding box center [1144, 233] width 214 height 31
select select
click at [1111, 281] on select "Please Select Yes No" at bounding box center [1144, 277] width 214 height 31
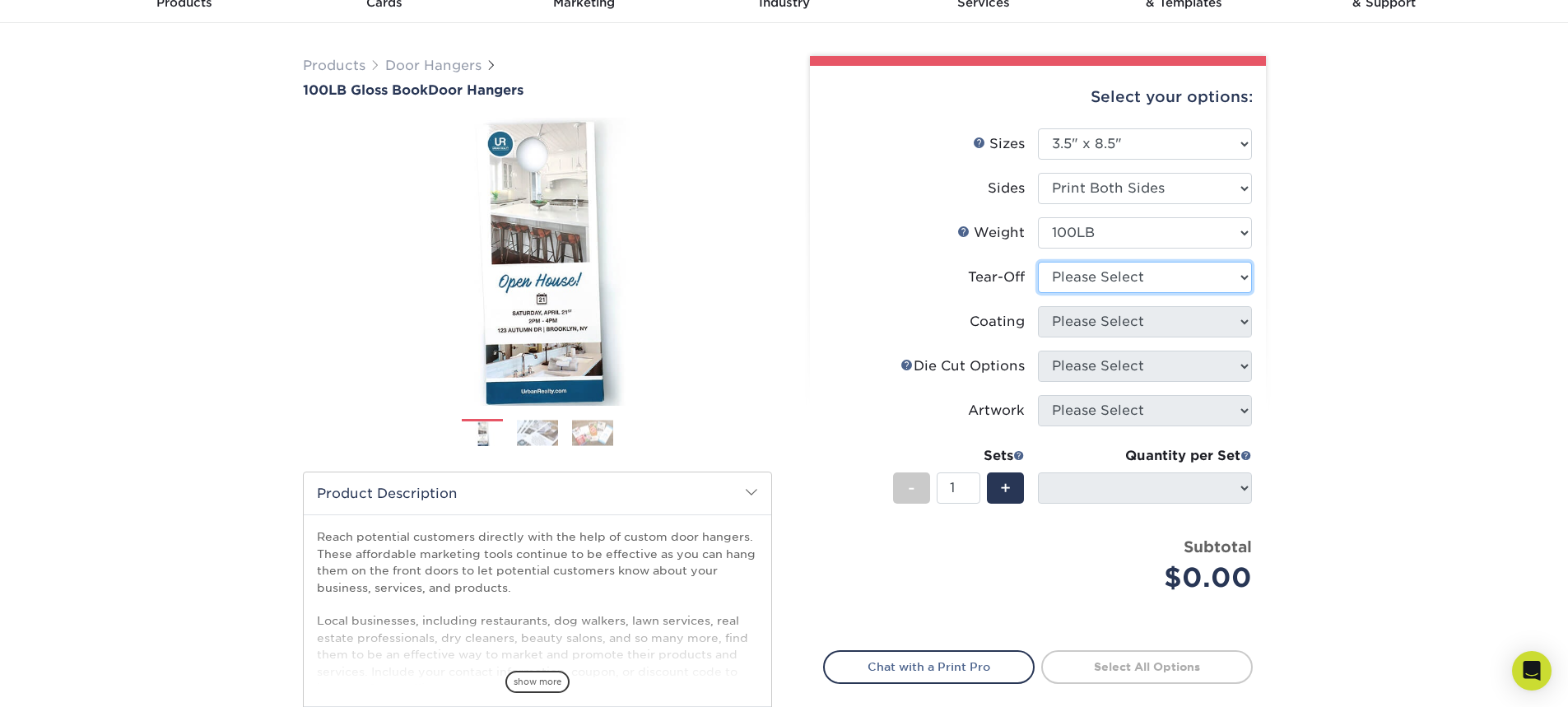
select select "0"
click at [1038, 262] on select "Please Select Yes No" at bounding box center [1144, 277] width 214 height 31
select select
click at [1109, 313] on select at bounding box center [1144, 322] width 214 height 31
select select "d41dab50-ff65-4f4f-bb17-2afe4d36ae33"
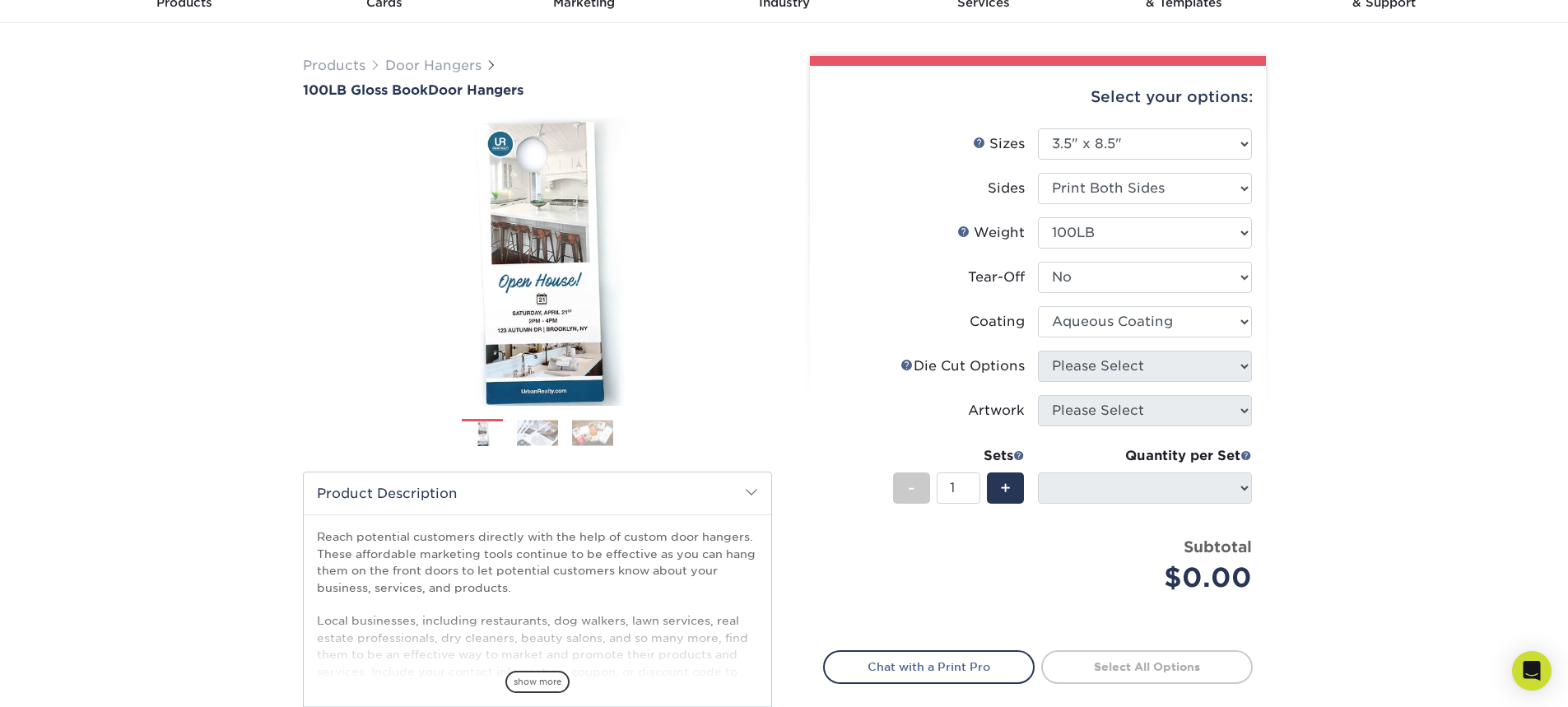
click at [1038, 306] on select at bounding box center [1144, 322] width 214 height 31
select select "-1"
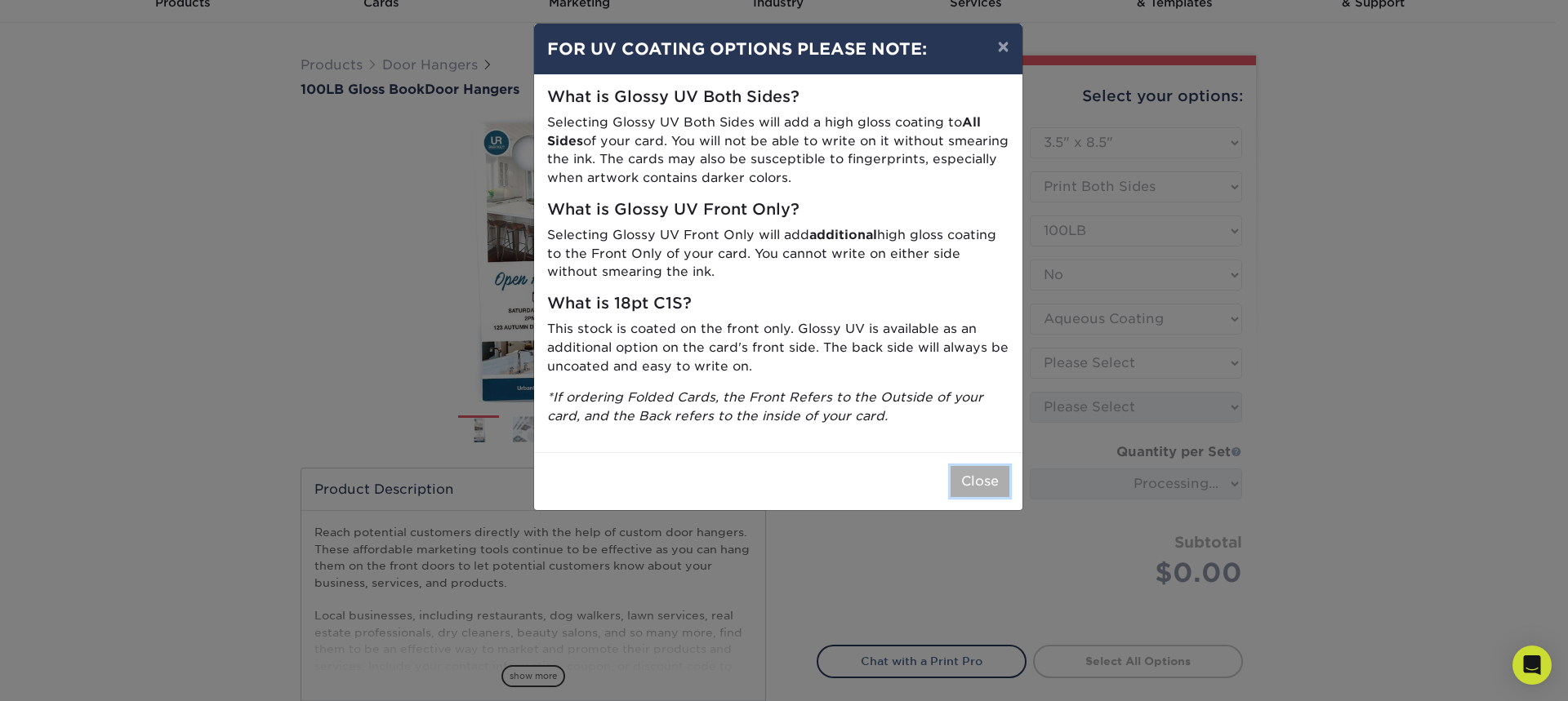
click at [987, 473] on button "Close" at bounding box center [980, 482] width 59 height 31
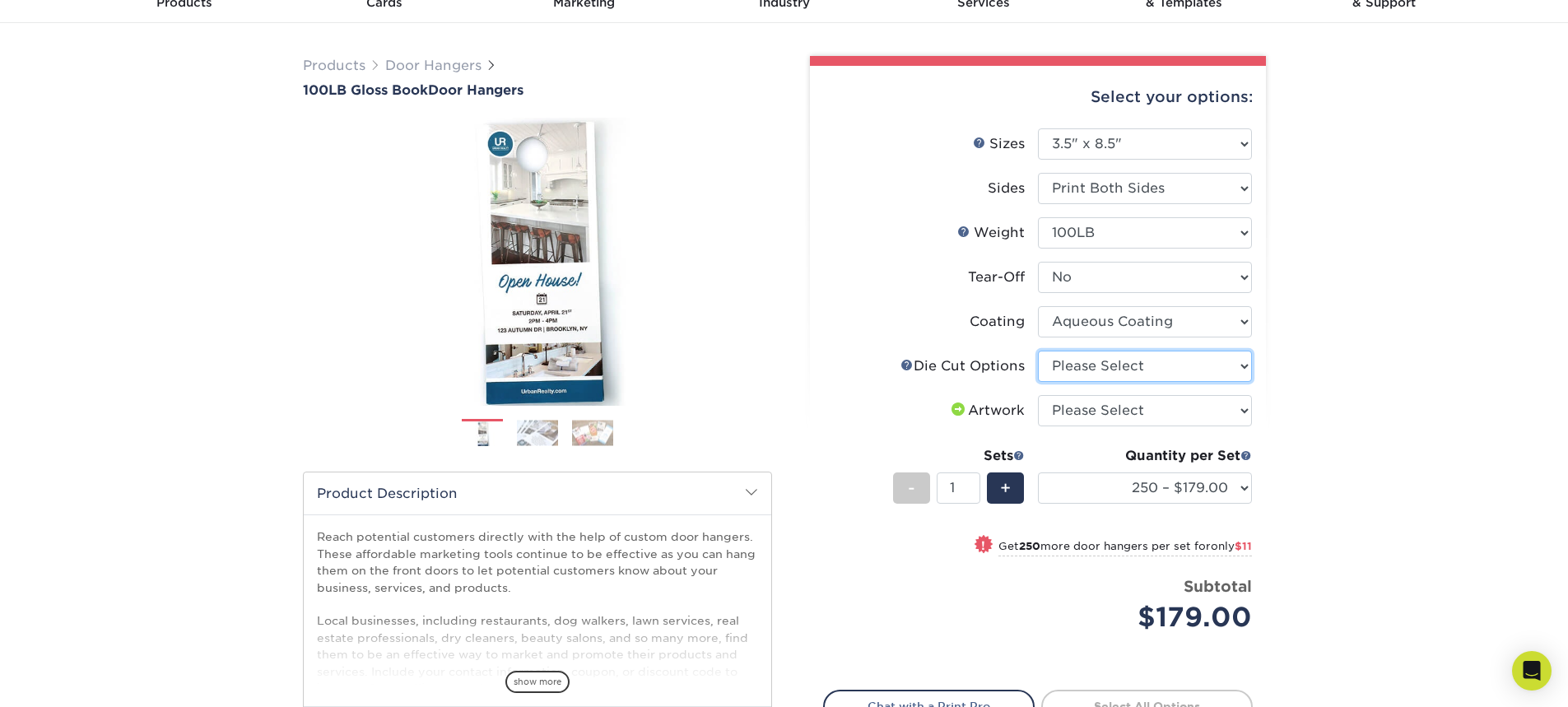
click at [1100, 367] on select "Please Select Standard Die Cut Arch Die Cut Starburst Die Cut" at bounding box center [1144, 366] width 214 height 31
select select "fe6a4ed8-5803-433c-b773-a25a7b955e98"
click at [1038, 351] on select "Please Select Standard Die Cut Arch Die Cut Starburst Die Cut" at bounding box center [1144, 366] width 214 height 31
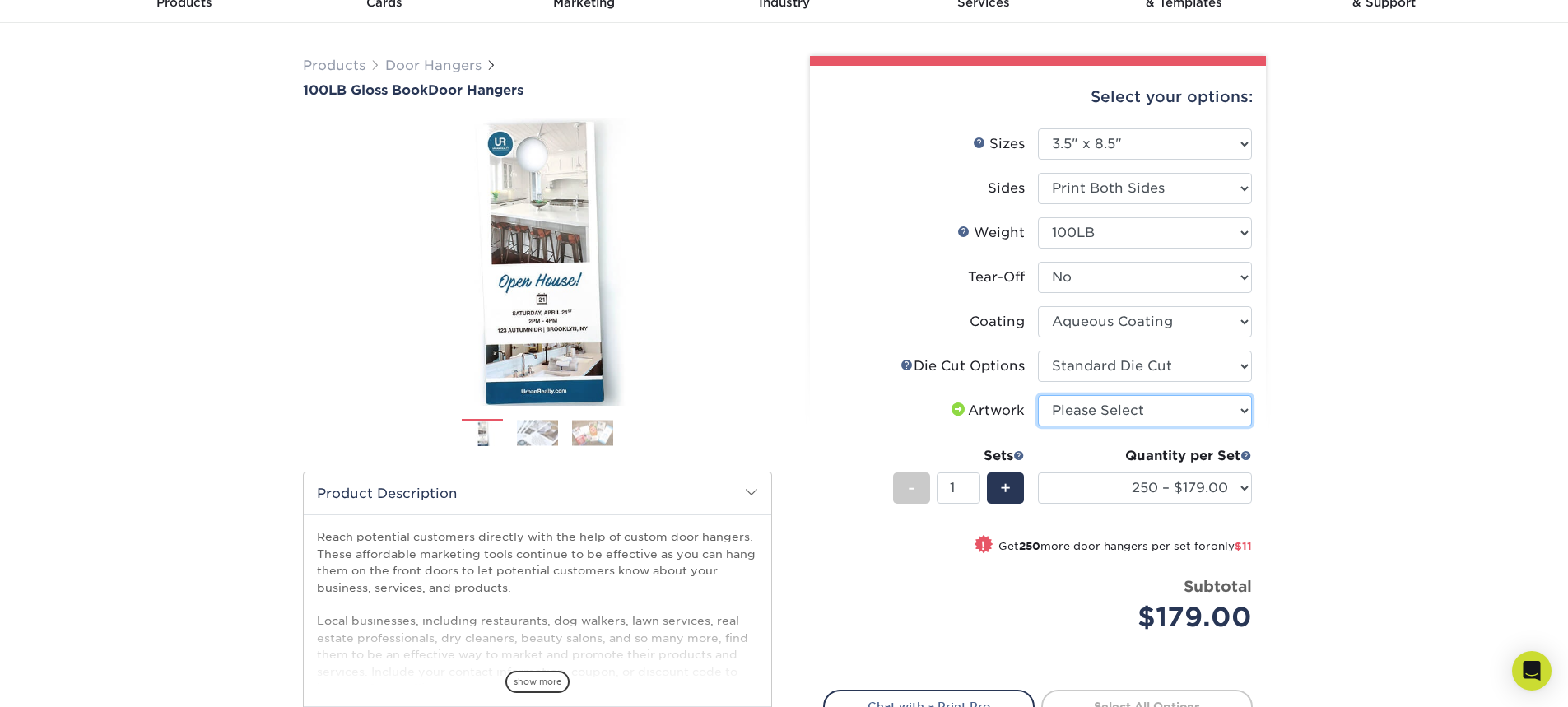
click at [1133, 408] on select "Please Select I will upload files I need a design - $100" at bounding box center [1144, 411] width 214 height 31
select select "upload"
click at [1038, 396] on select "Please Select I will upload files I need a design - $100" at bounding box center [1144, 411] width 214 height 31
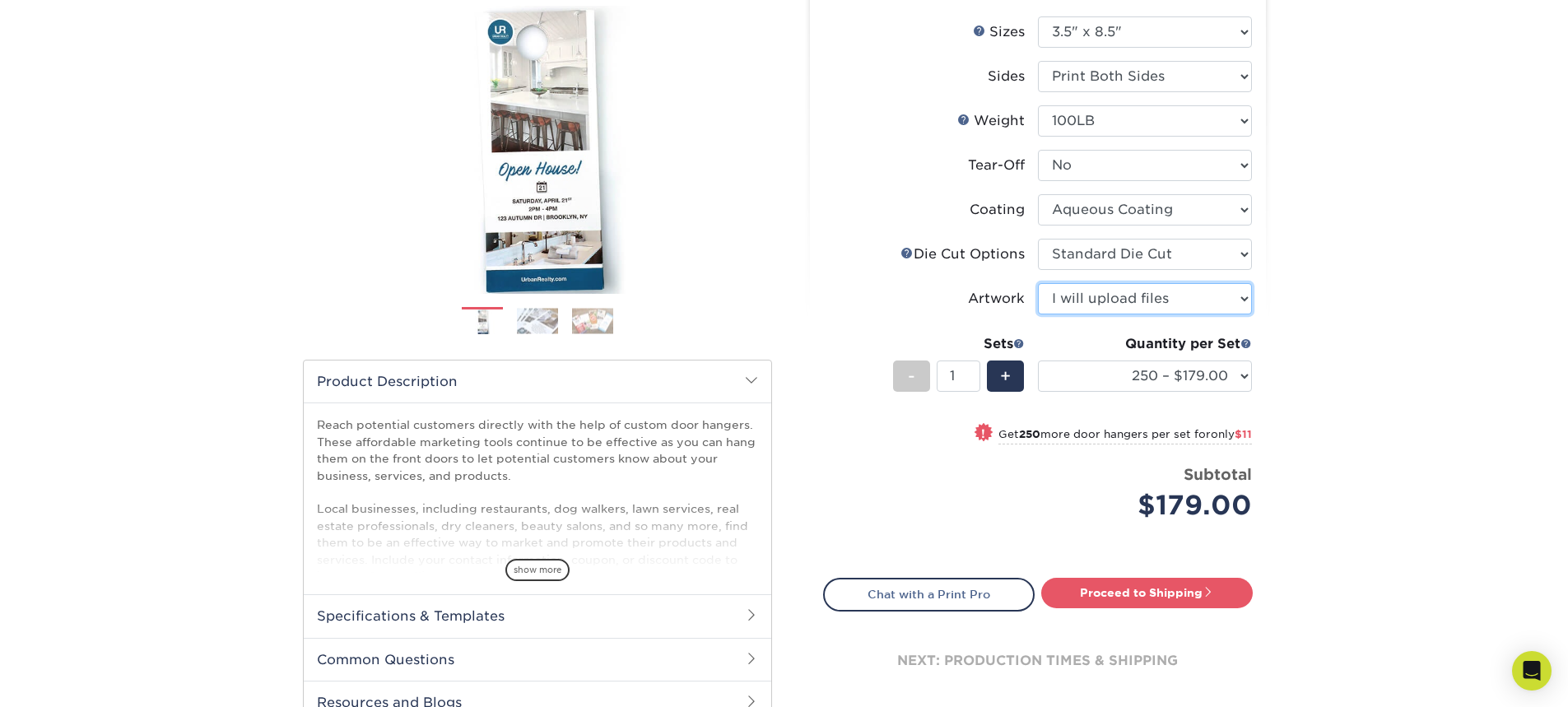
scroll to position [247, 0]
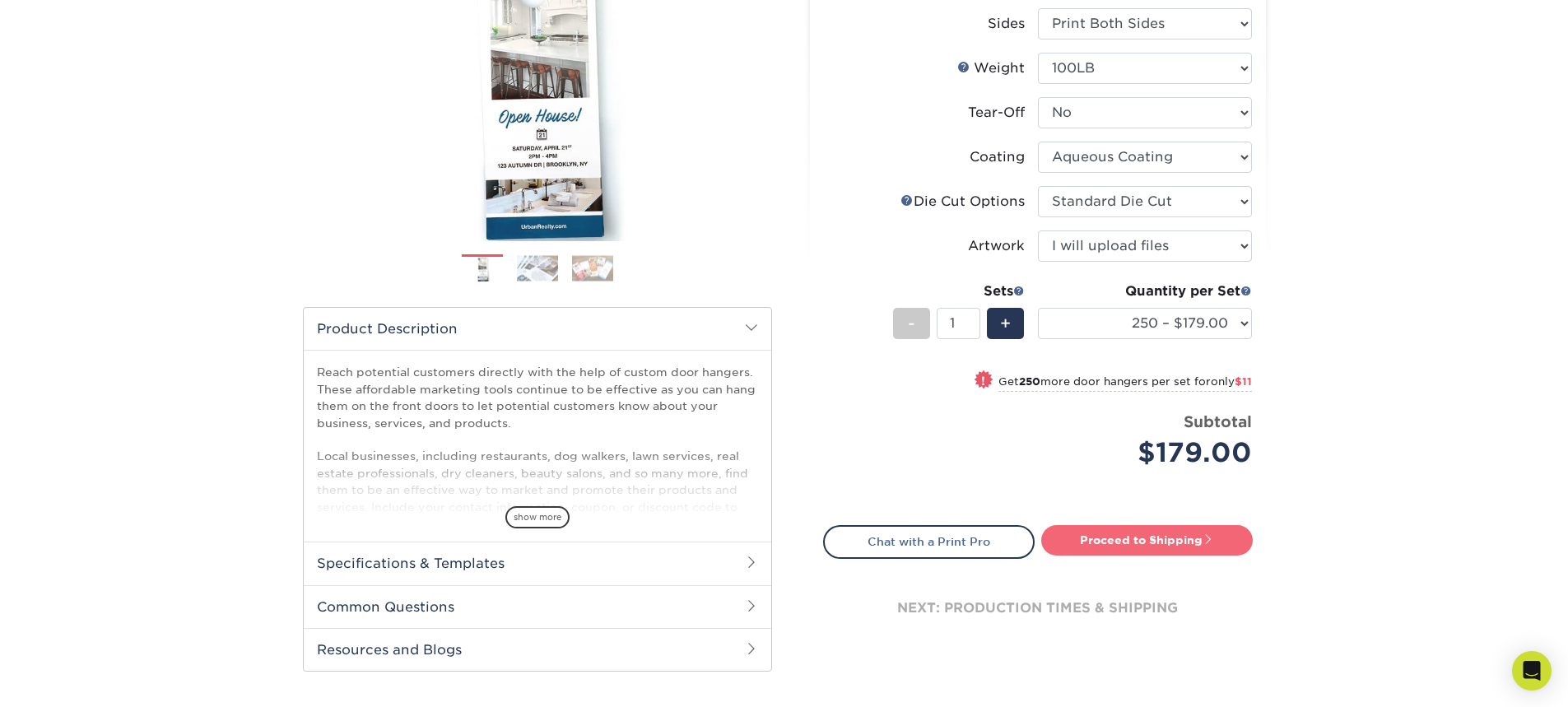
click at [1142, 535] on link "Proceed to Shipping" at bounding box center [1147, 540] width 212 height 30
type input "Set 1"
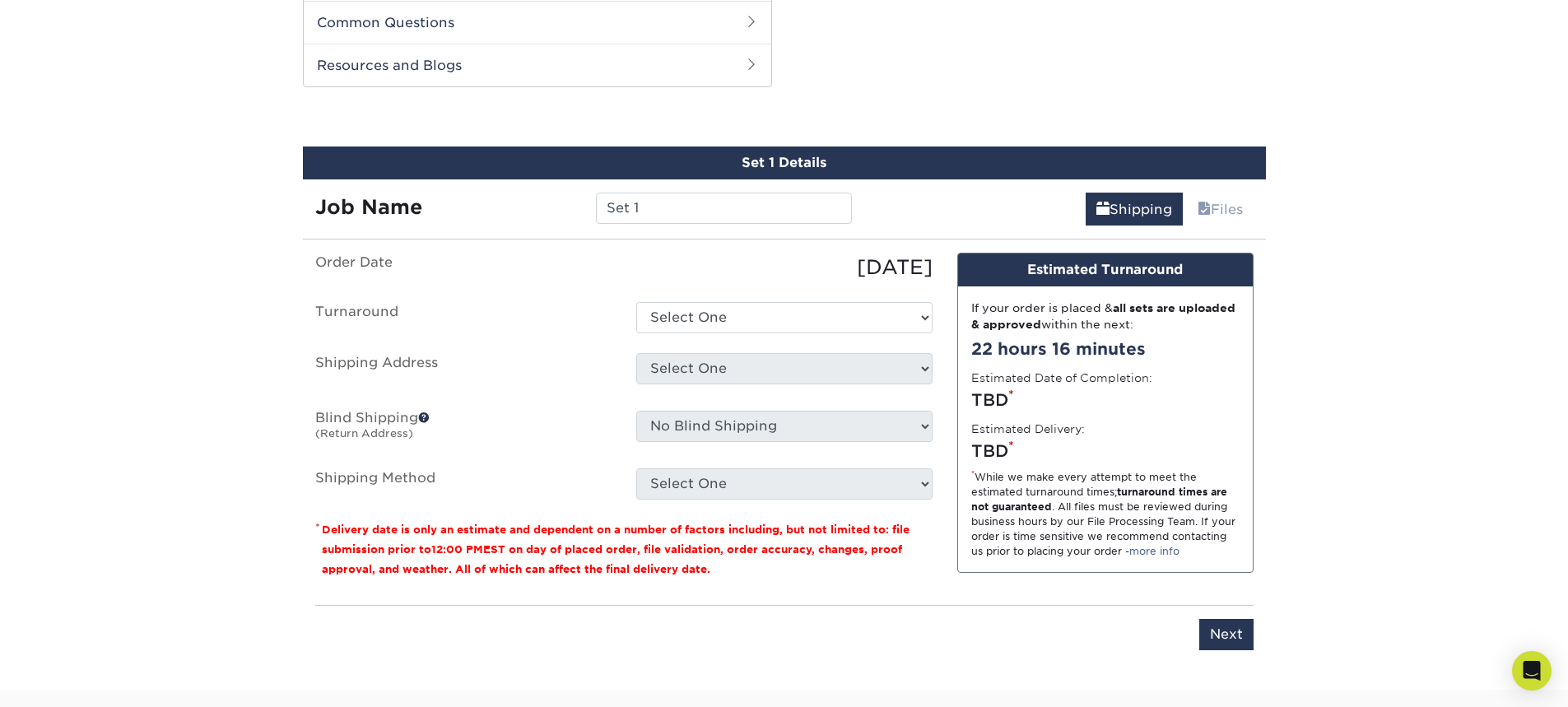
scroll to position [838, 0]
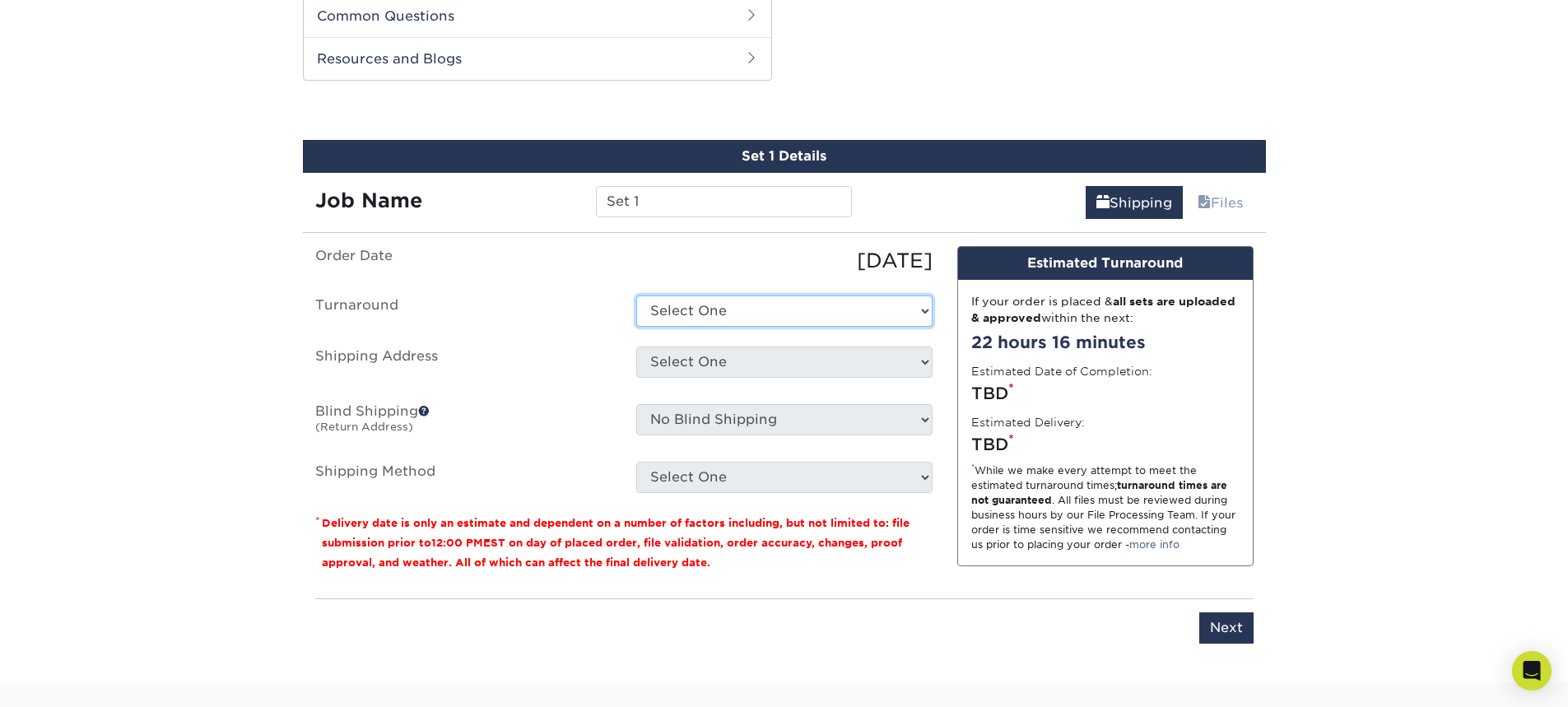
click at [882, 304] on select "Select One 2-4 Business Days 2 Day Next Business Day" at bounding box center [784, 311] width 296 height 31
select select "663b6ae9-c621-4baa-9702-ef12ef40ee04"
click at [636, 295] on select "Select One 2-4 Business Days 2 Day Next Business Day" at bounding box center [784, 311] width 296 height 31
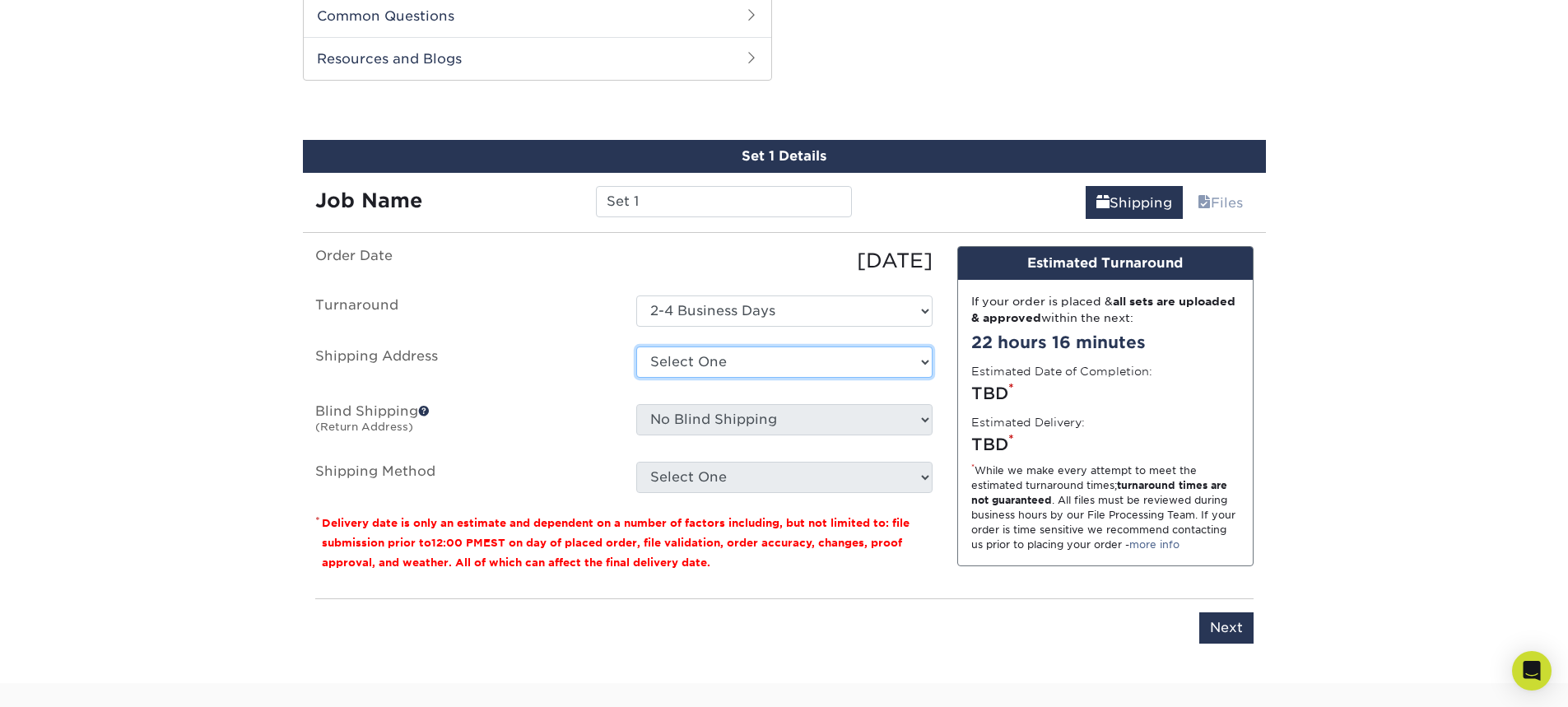
click at [795, 366] on select "Select One + Add New Address - Login" at bounding box center [784, 362] width 296 height 31
select select "newaddress"
click at [636, 347] on select "Select One + Add New Address - Login" at bounding box center [784, 362] width 296 height 31
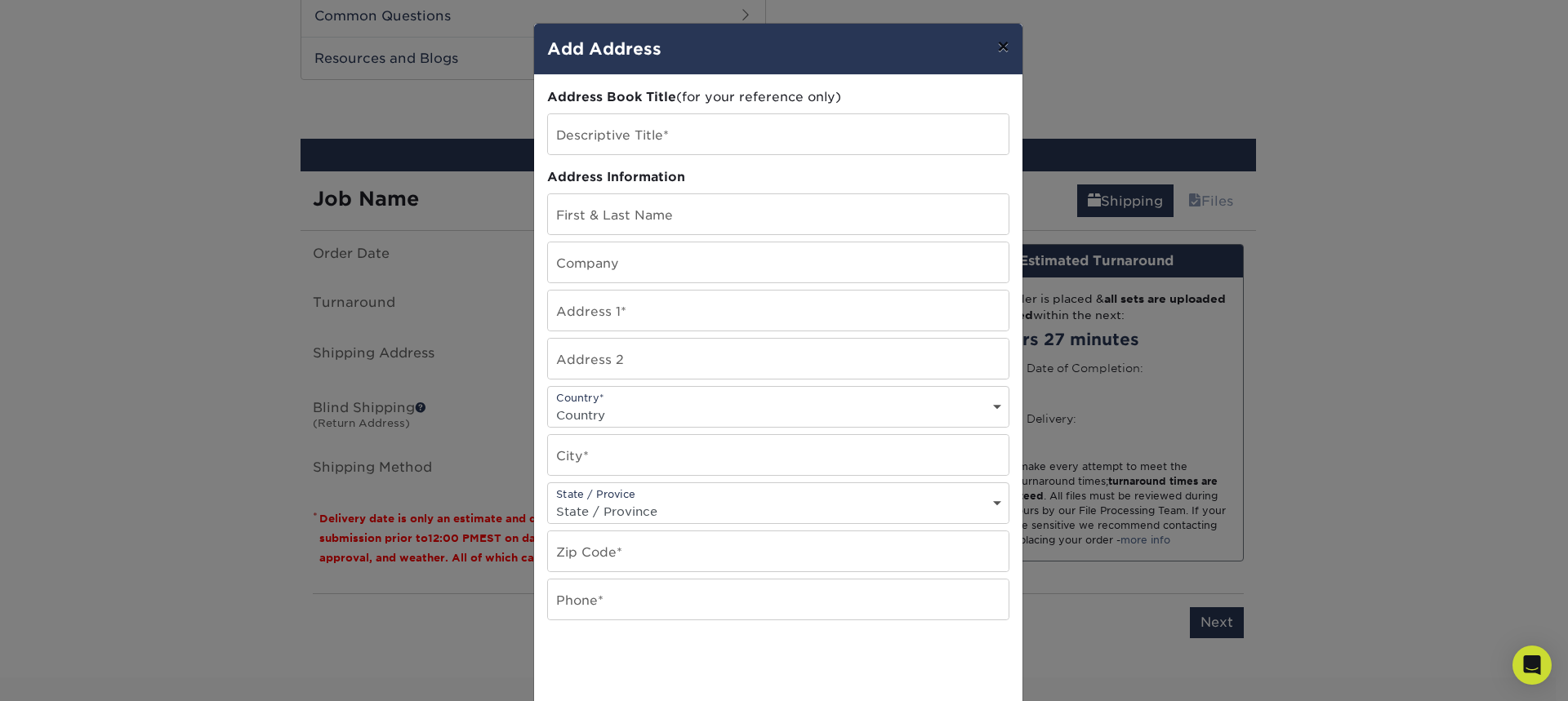
click at [985, 49] on button "×" at bounding box center [1003, 47] width 37 height 46
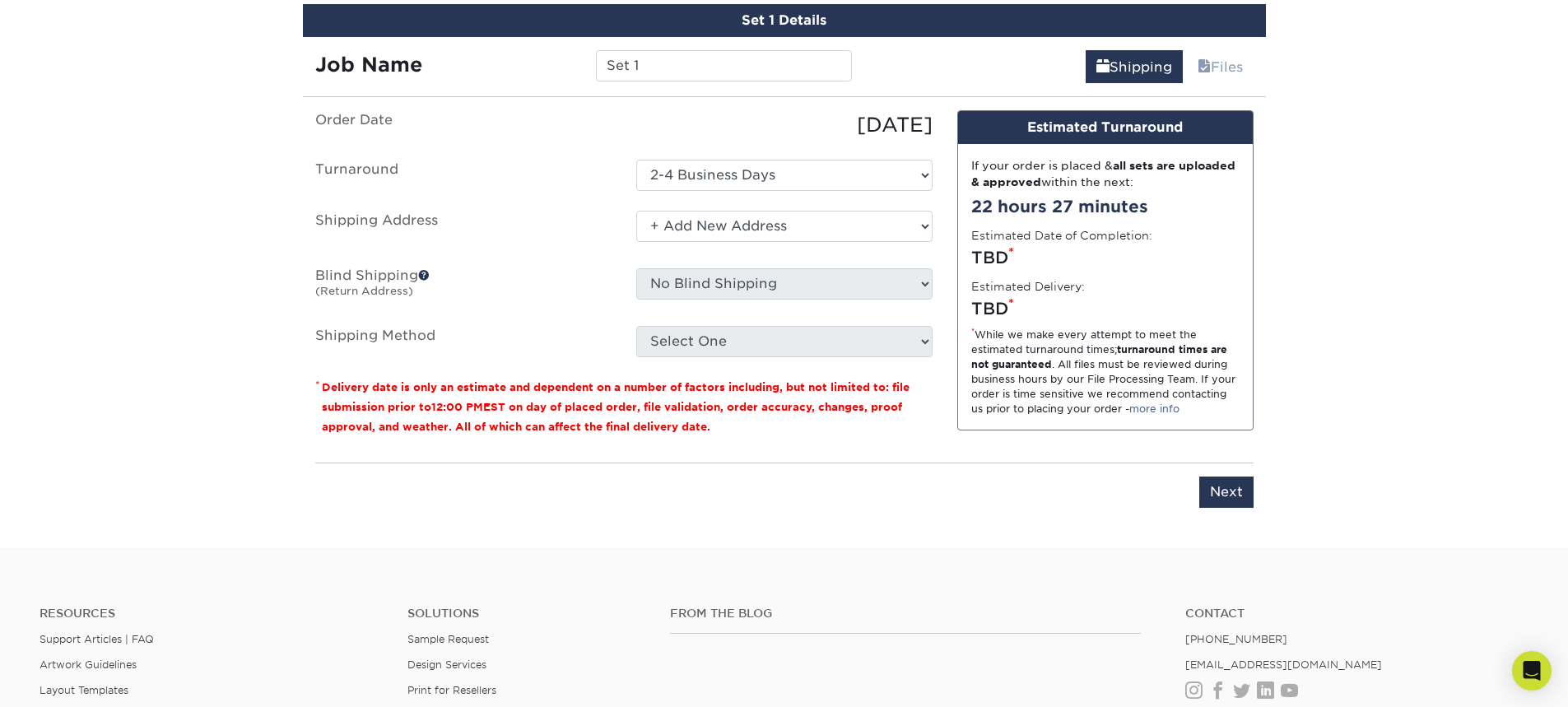
scroll to position [1003, 0]
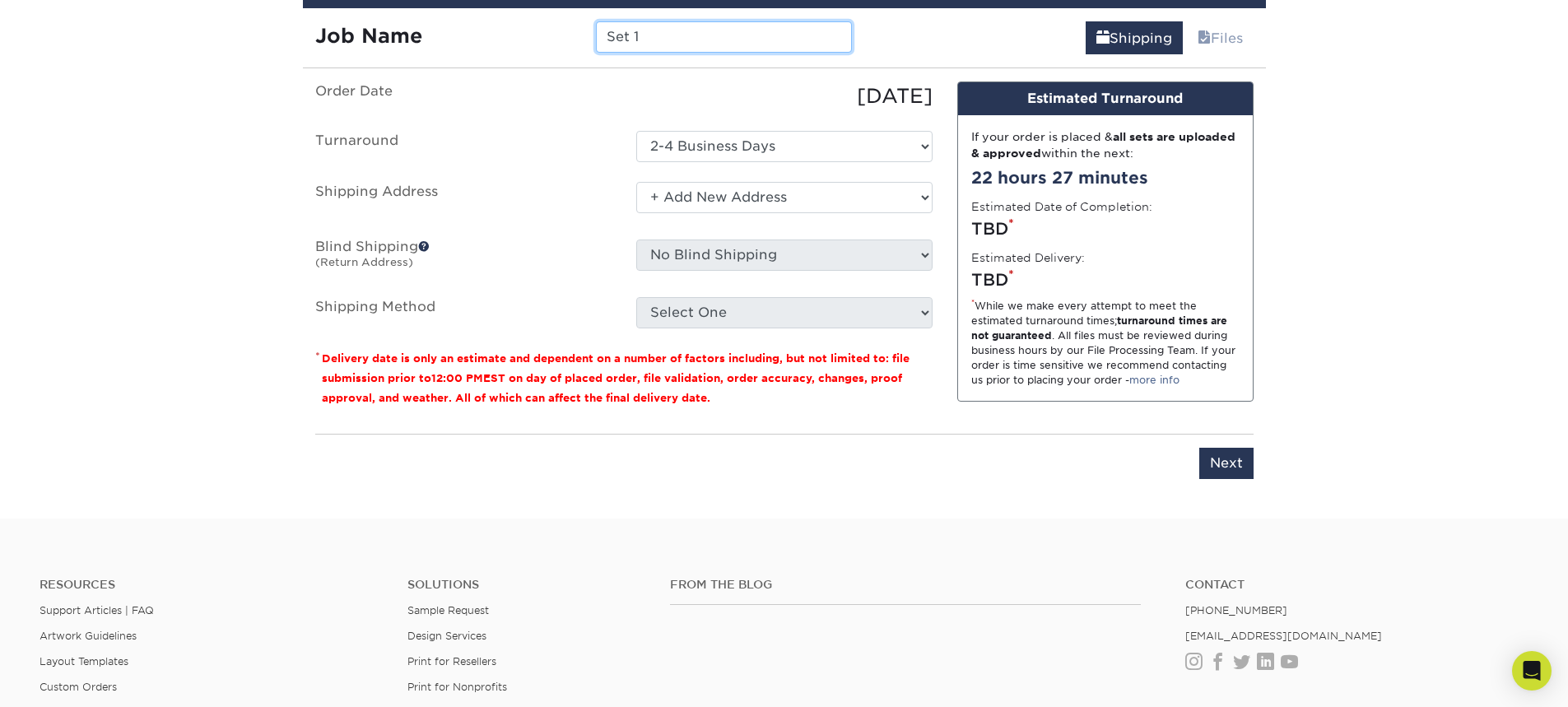
drag, startPoint x: 692, startPoint y: 40, endPoint x: 606, endPoint y: 57, distance: 87.7
click at [606, 57] on div "Set 1 Details Job Name Set 1 Shipping Files You've choosen mailing services! If…" at bounding box center [784, 237] width 963 height 523
type input "Alex Vaz door hangers"
click at [770, 202] on select "Select One + Add New Address - Login" at bounding box center [784, 197] width 296 height 31
click at [636, 182] on select "Select One + Add New Address - Login" at bounding box center [784, 197] width 296 height 31
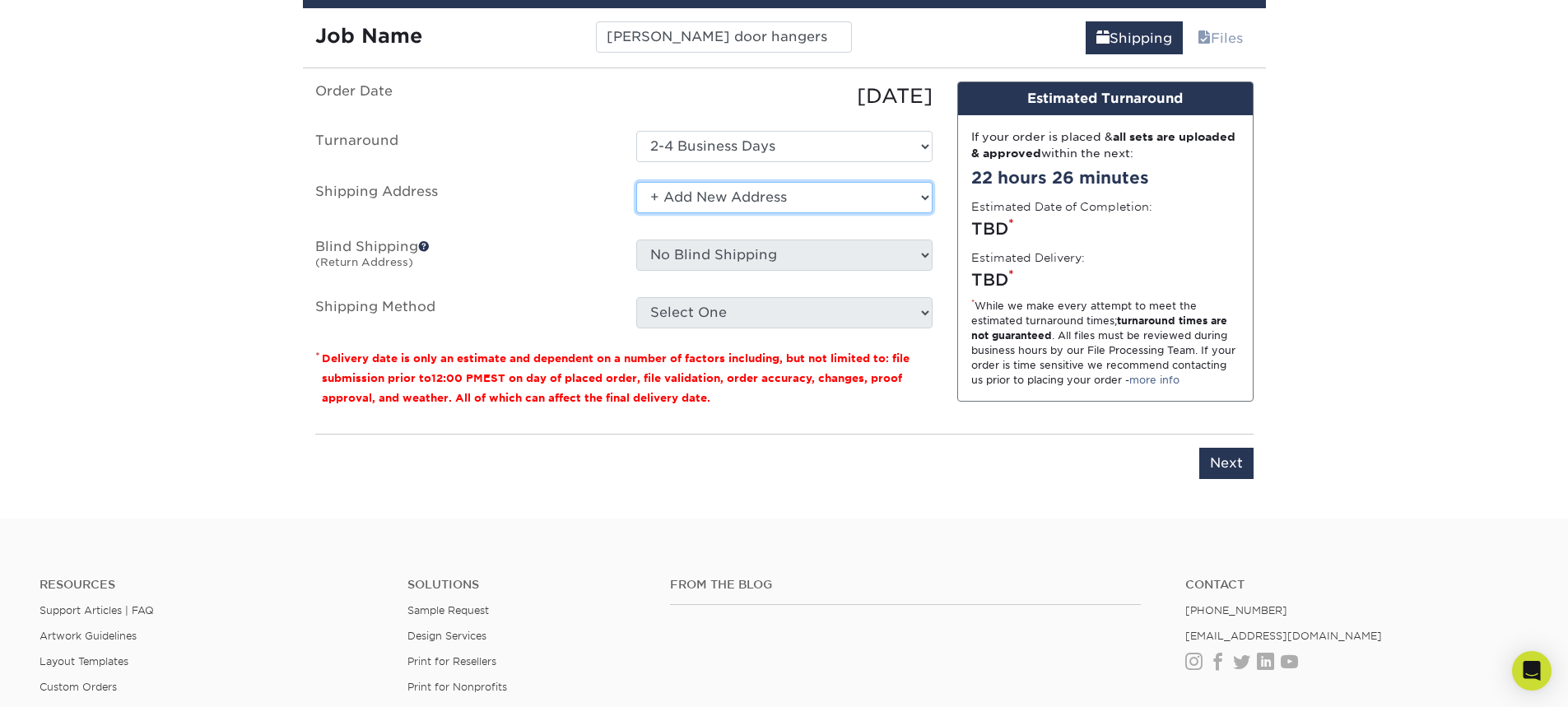
click at [837, 195] on select "Select One + Add New Address - Login" at bounding box center [784, 197] width 296 height 31
click at [636, 213] on select "Select One + Add New Address - Login" at bounding box center [784, 197] width 296 height 31
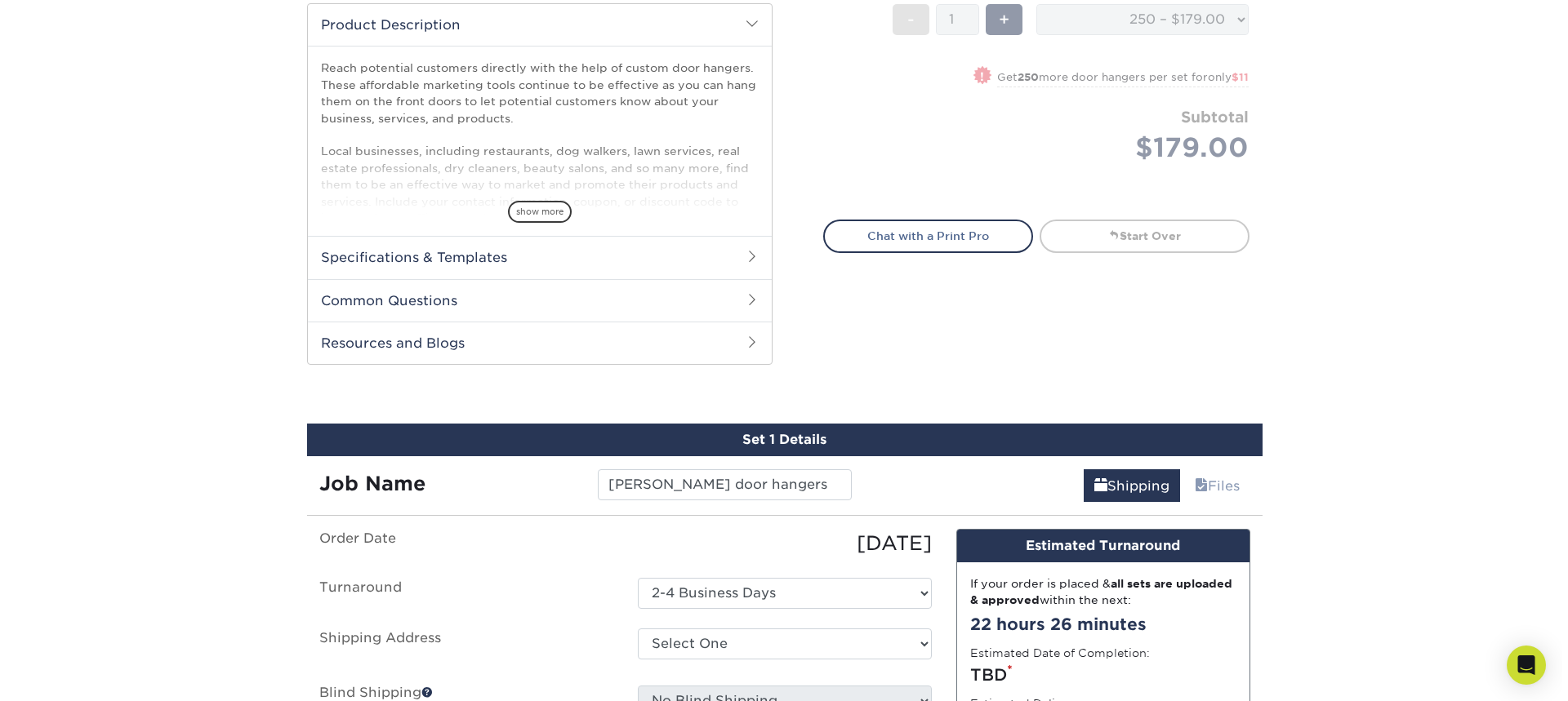
scroll to position [898, 0]
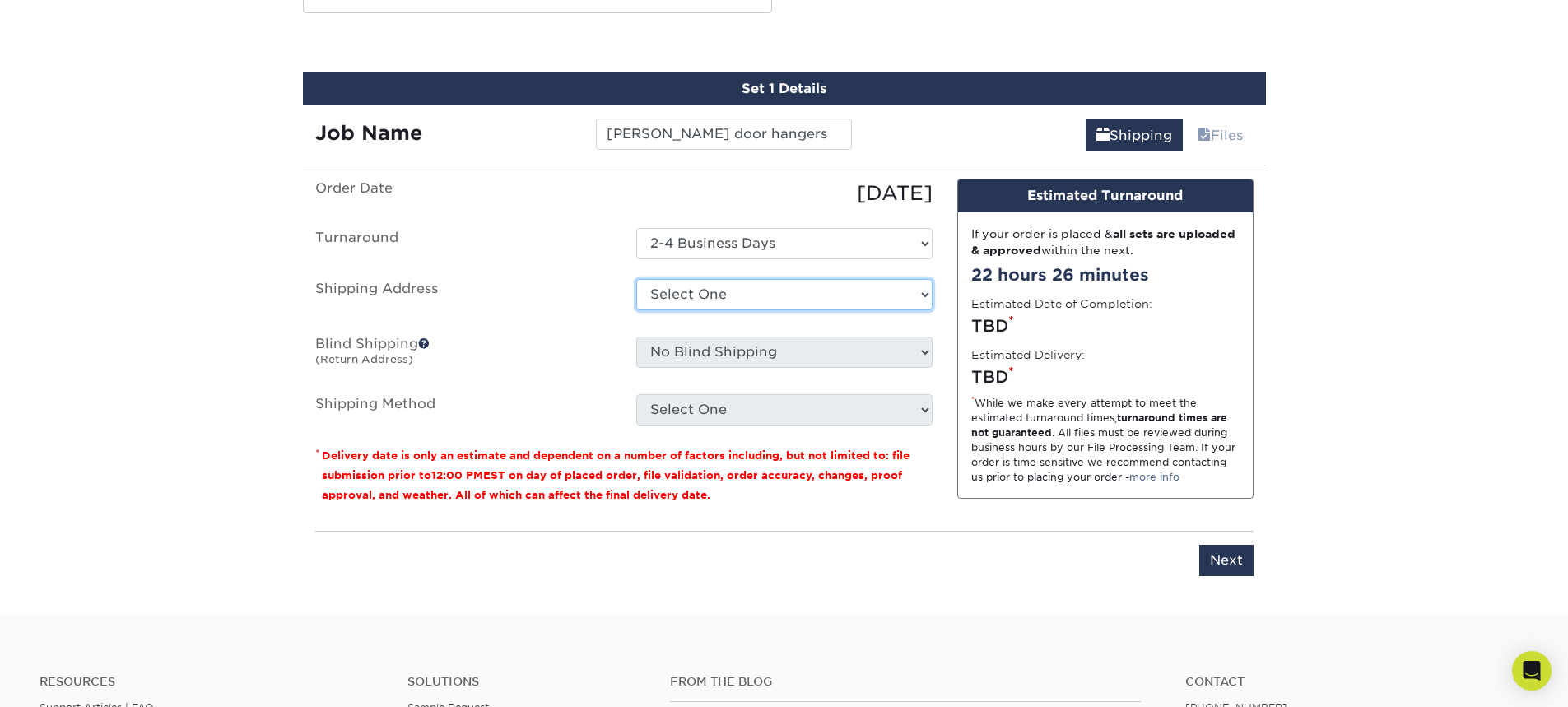
click at [769, 299] on select "Select One + Add New Address - Login" at bounding box center [784, 294] width 296 height 31
select select "newaddress"
click at [636, 279] on select "Select One + Add New Address - Login" at bounding box center [784, 294] width 296 height 31
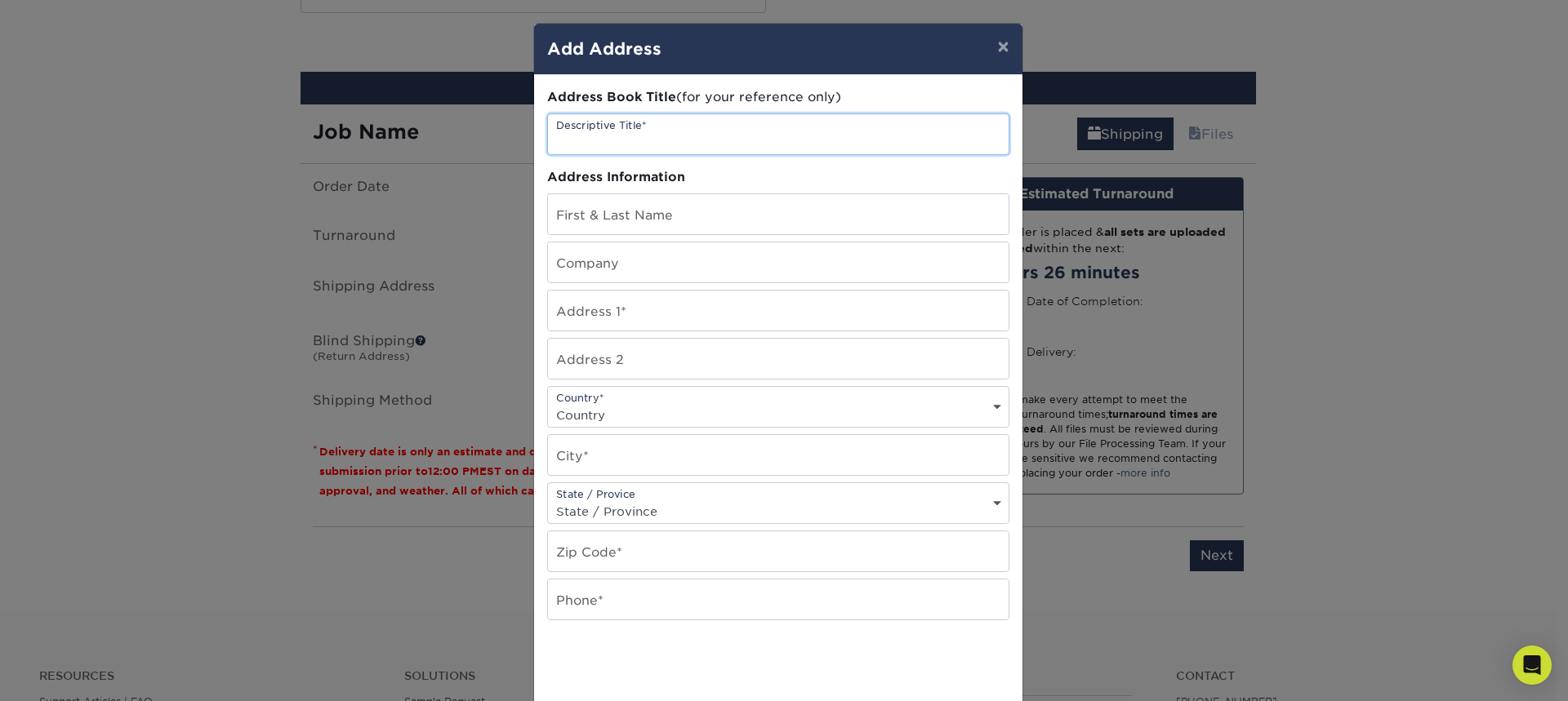
click at [681, 135] on input "text" at bounding box center [778, 134] width 461 height 40
type input "Bob lucido team"
click at [658, 211] on input "text" at bounding box center [778, 214] width 461 height 40
type input "Alex Vazquez"
type input "bob lucido team"
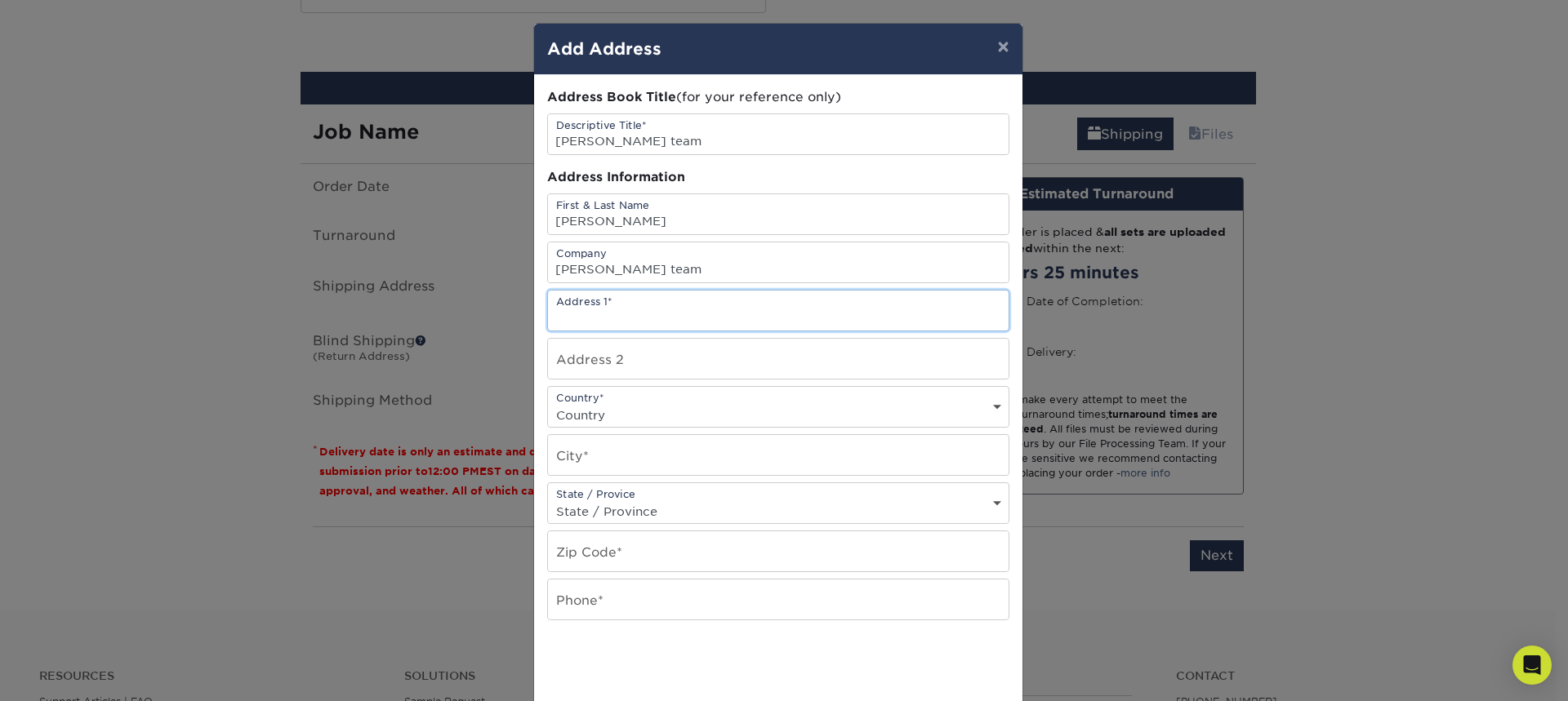
click at [615, 317] on input "text" at bounding box center [778, 311] width 461 height 40
type input "9251 baltimore national pike"
click at [642, 415] on select "Country United States Canada ----------------------------- Afghanistan Albania …" at bounding box center [778, 415] width 461 height 24
select select "US"
click at [548, 403] on select "Country United States Canada ----------------------------- Afghanistan Albania …" at bounding box center [778, 415] width 461 height 24
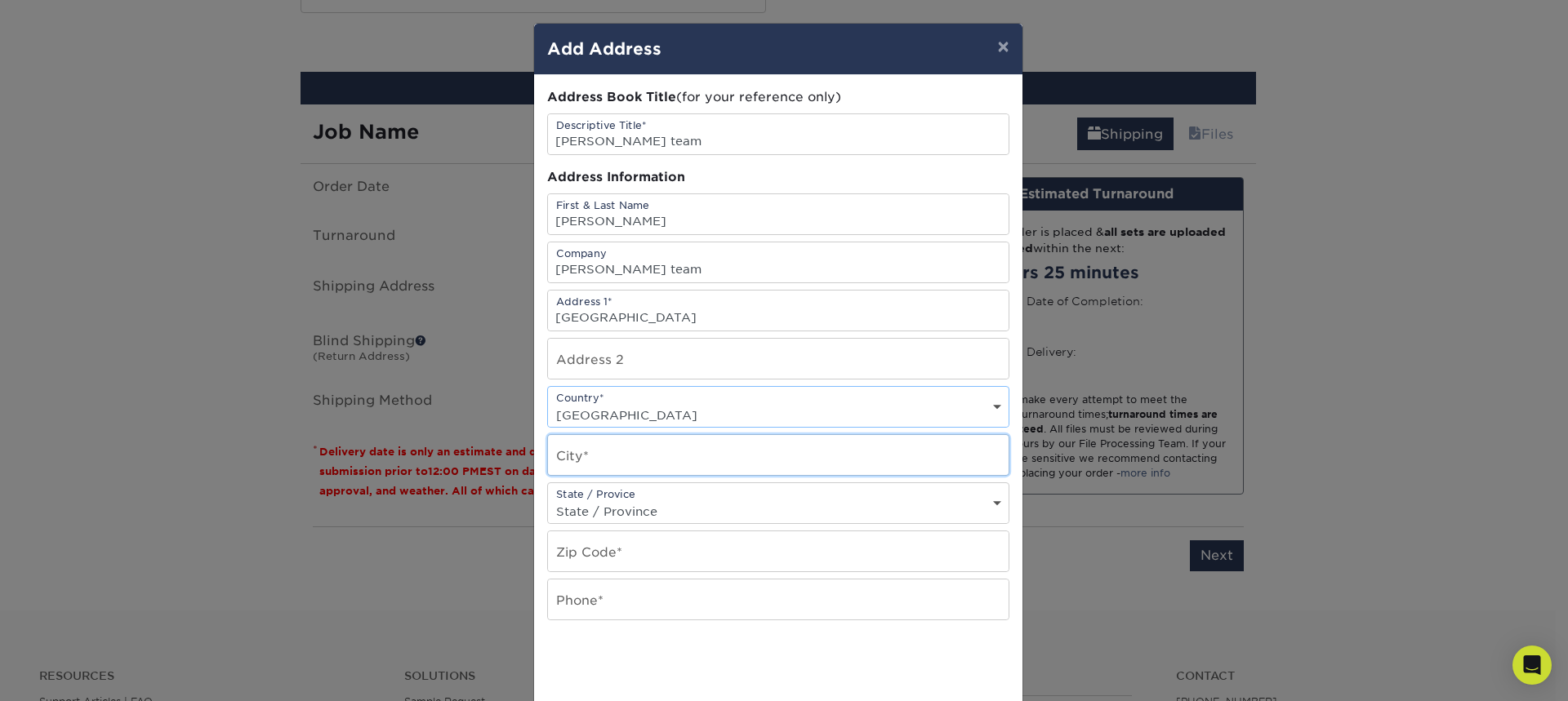
click at [615, 457] on input "text" at bounding box center [778, 454] width 461 height 40
type input "ellicott city"
click at [691, 518] on select "State / Province Alabama Alaska Arizona Arkansas California Colorado Connecticu…" at bounding box center [778, 511] width 461 height 24
select select "MD"
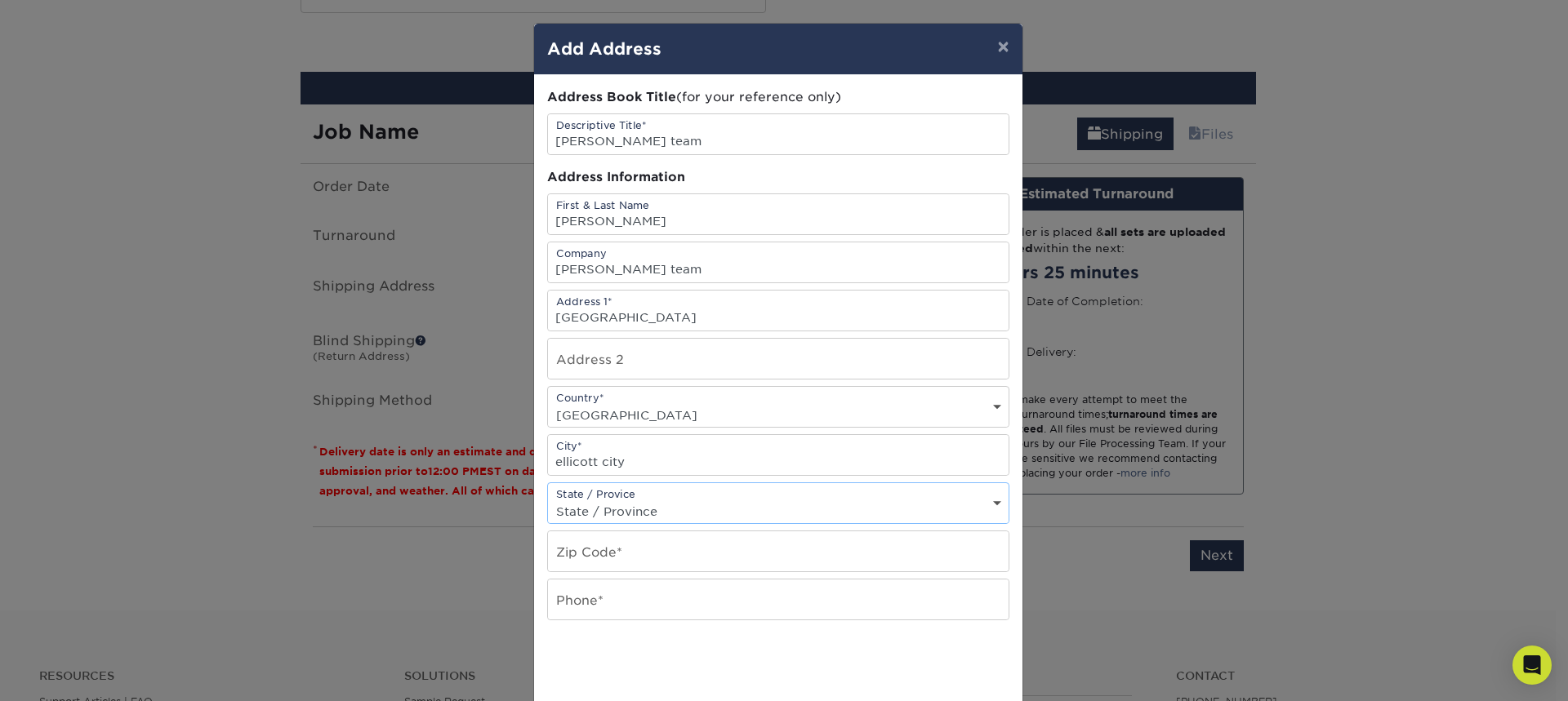
click at [548, 499] on select "State / Province Alabama Alaska Arizona Arkansas California Colorado Connecticu…" at bounding box center [778, 511] width 461 height 24
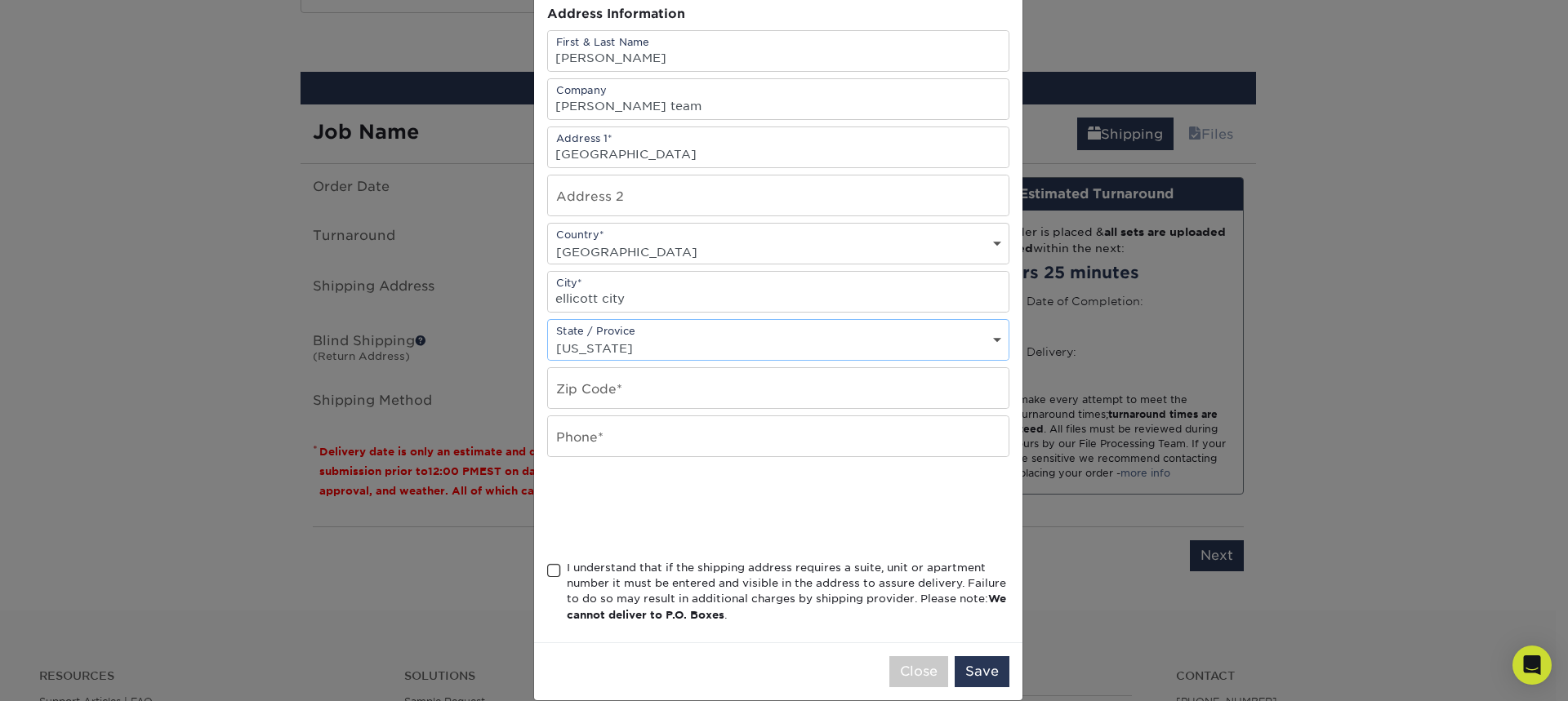
scroll to position [186, 0]
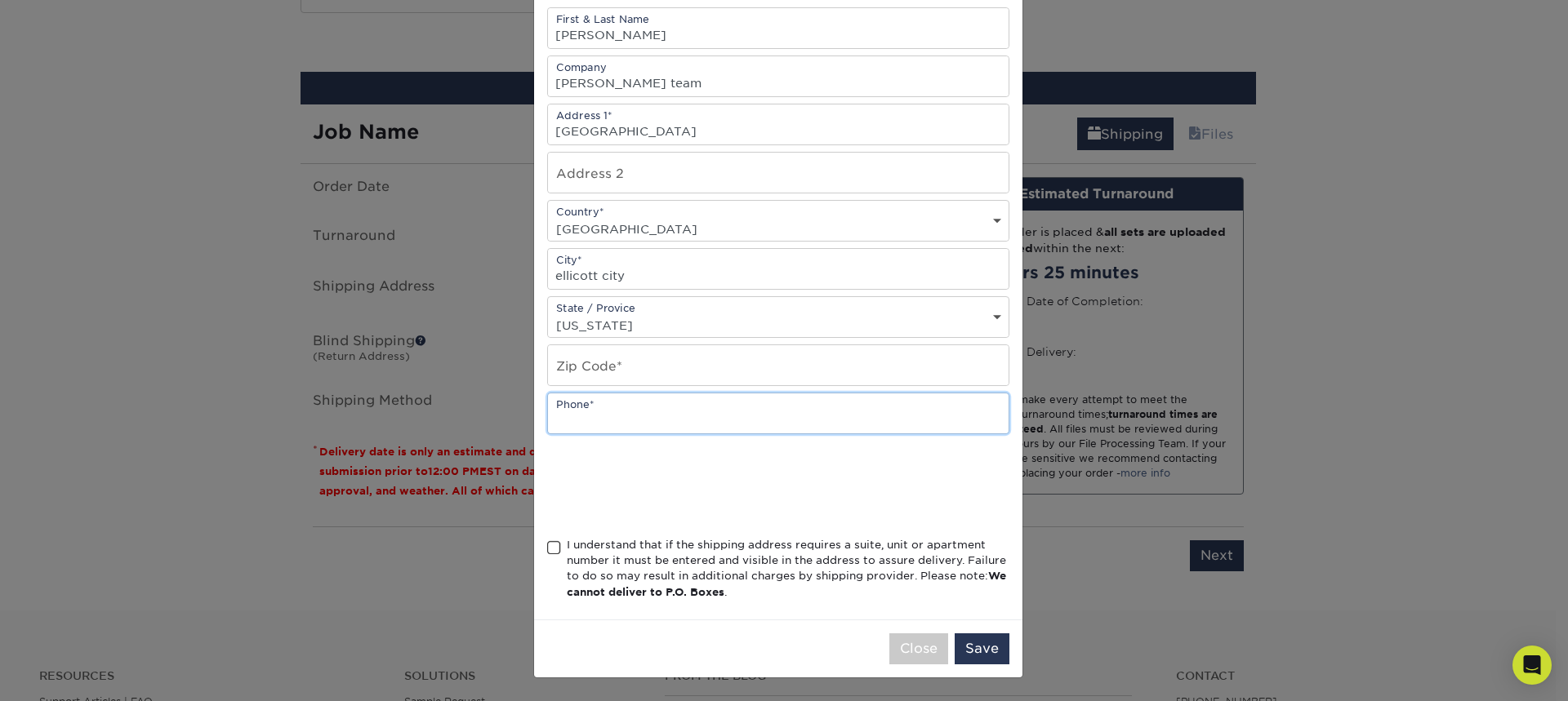
click at [601, 410] on input "text" at bounding box center [778, 413] width 461 height 40
type input "4437526976"
click at [774, 372] on input "text" at bounding box center [778, 365] width 461 height 40
click at [781, 133] on input "9251 baltimore national pike" at bounding box center [778, 124] width 461 height 40
type input "9251 baltimore national pike Ste C&D"
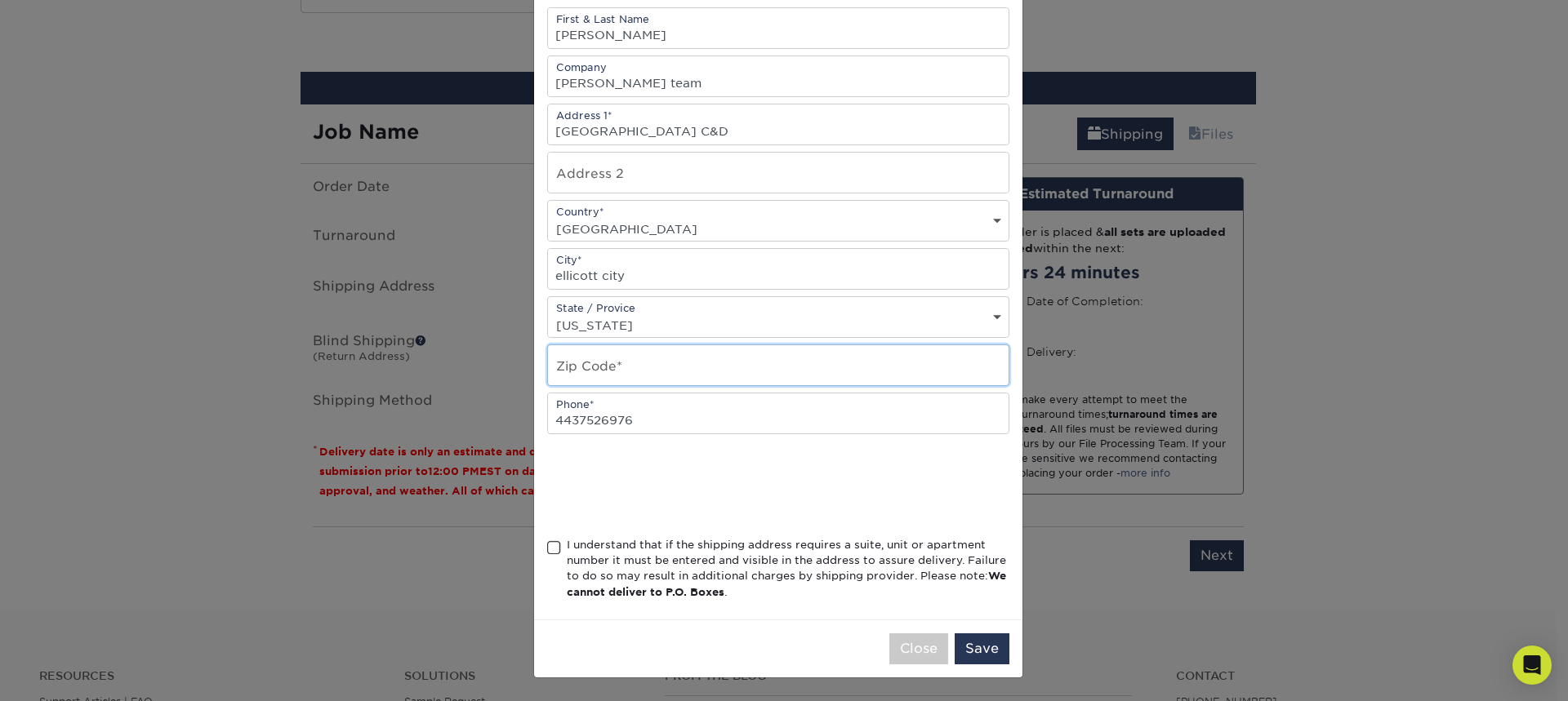
drag, startPoint x: 684, startPoint y: 368, endPoint x: 693, endPoint y: 349, distance: 21.0
click at [686, 368] on input "text" at bounding box center [778, 365] width 461 height 40
type input "21042"
click at [551, 546] on span at bounding box center [554, 548] width 14 height 15
click at [0, 0] on input "I understand that if the shipping address requires a suite, unit or apartment n…" at bounding box center [0, 0] width 0 height 0
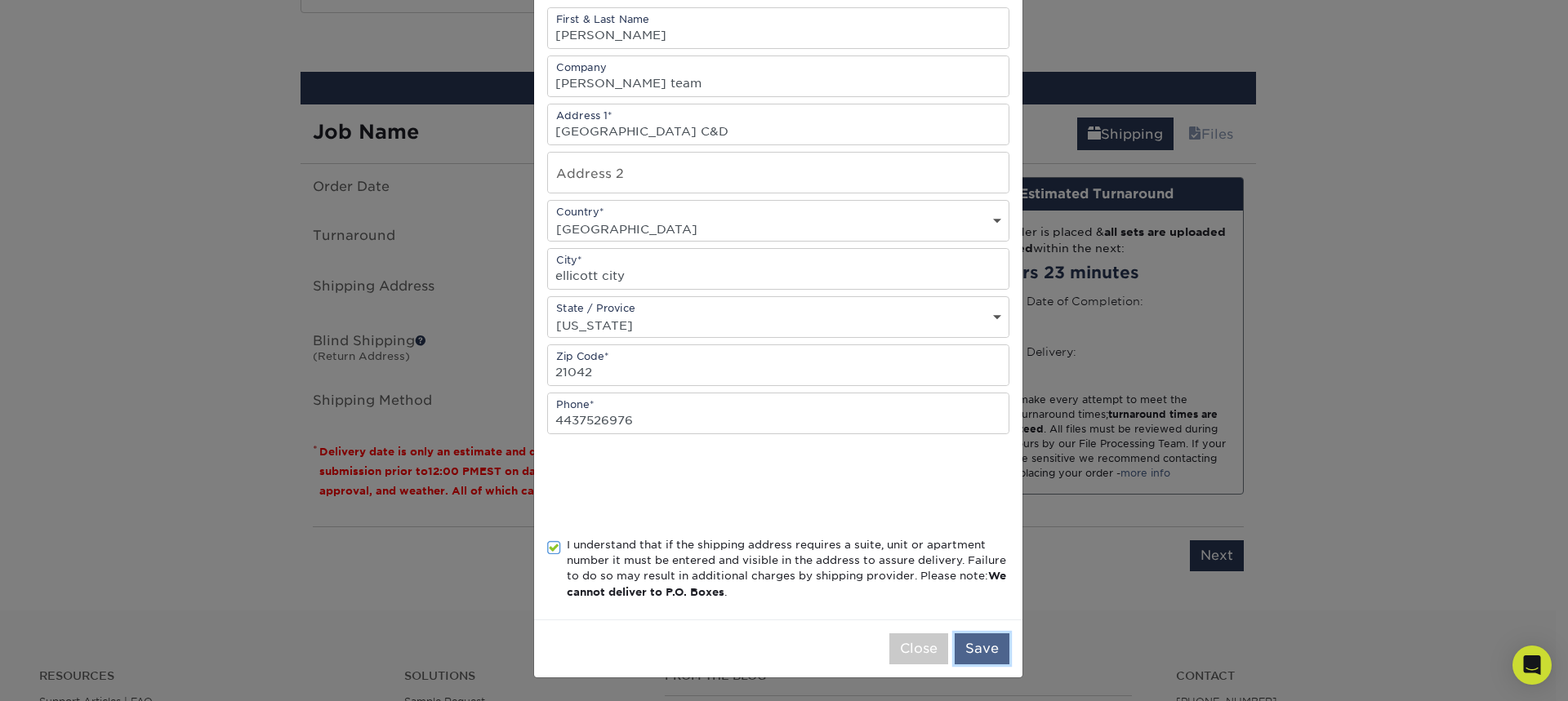
click at [982, 646] on button "Save" at bounding box center [982, 649] width 54 height 31
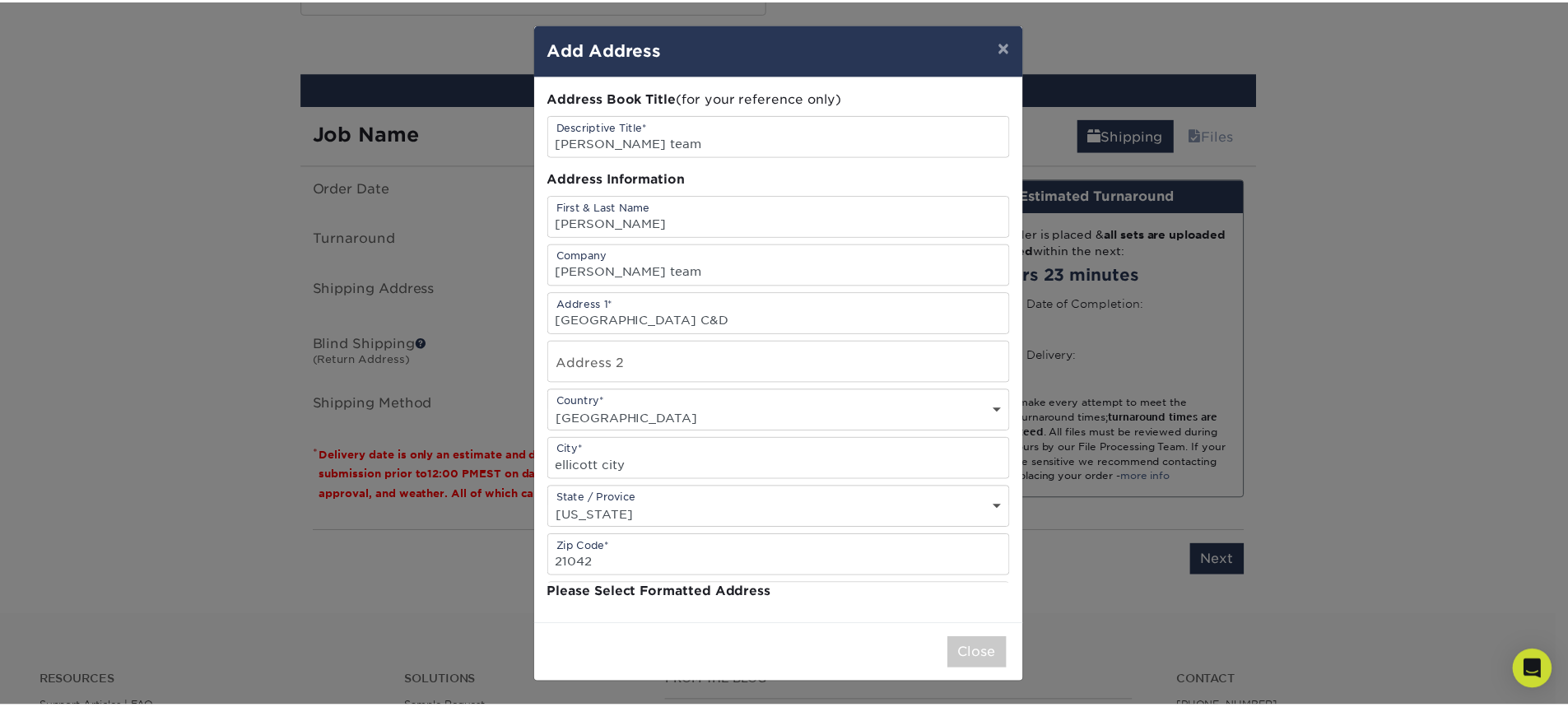
scroll to position [0, 0]
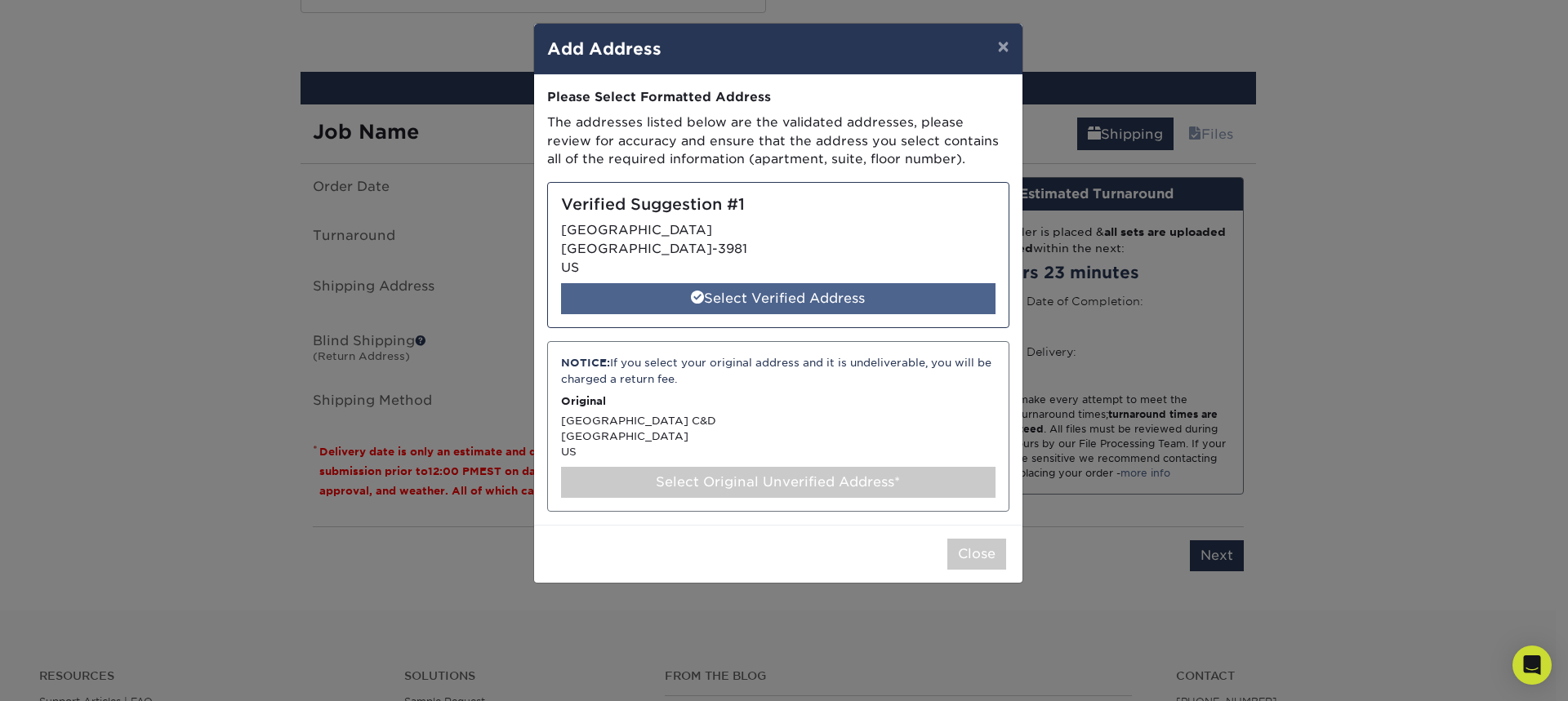
click at [799, 299] on div "Select Verified Address" at bounding box center [778, 299] width 434 height 31
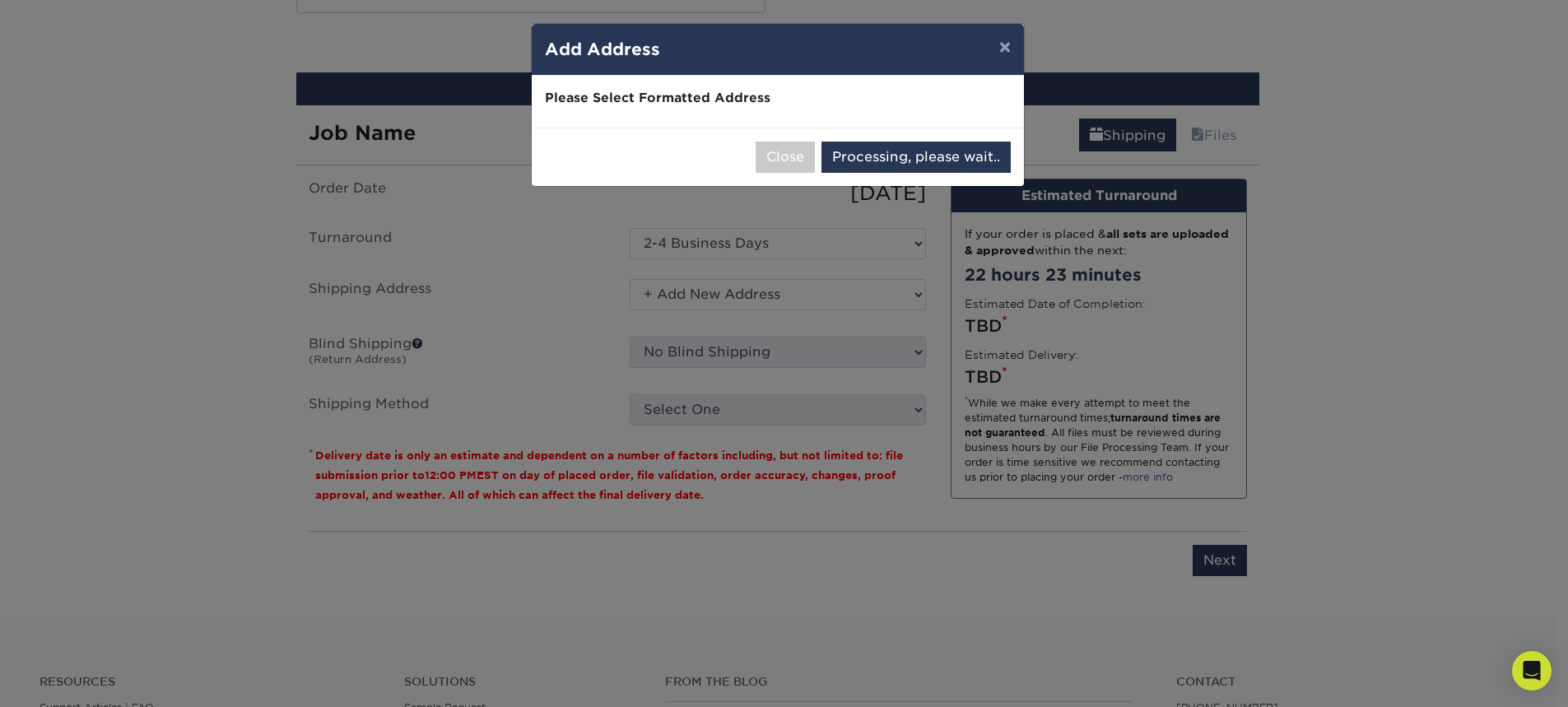
select select "285442"
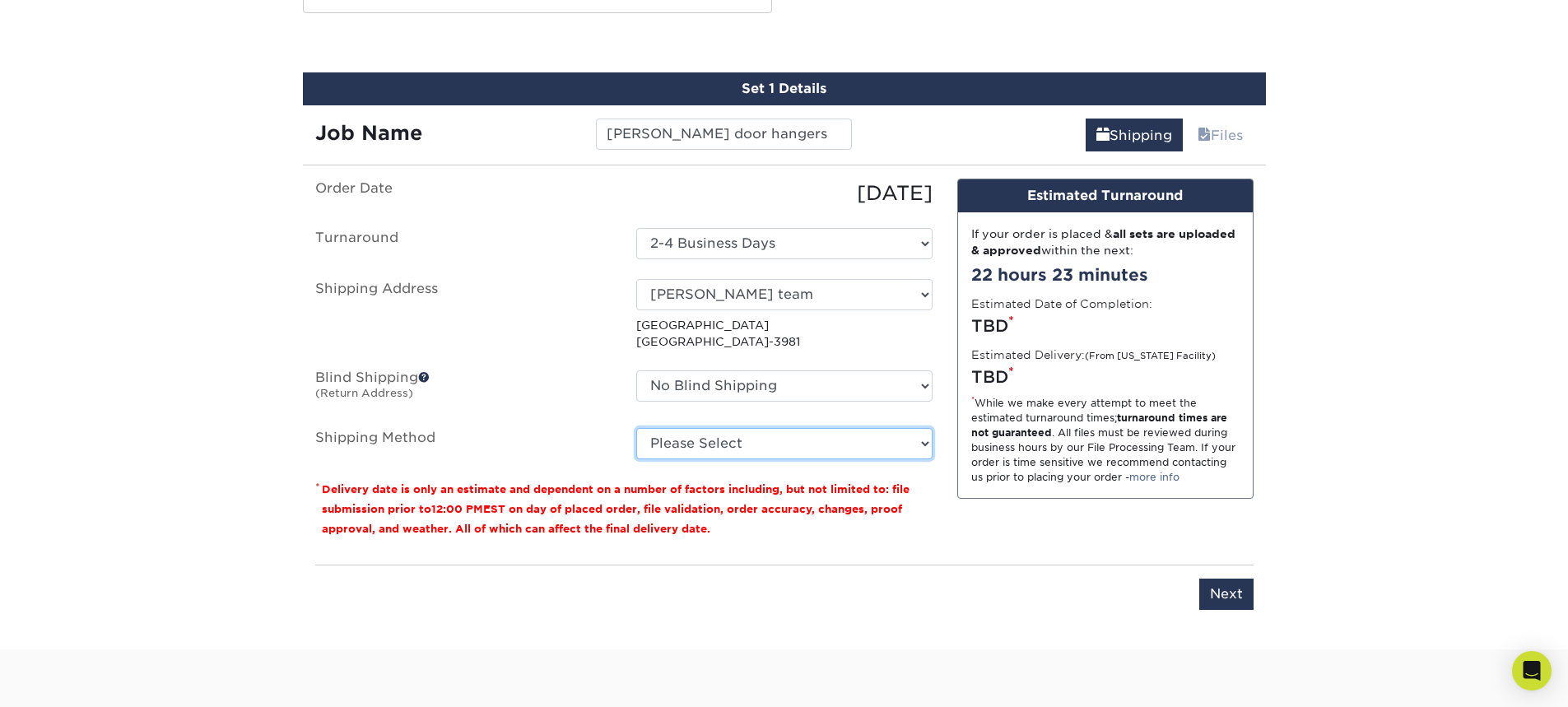
click at [738, 451] on select "Please Select Ground Shipping (+$22.78) 3 Day Shipping Service (+$25.30) 2 Day …" at bounding box center [784, 444] width 296 height 31
select select "03"
click at [636, 428] on select "Please Select Ground Shipping (+$22.78) 3 Day Shipping Service (+$25.30) 2 Day …" at bounding box center [784, 444] width 296 height 31
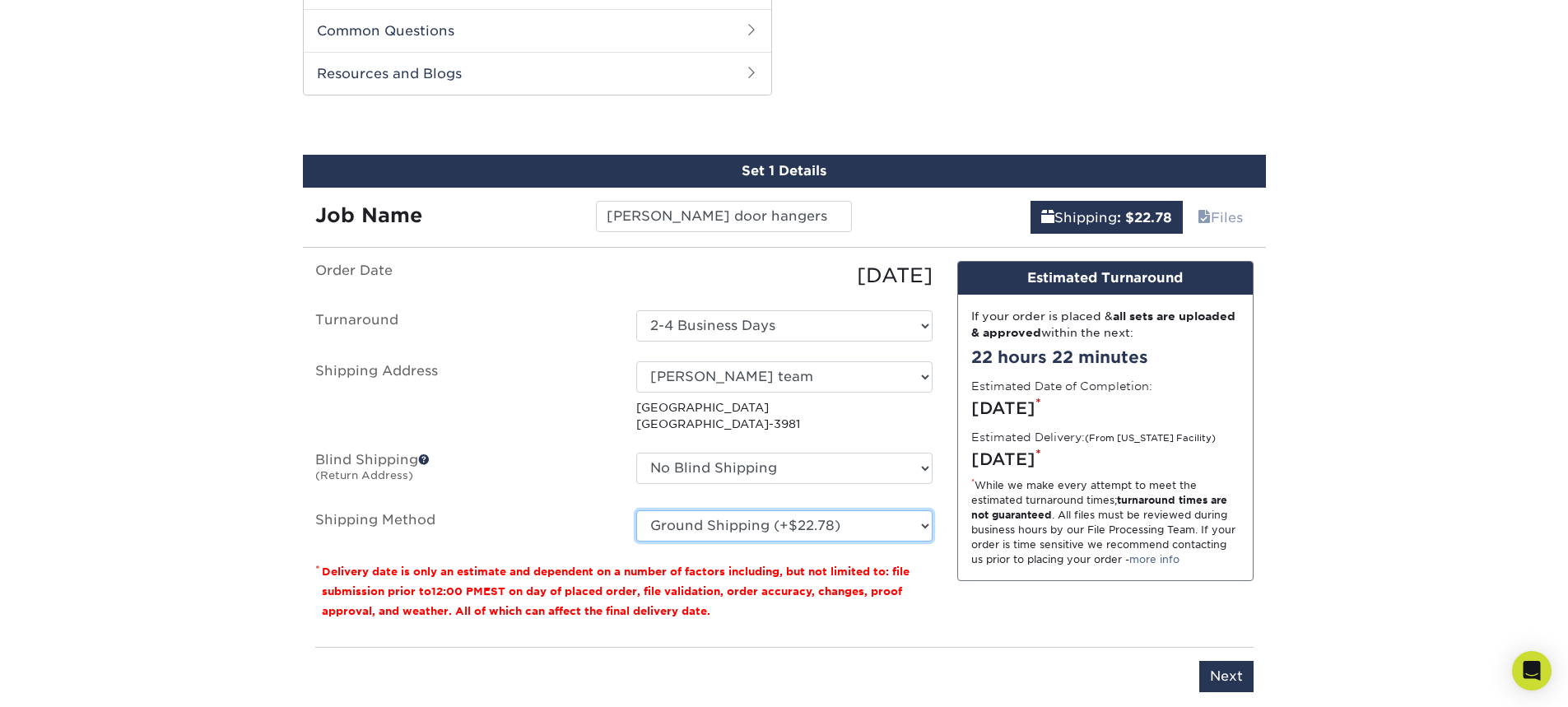
scroll to position [905, 0]
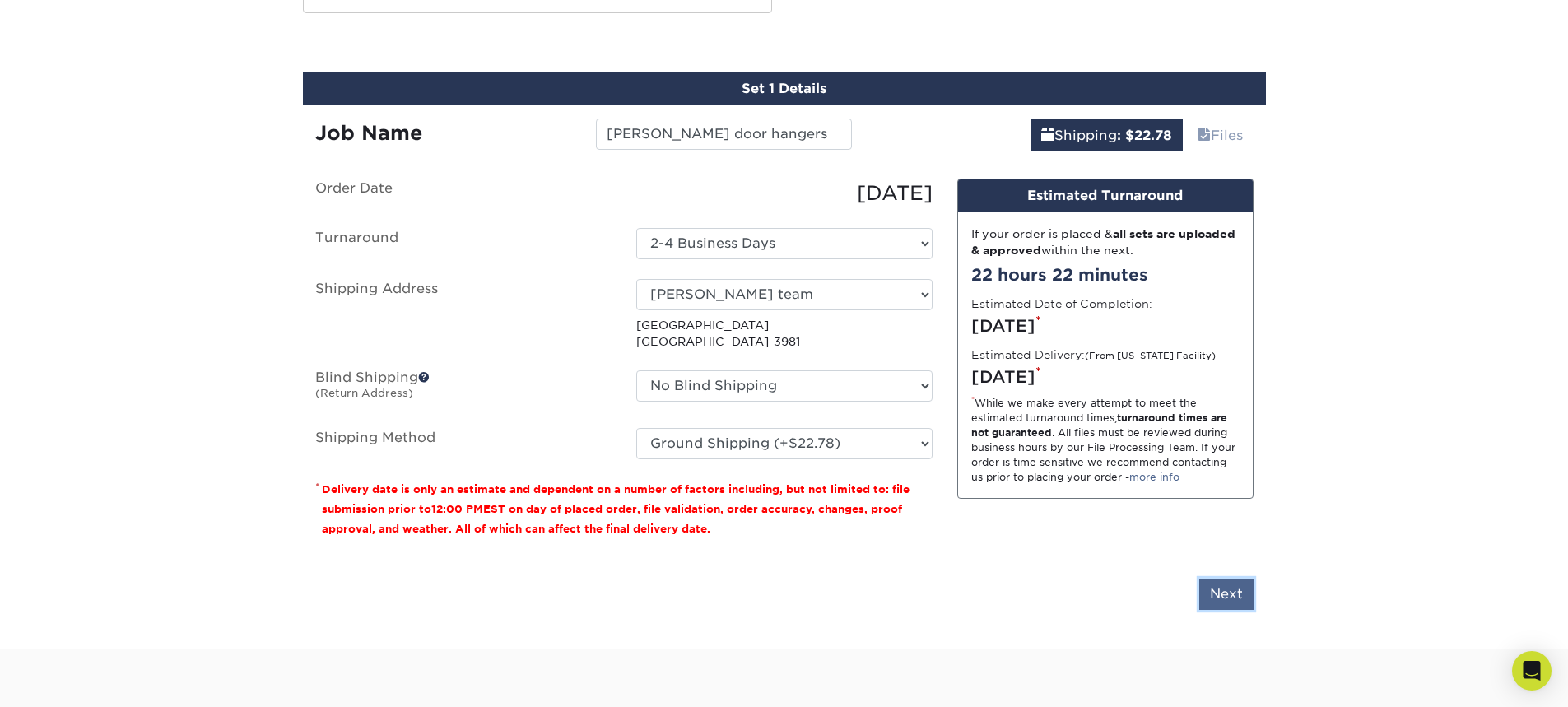
click at [1206, 580] on input "Next" at bounding box center [1226, 594] width 54 height 31
click at [1206, 580] on div "Set 1 Details Job Name Alex Vaz door hangers Shipping : $22.78 Files You've cho…" at bounding box center [784, 351] width 963 height 558
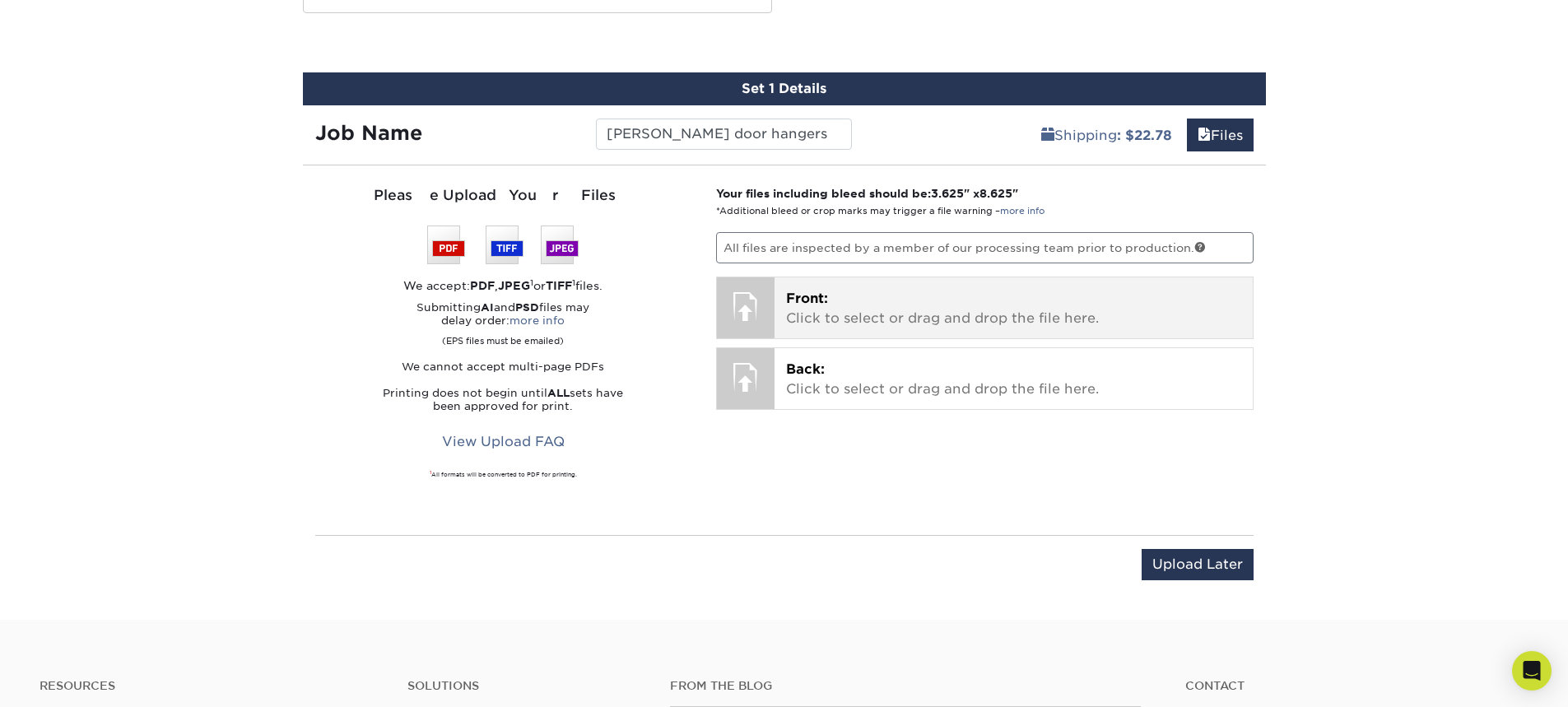
click at [942, 315] on p "Front: Click to select or drag and drop the file here." at bounding box center [1013, 309] width 455 height 39
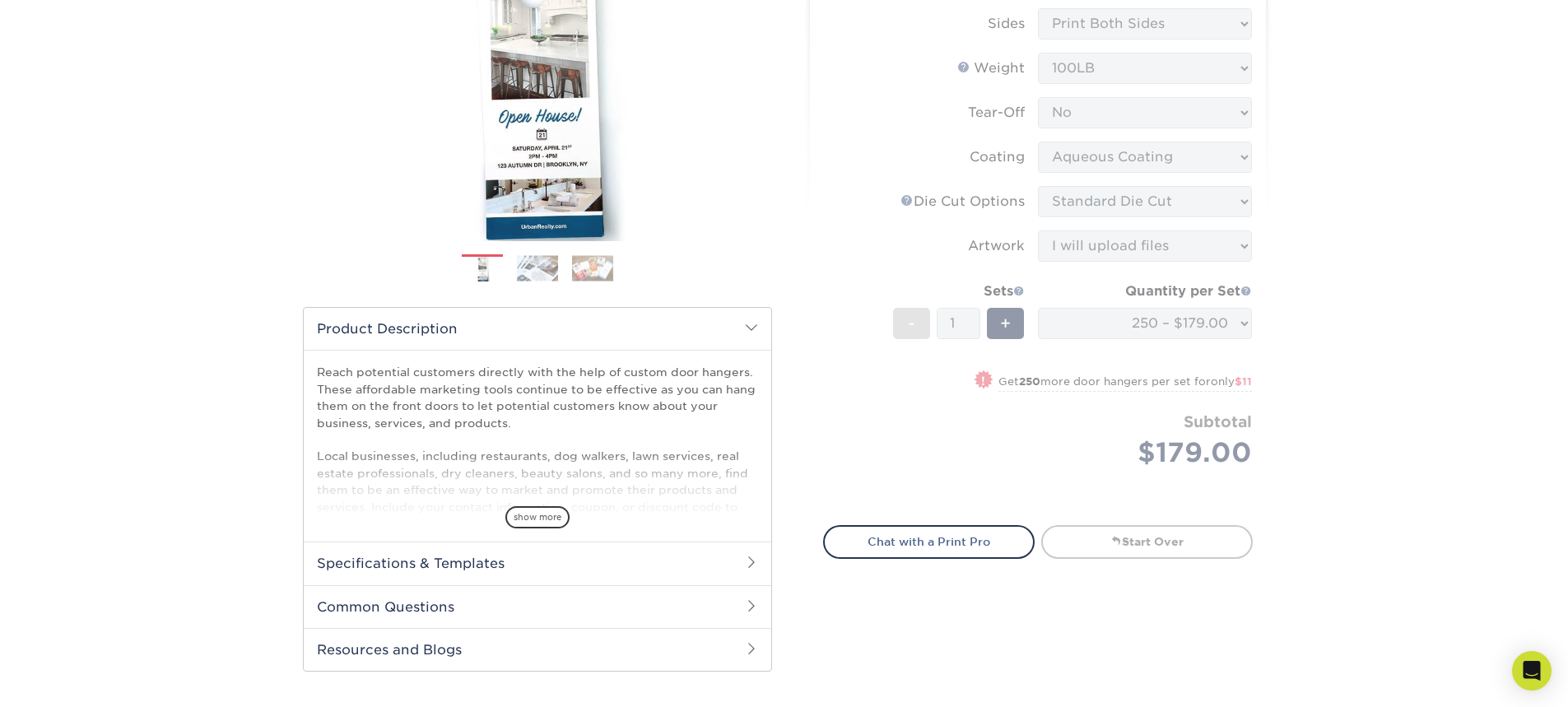
scroll to position [0, 0]
